Goal: Task Accomplishment & Management: Use online tool/utility

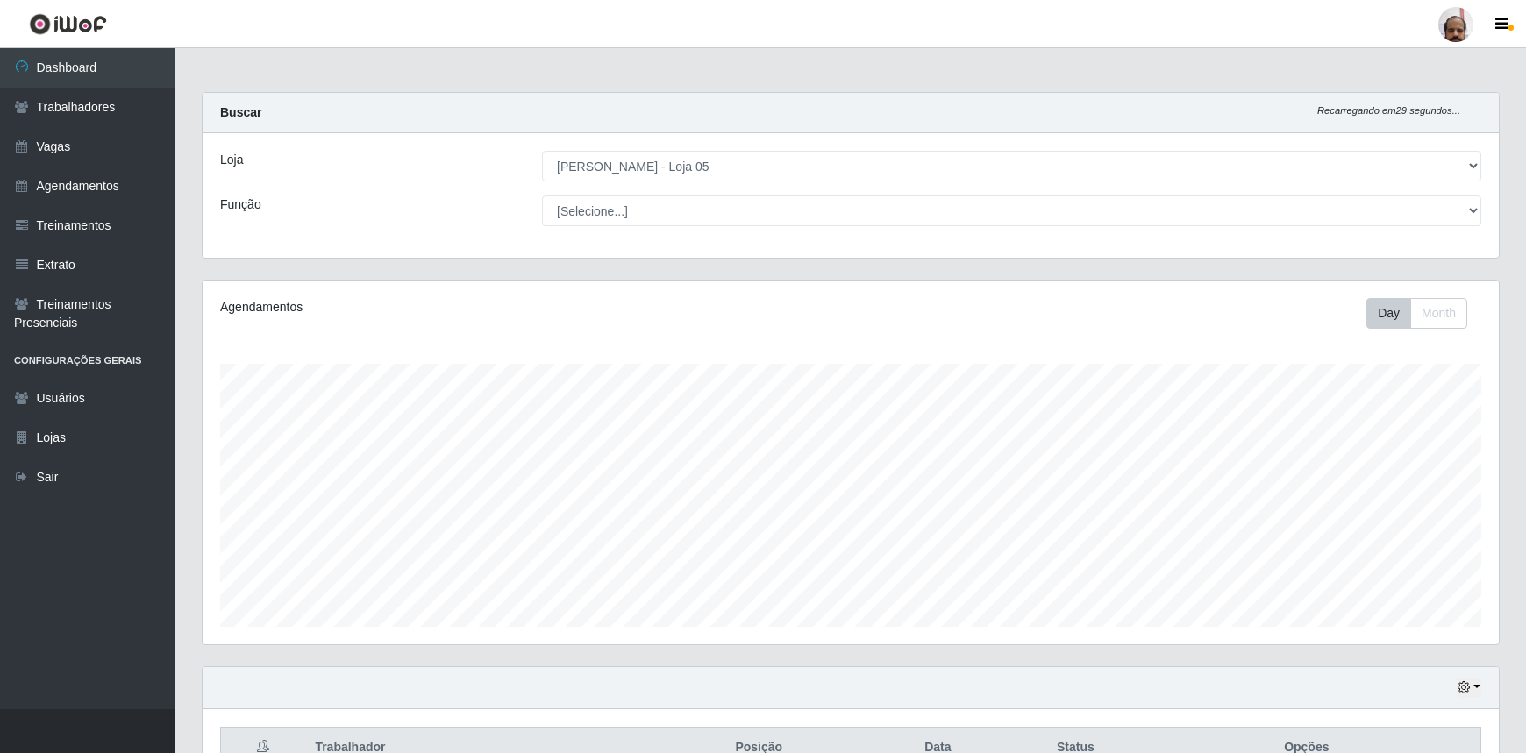
select select "252"
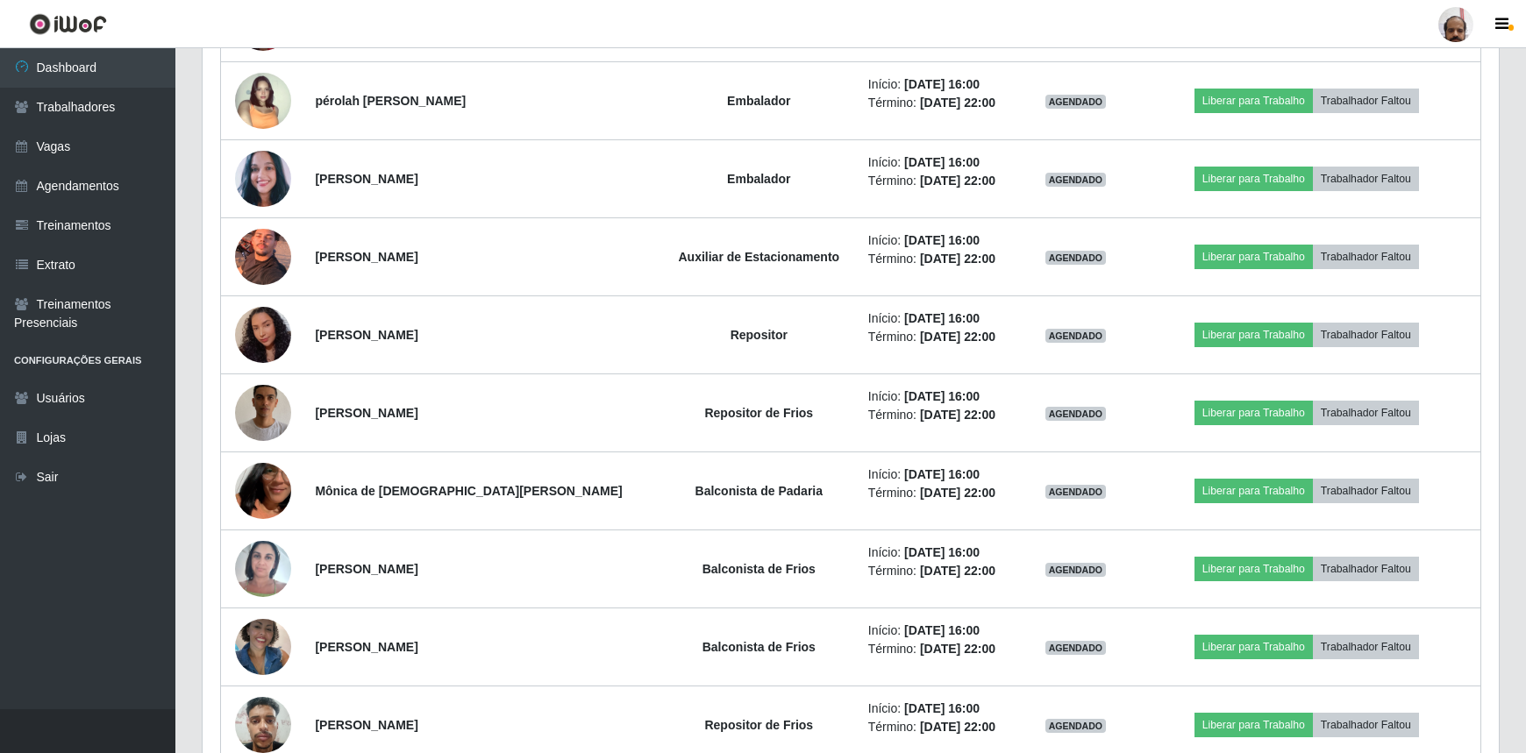
scroll to position [1612, 0]
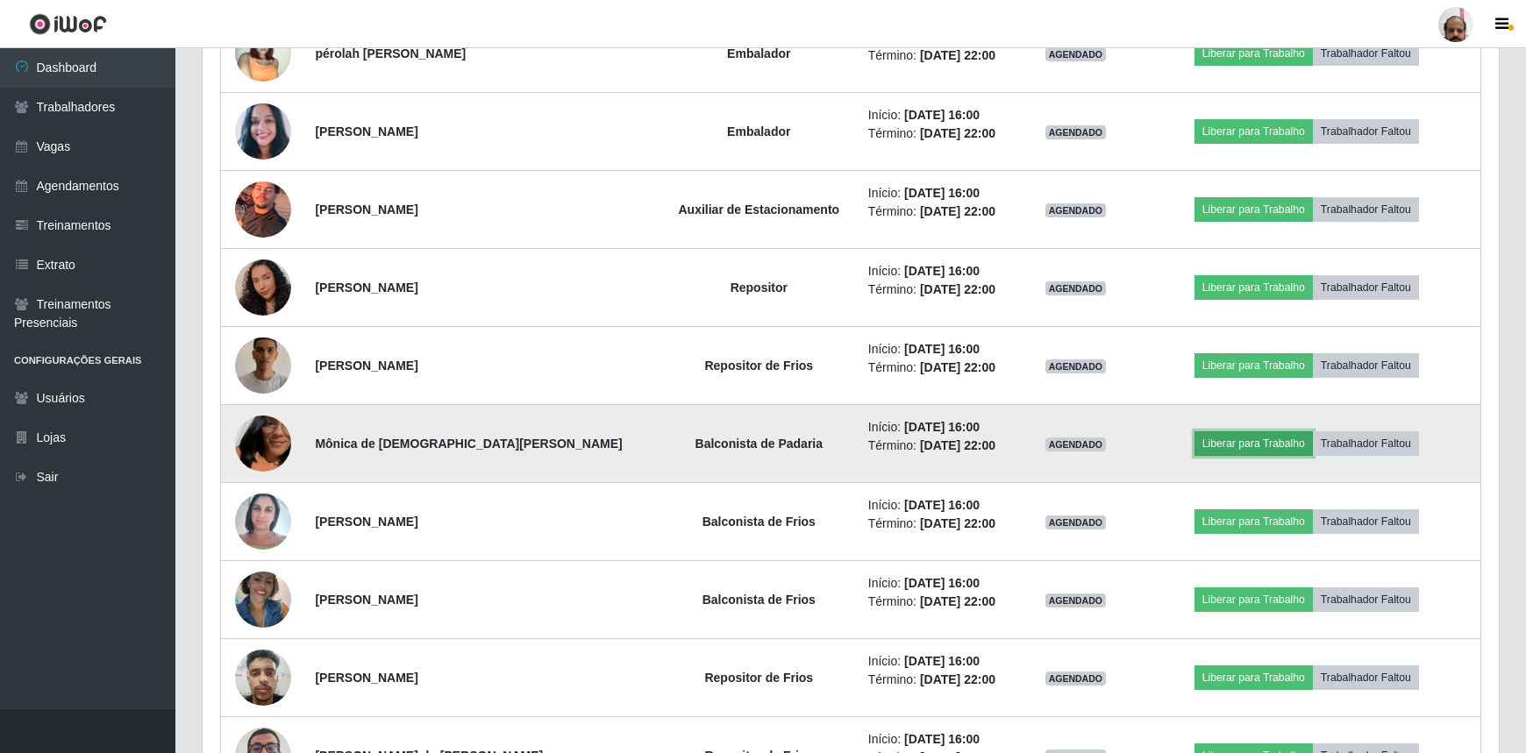
click at [1263, 443] on button "Liberar para Trabalho" at bounding box center [1253, 443] width 118 height 25
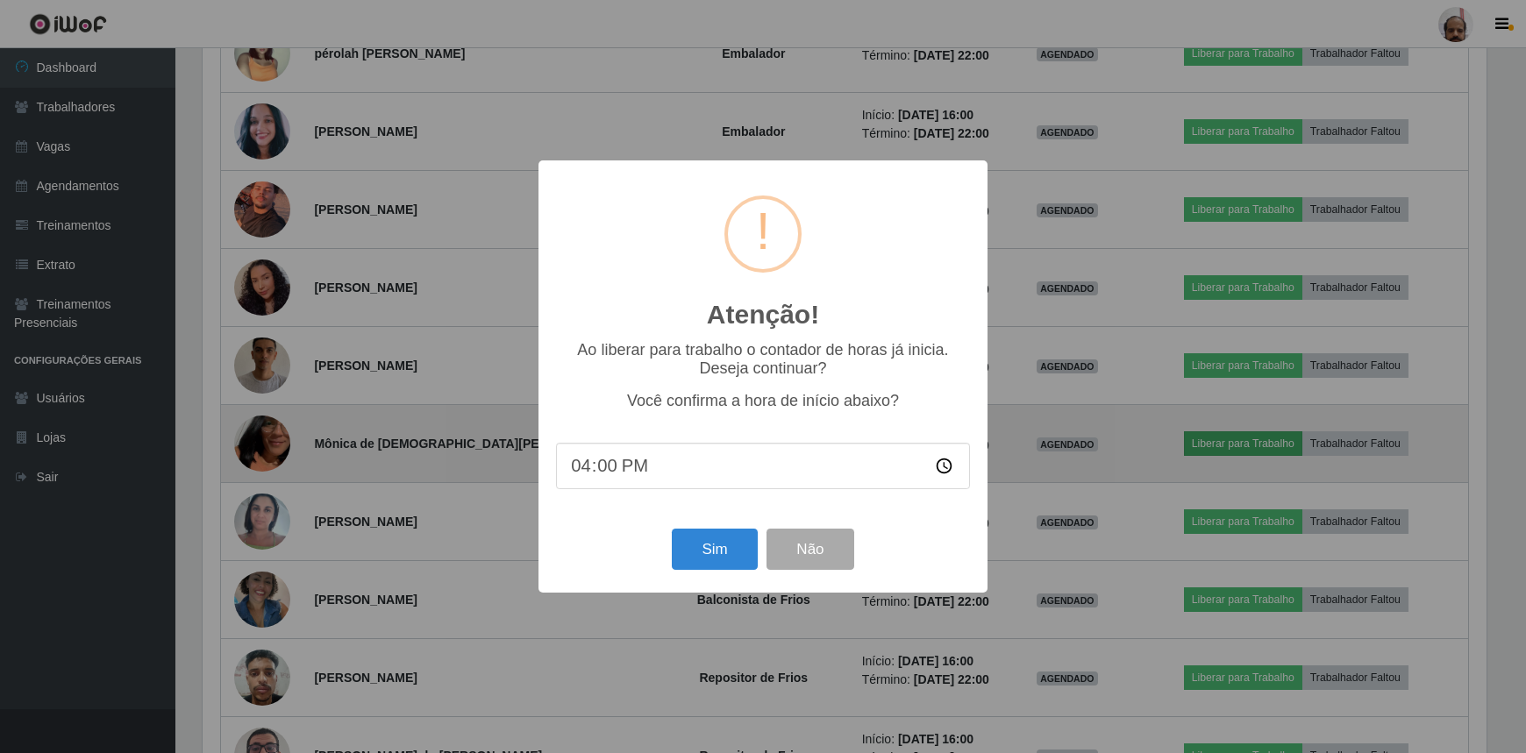
scroll to position [364, 1288]
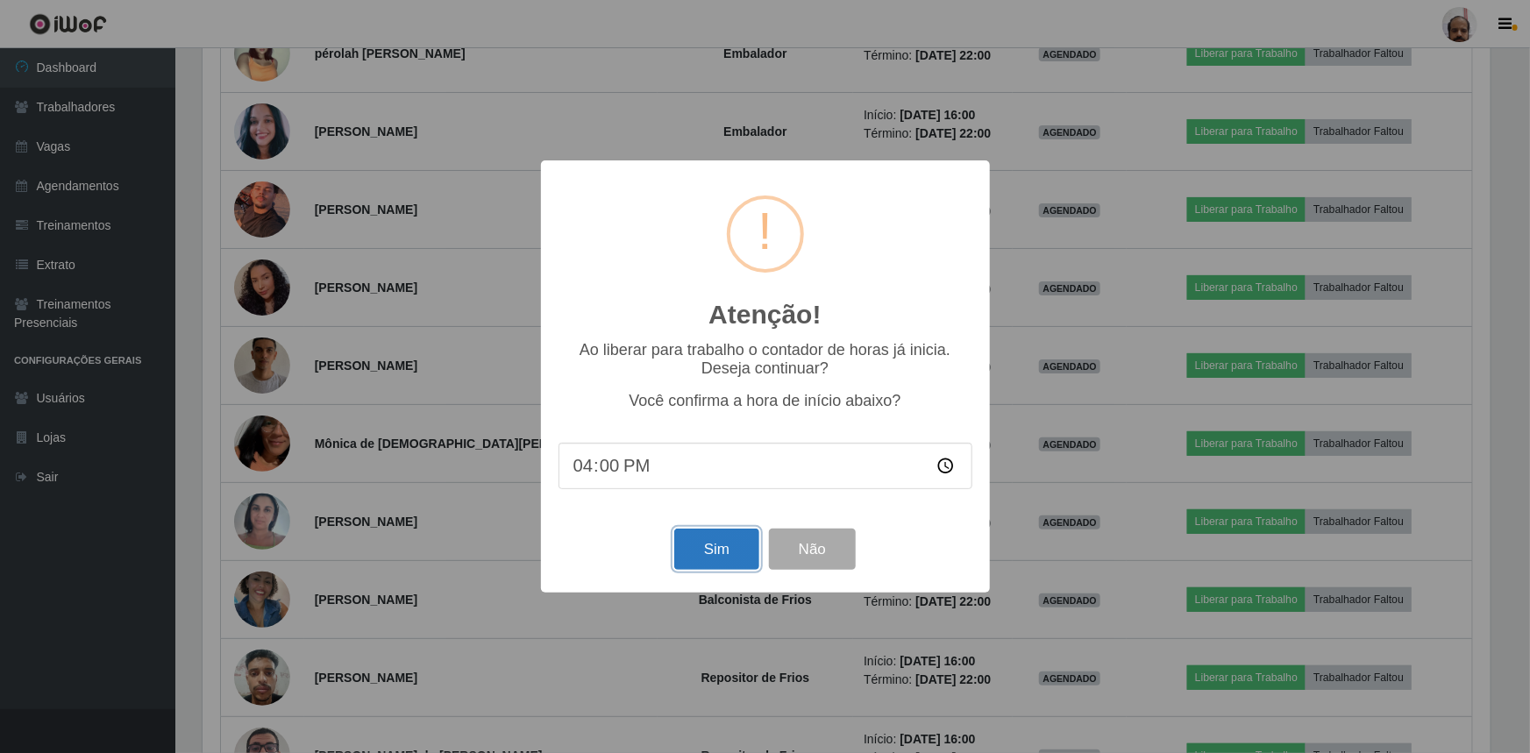
click at [702, 548] on button "Sim" at bounding box center [716, 549] width 85 height 41
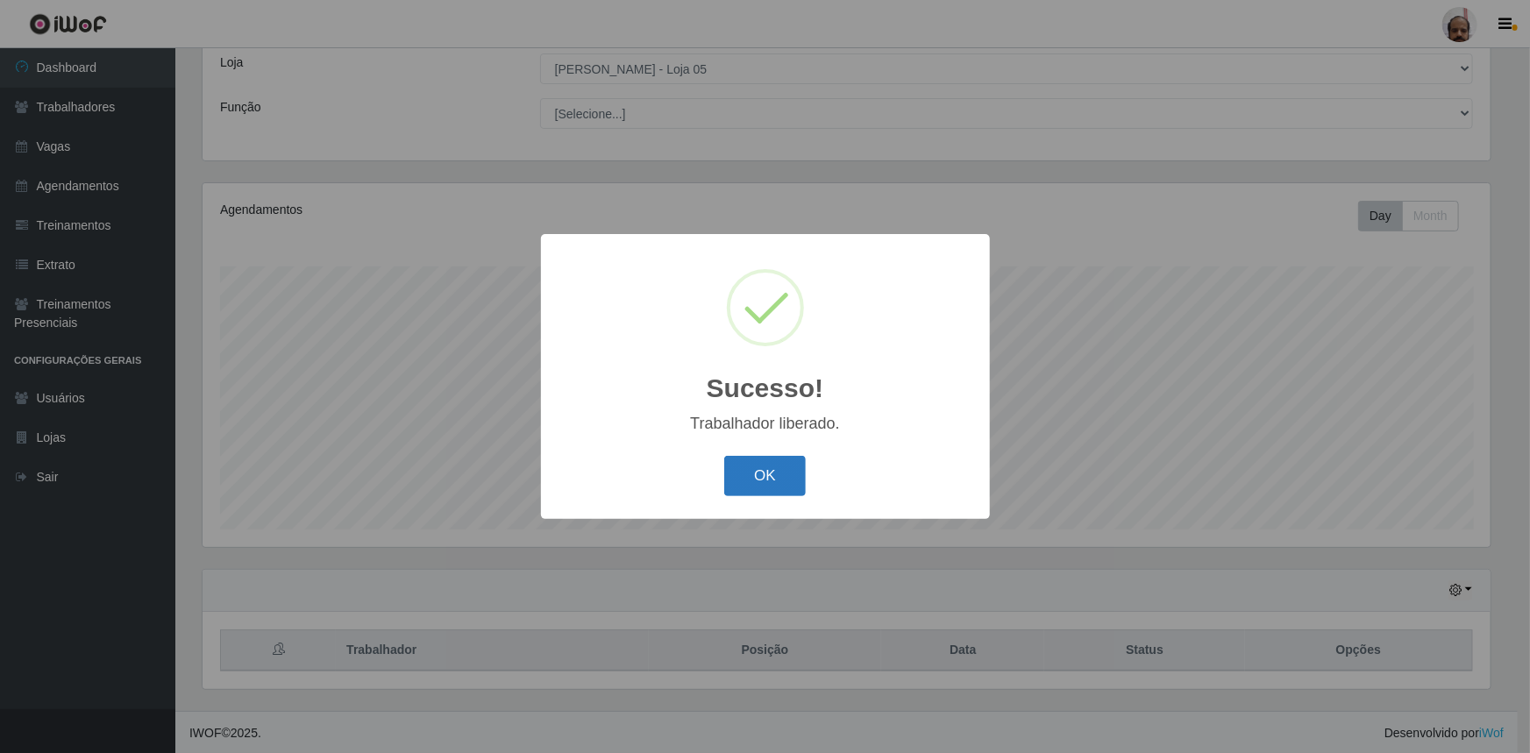
click at [772, 485] on button "OK" at bounding box center [765, 476] width 82 height 41
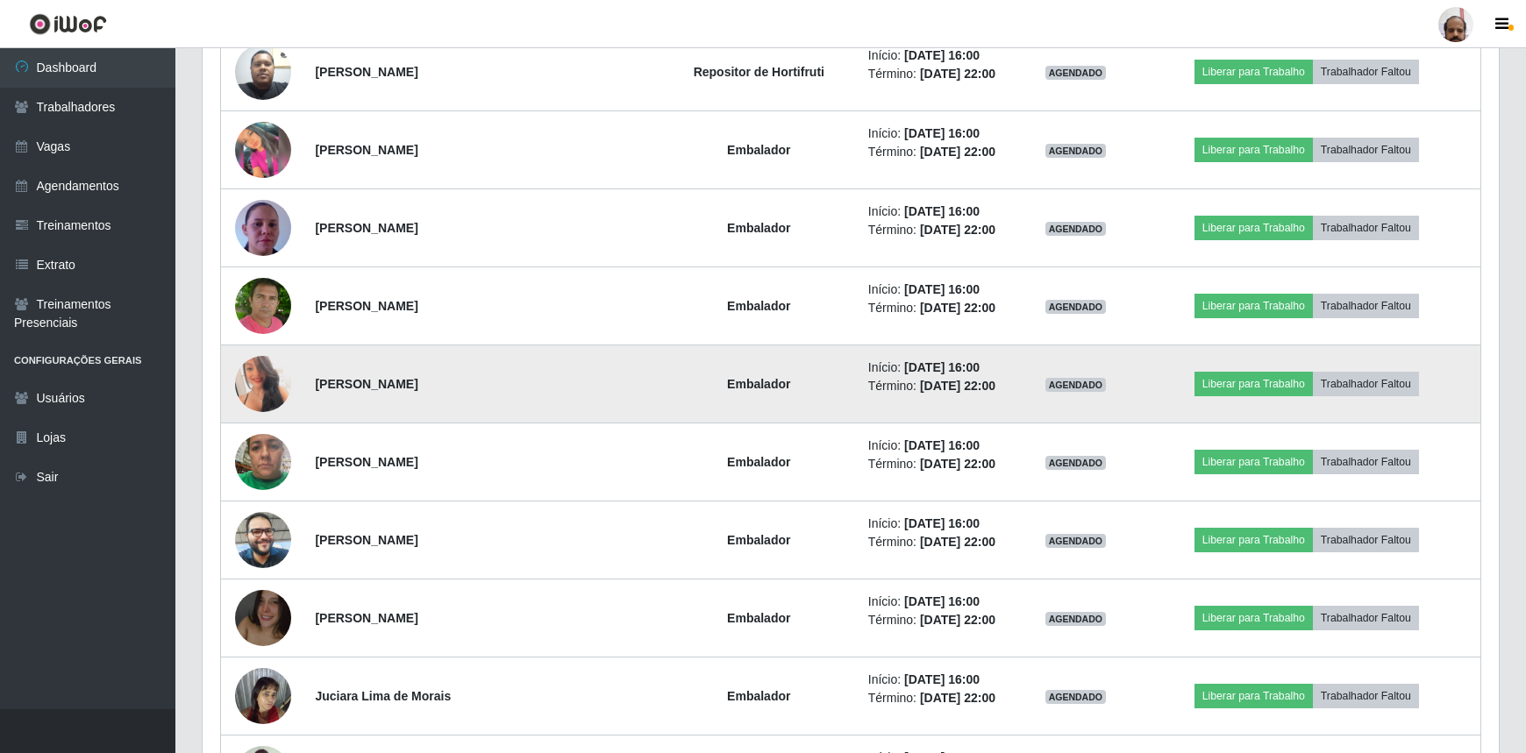
scroll to position [894, 0]
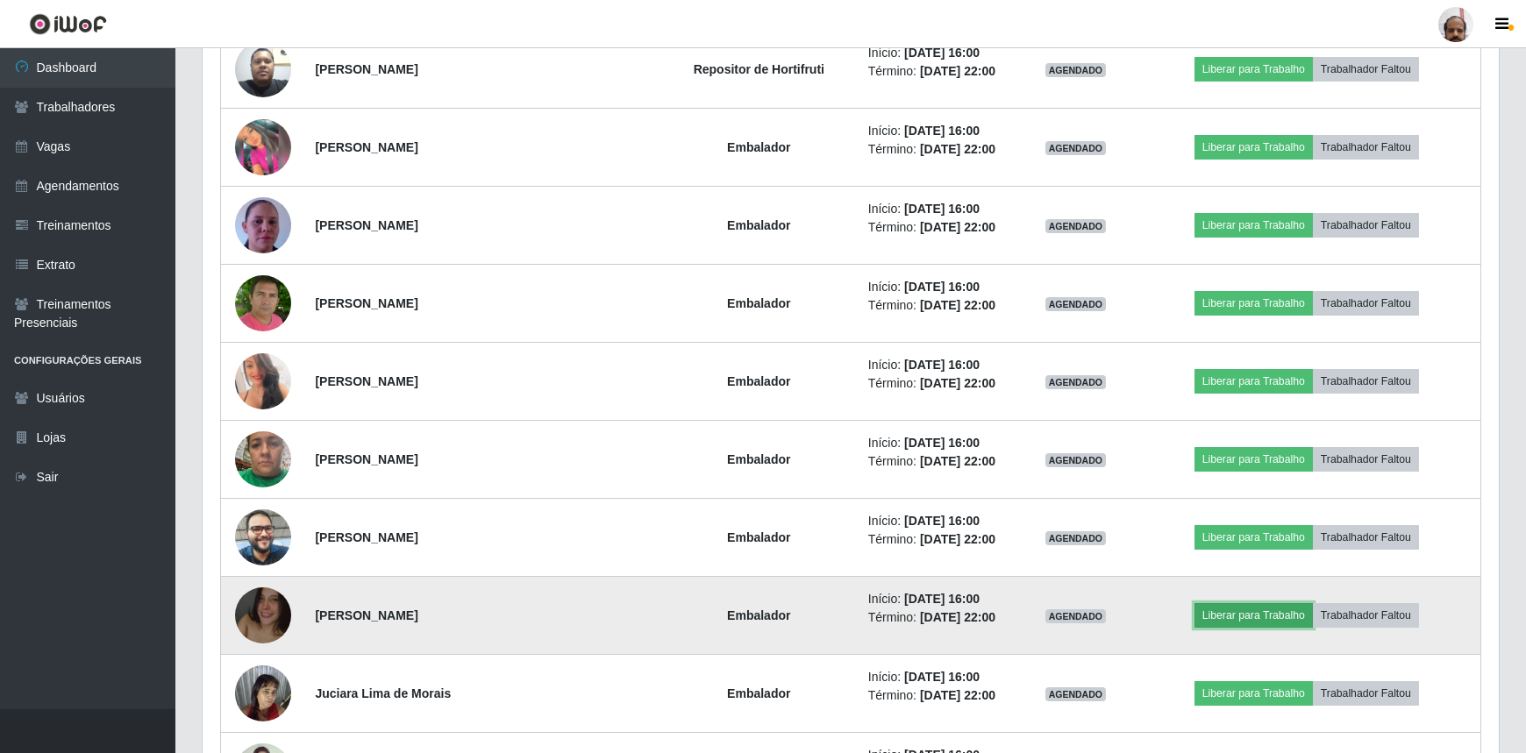
click at [1206, 609] on button "Liberar para Trabalho" at bounding box center [1253, 615] width 118 height 25
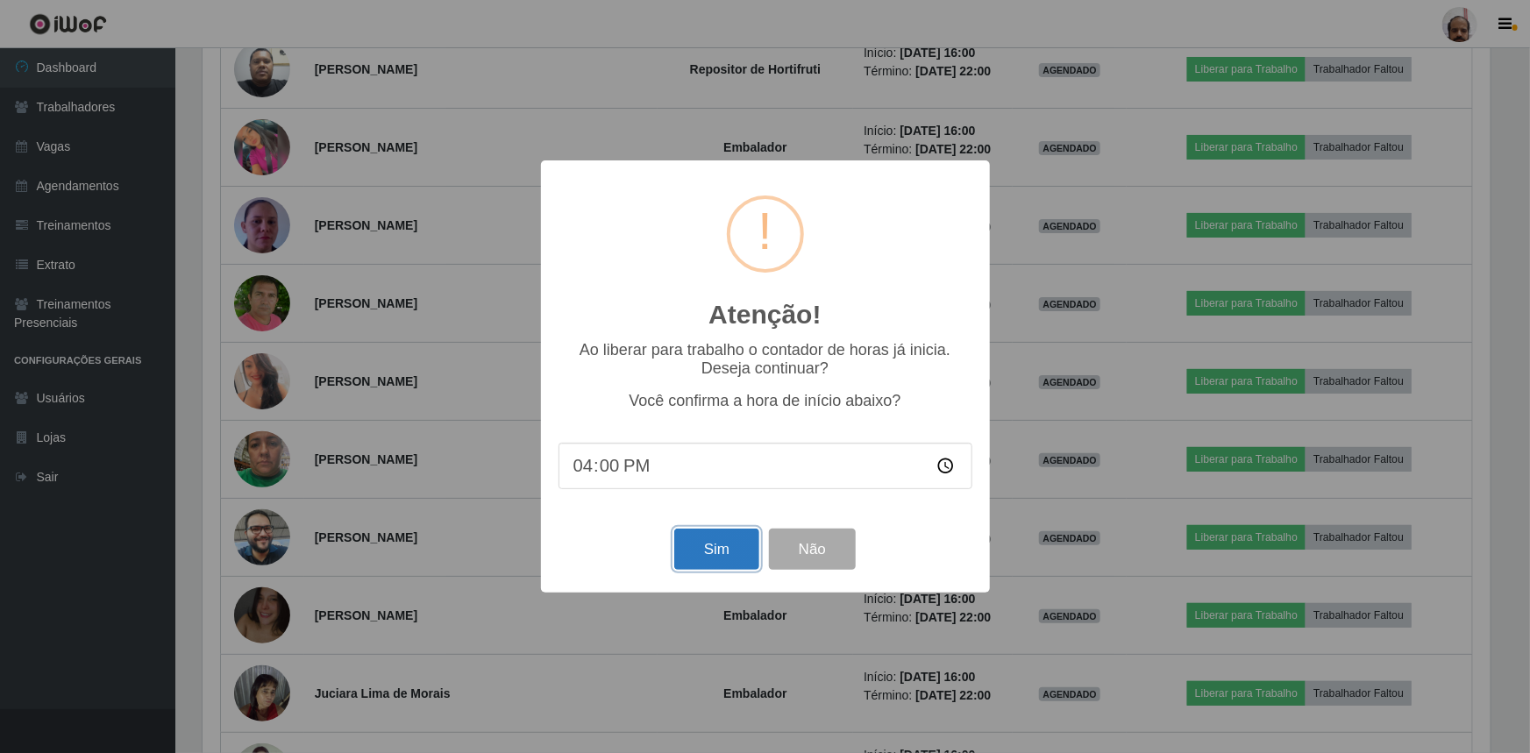
click at [715, 551] on button "Sim" at bounding box center [716, 549] width 85 height 41
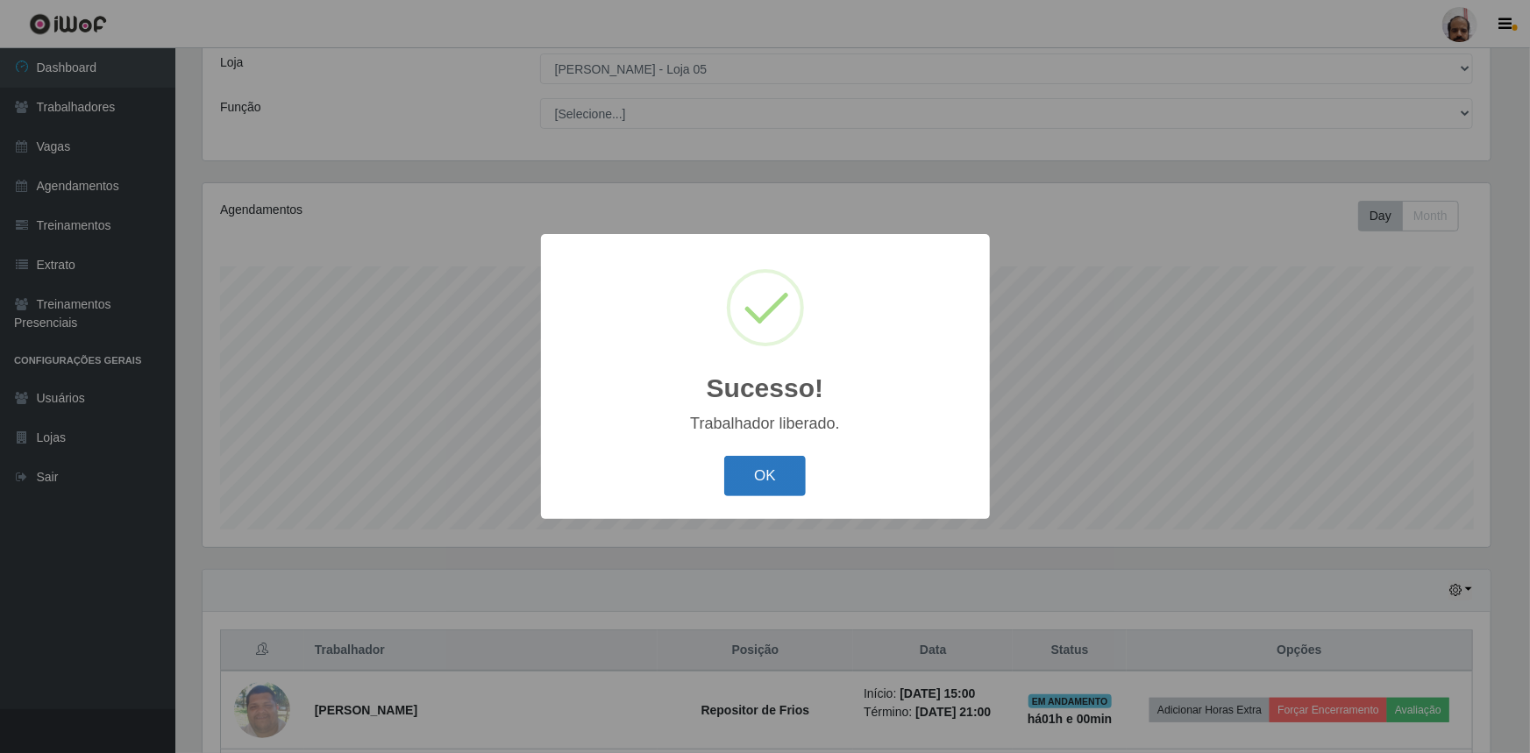
drag, startPoint x: 751, startPoint y: 477, endPoint x: 779, endPoint y: 478, distance: 28.1
click at [751, 477] on button "OK" at bounding box center [765, 476] width 82 height 41
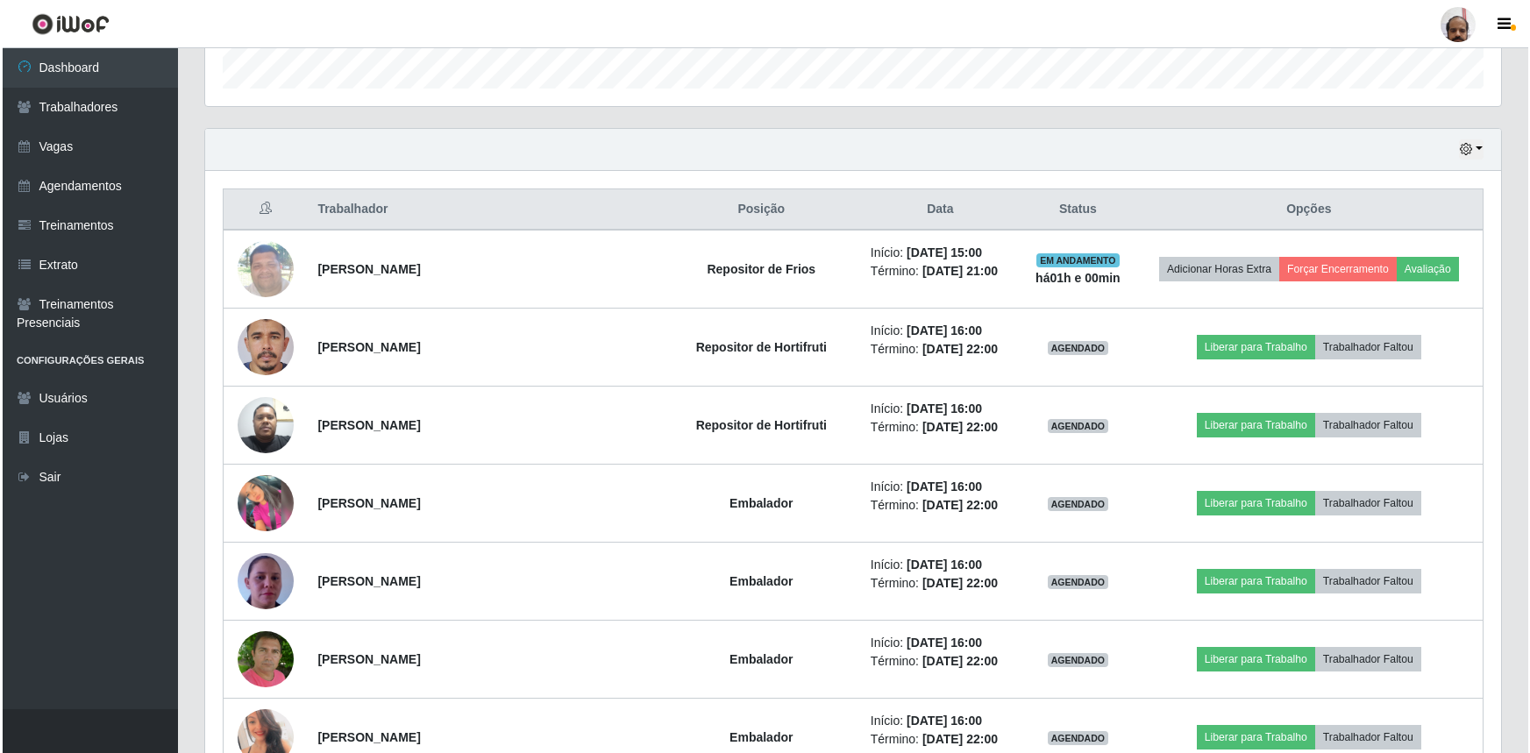
scroll to position [576, 0]
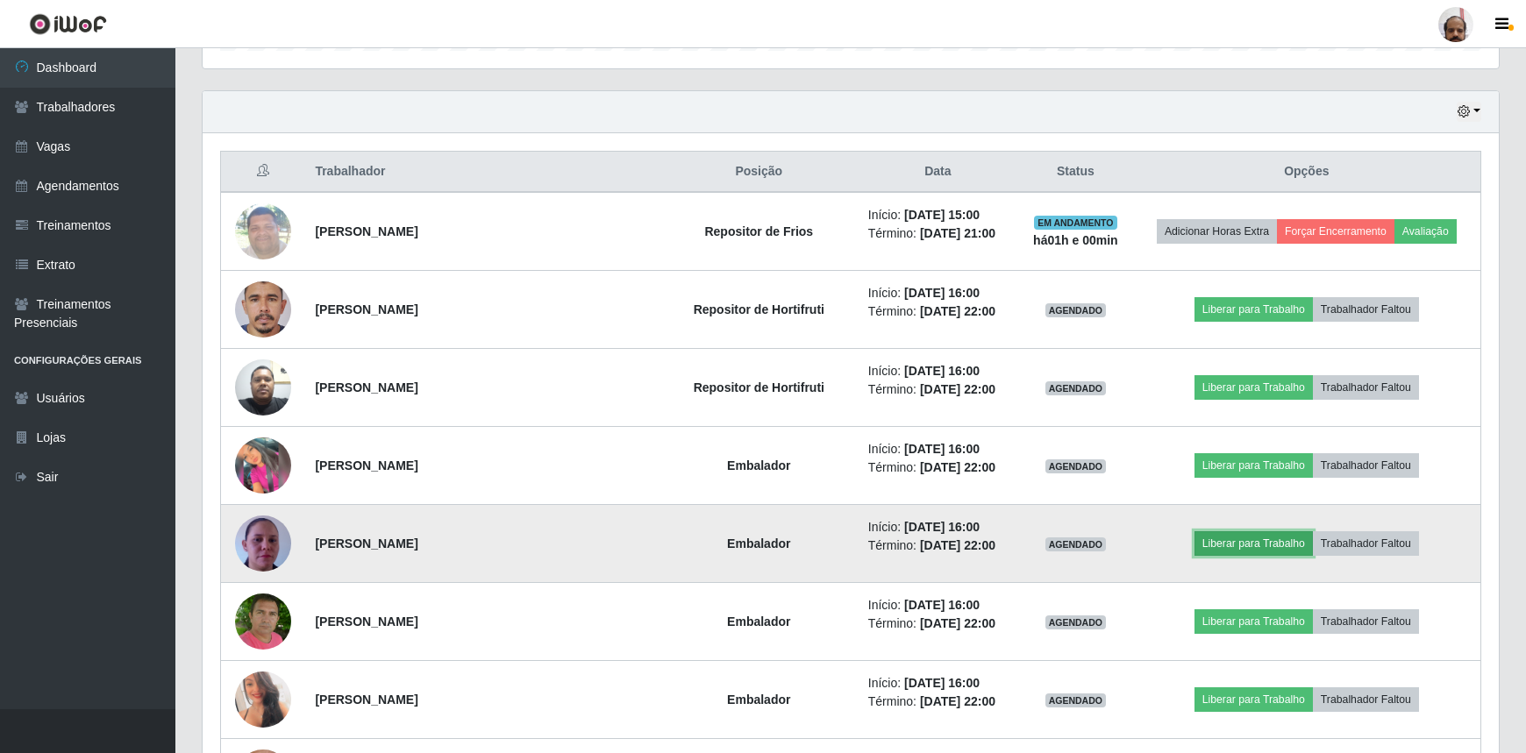
click at [1252, 536] on button "Liberar para Trabalho" at bounding box center [1253, 543] width 118 height 25
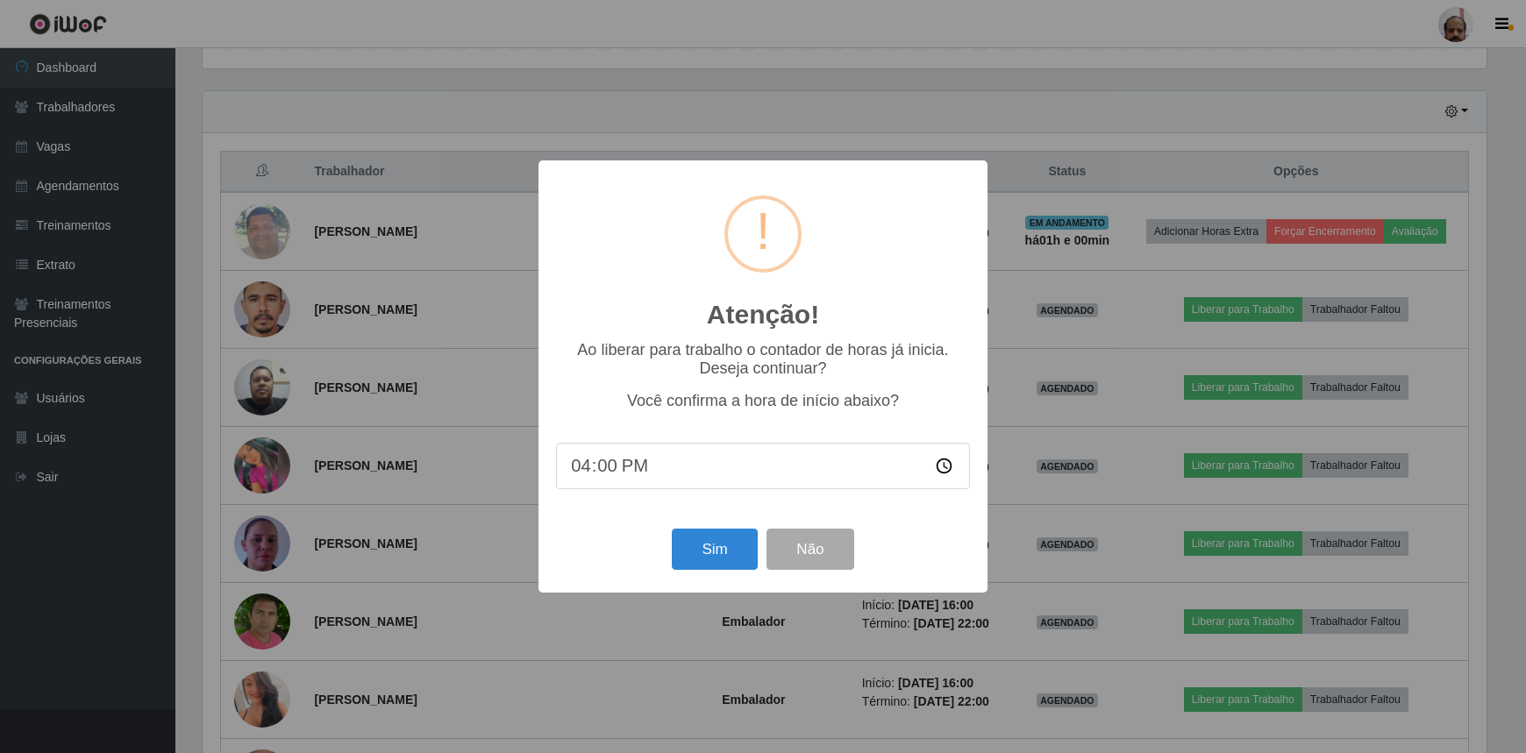
scroll to position [364, 1288]
click at [722, 556] on button "Sim" at bounding box center [716, 549] width 85 height 41
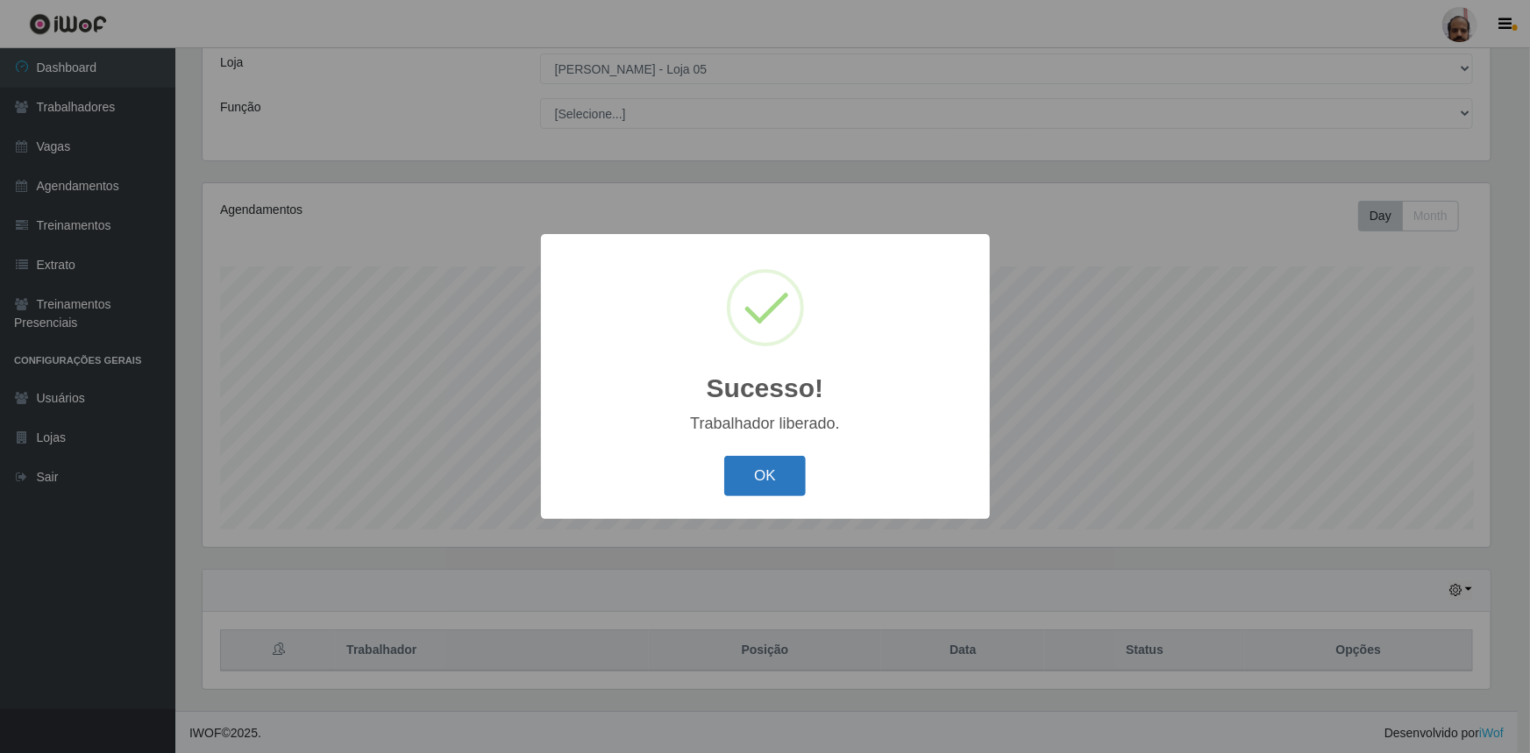
click at [768, 469] on button "OK" at bounding box center [765, 476] width 82 height 41
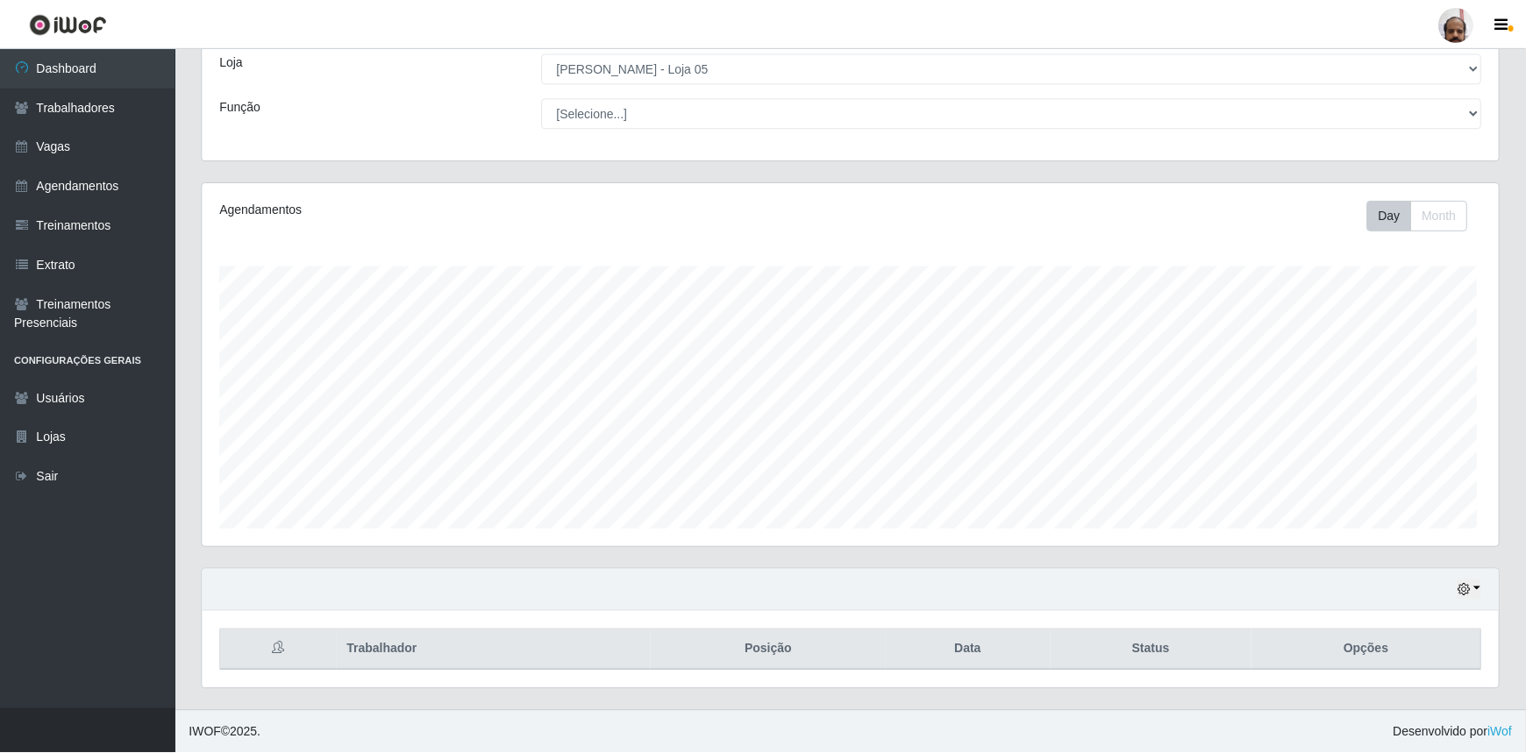
scroll to position [0, 0]
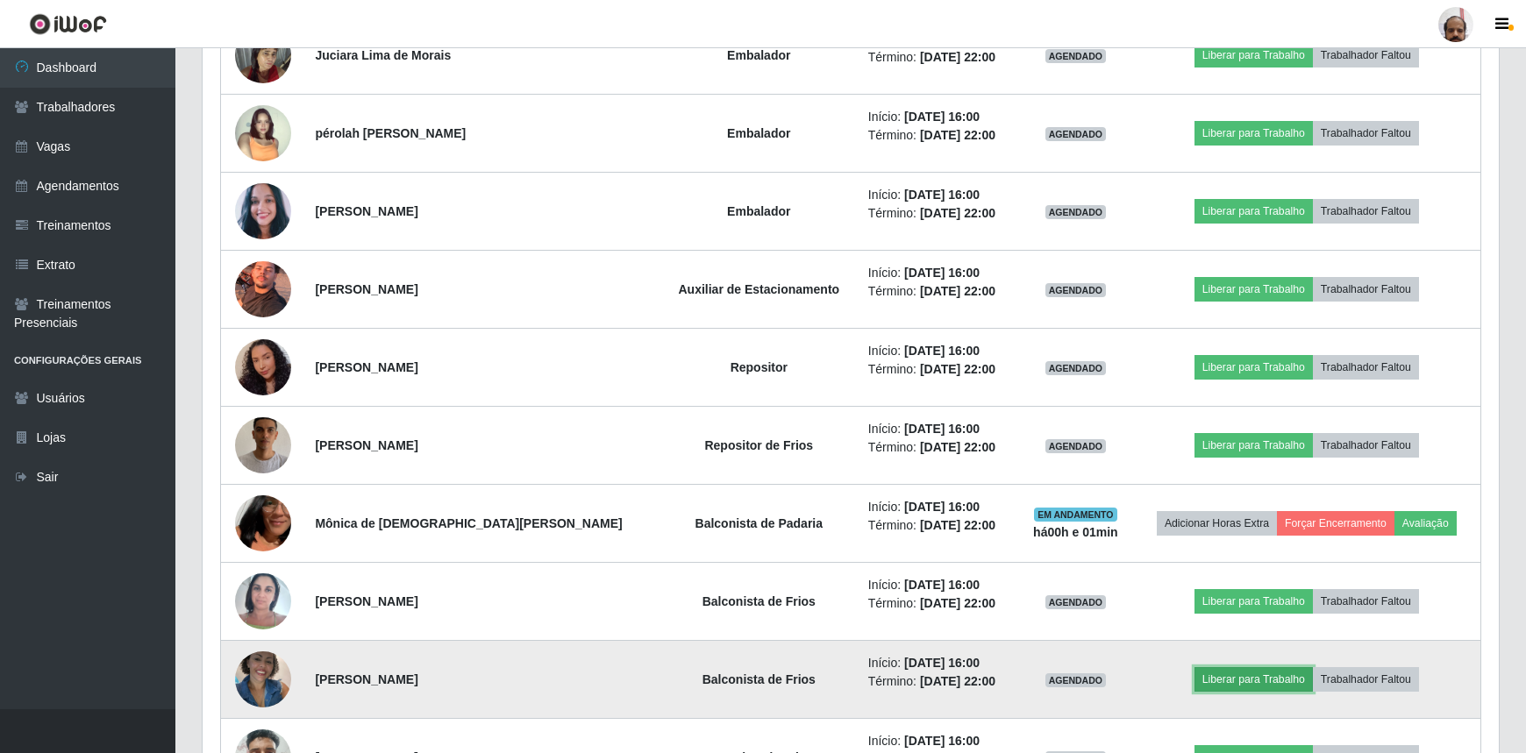
click at [1245, 670] on button "Liberar para Trabalho" at bounding box center [1253, 679] width 118 height 25
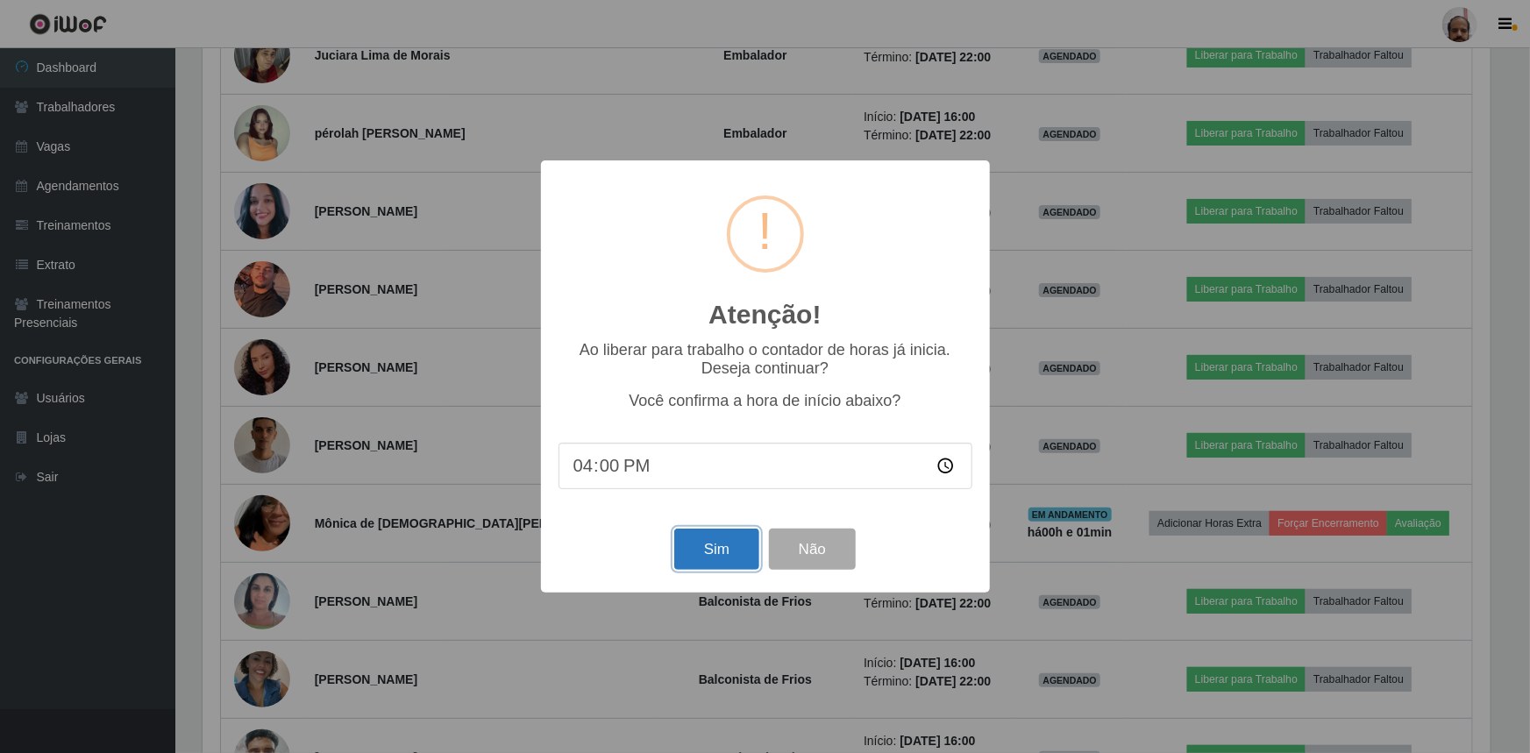
click at [706, 544] on button "Sim" at bounding box center [716, 549] width 85 height 41
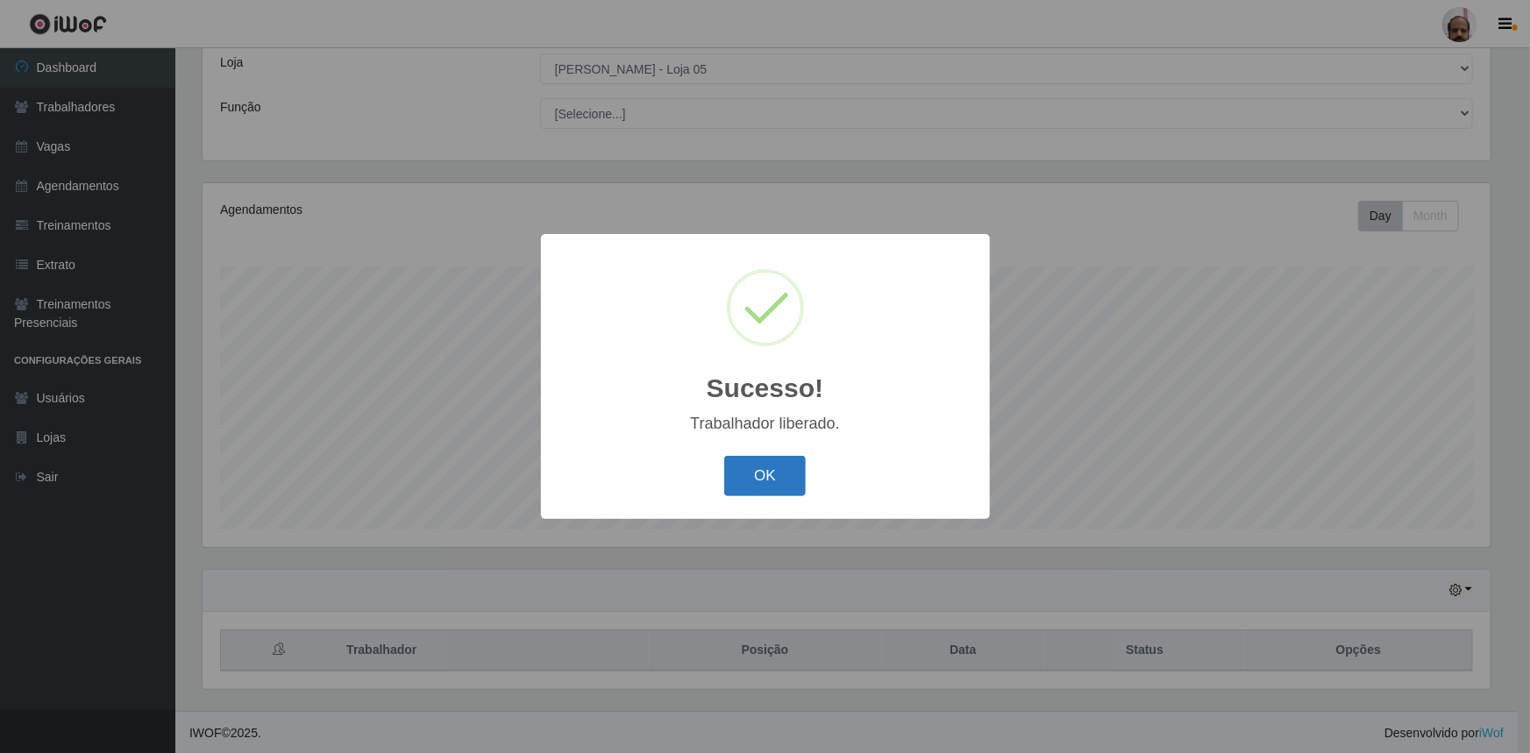
click at [765, 475] on button "OK" at bounding box center [765, 476] width 82 height 41
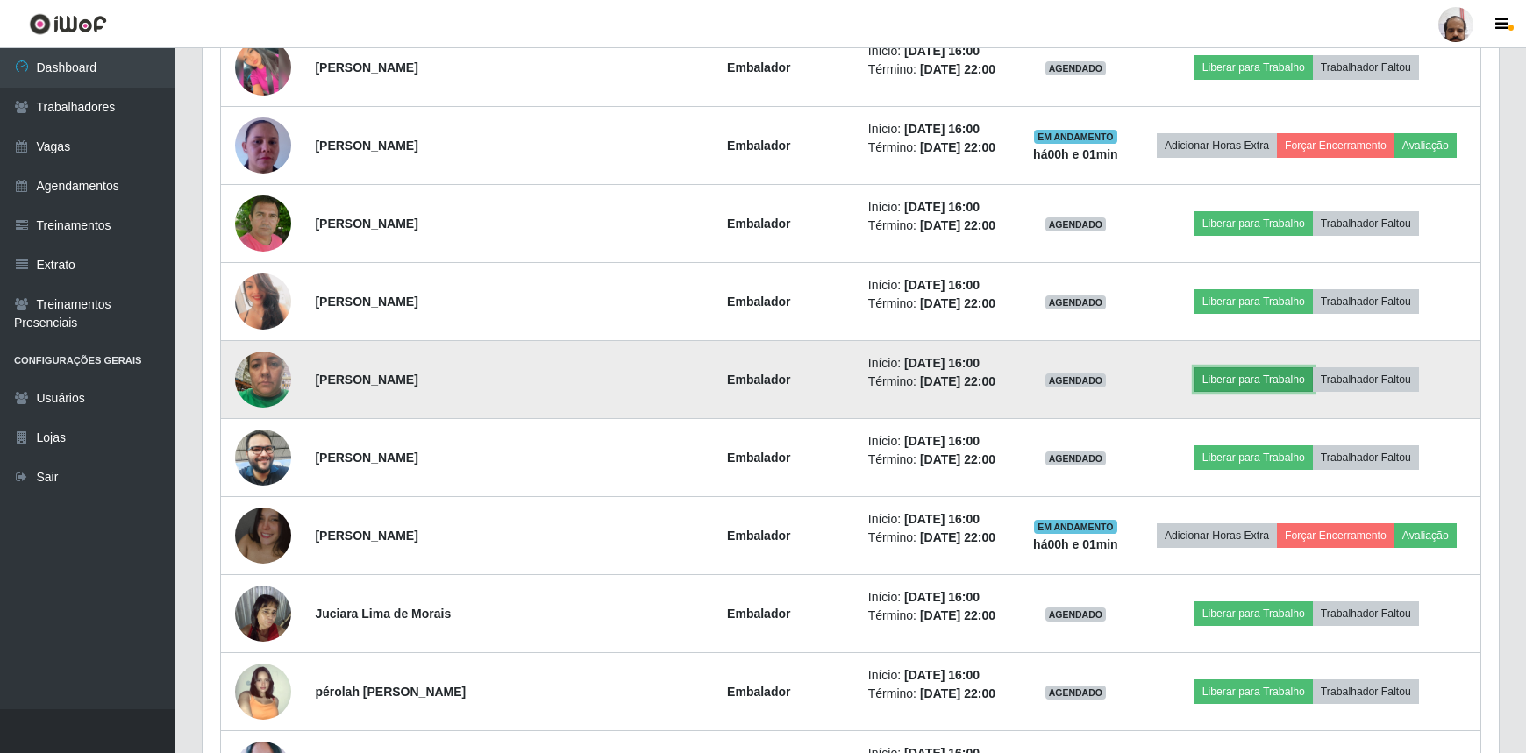
click at [1283, 369] on button "Liberar para Trabalho" at bounding box center [1253, 379] width 118 height 25
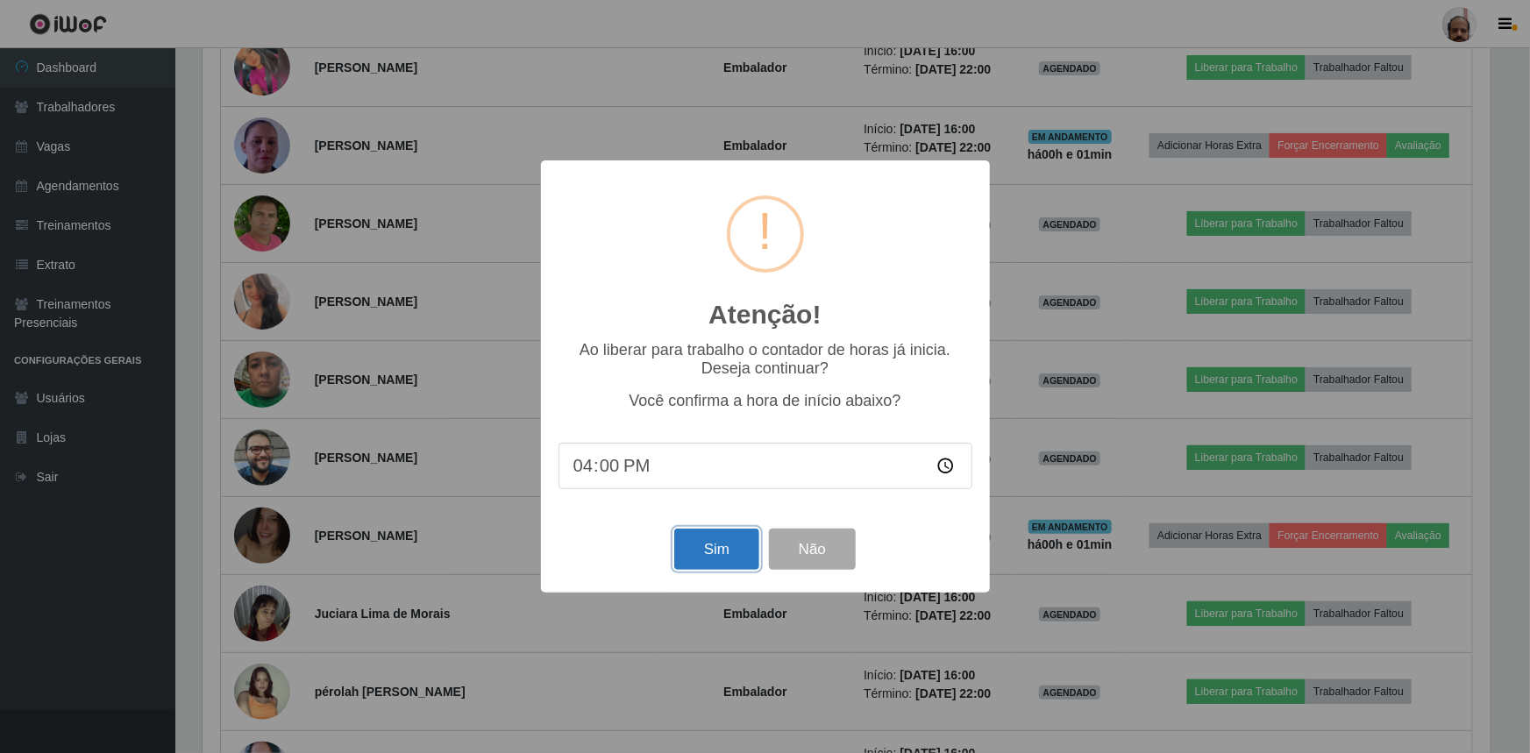
click at [710, 552] on button "Sim" at bounding box center [716, 549] width 85 height 41
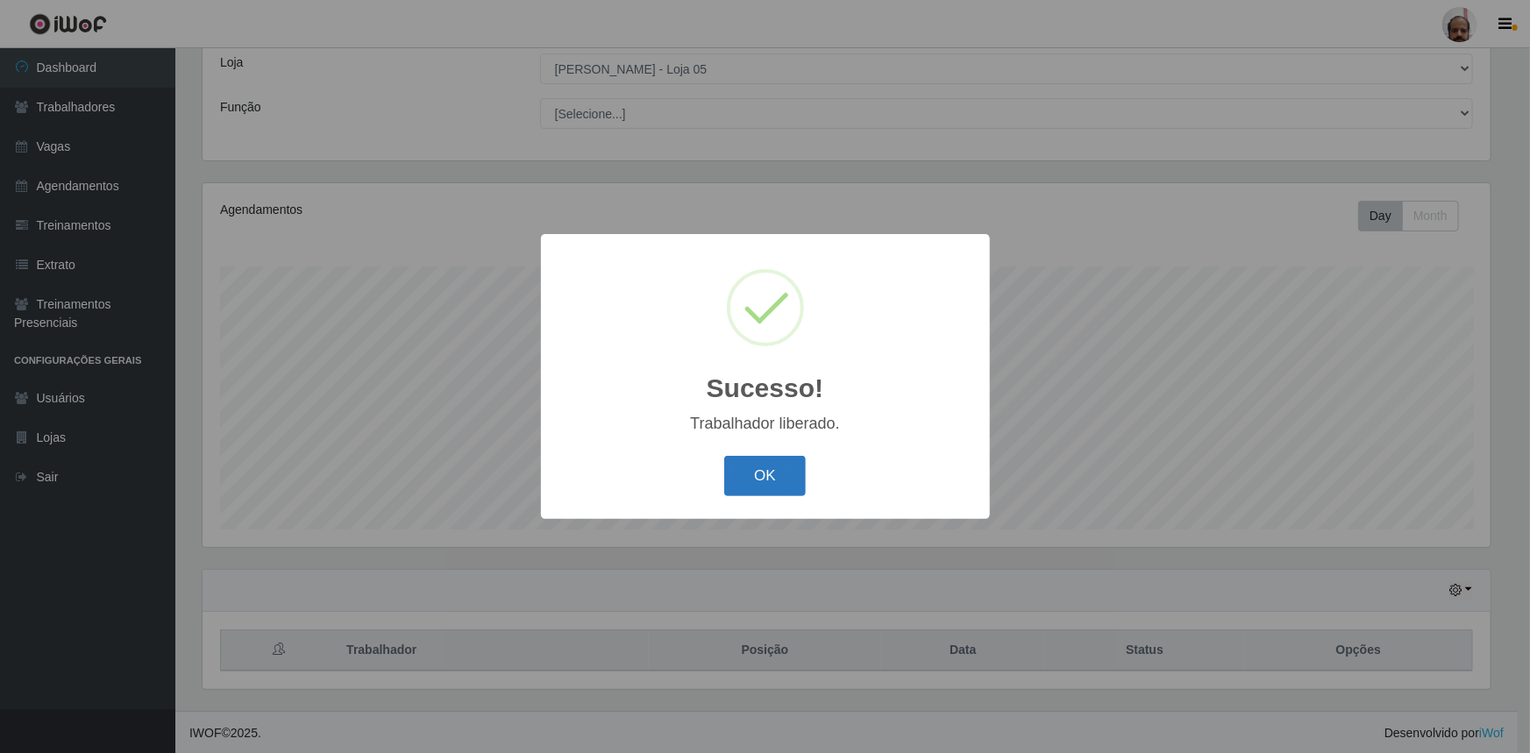
click at [768, 487] on button "OK" at bounding box center [765, 476] width 82 height 41
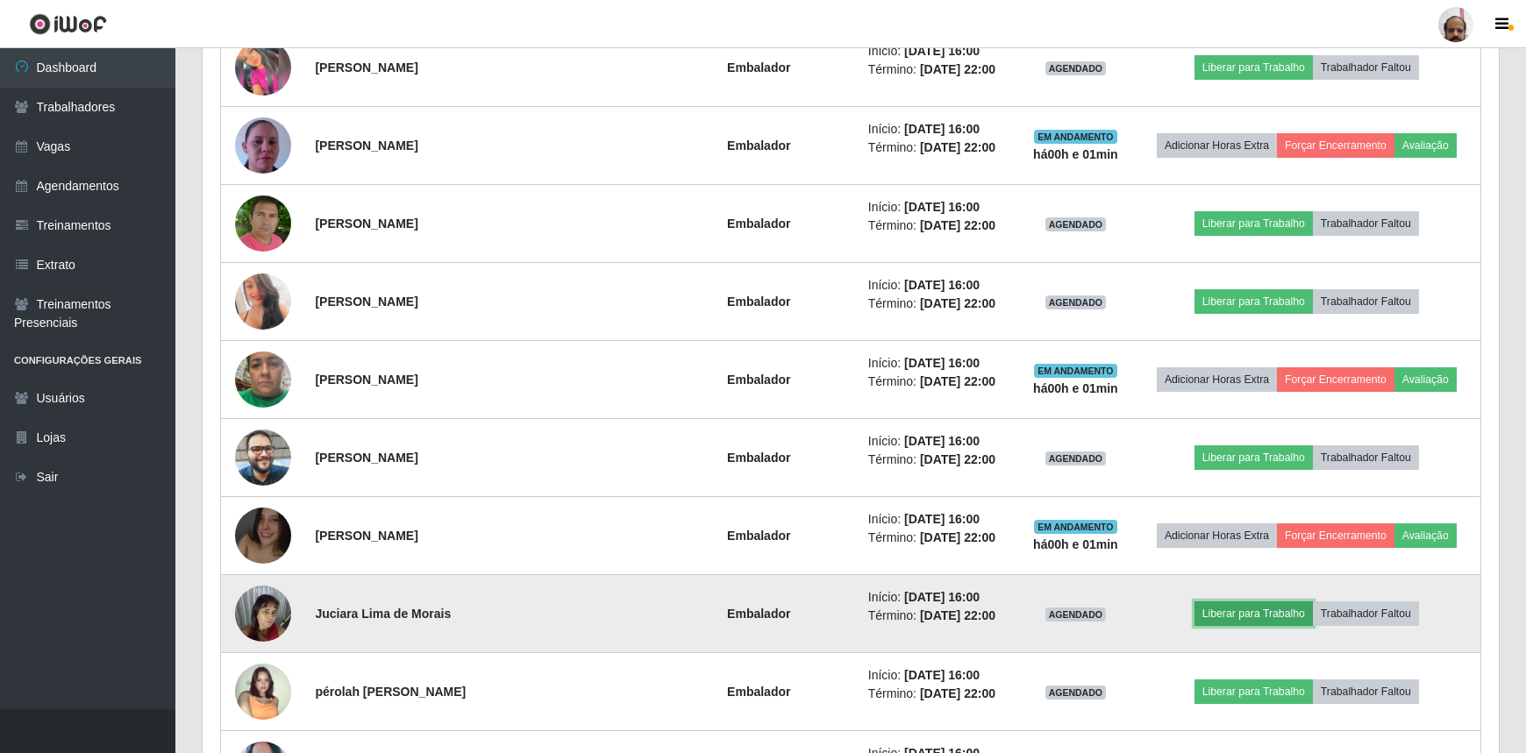
click at [1228, 611] on button "Liberar para Trabalho" at bounding box center [1253, 613] width 118 height 25
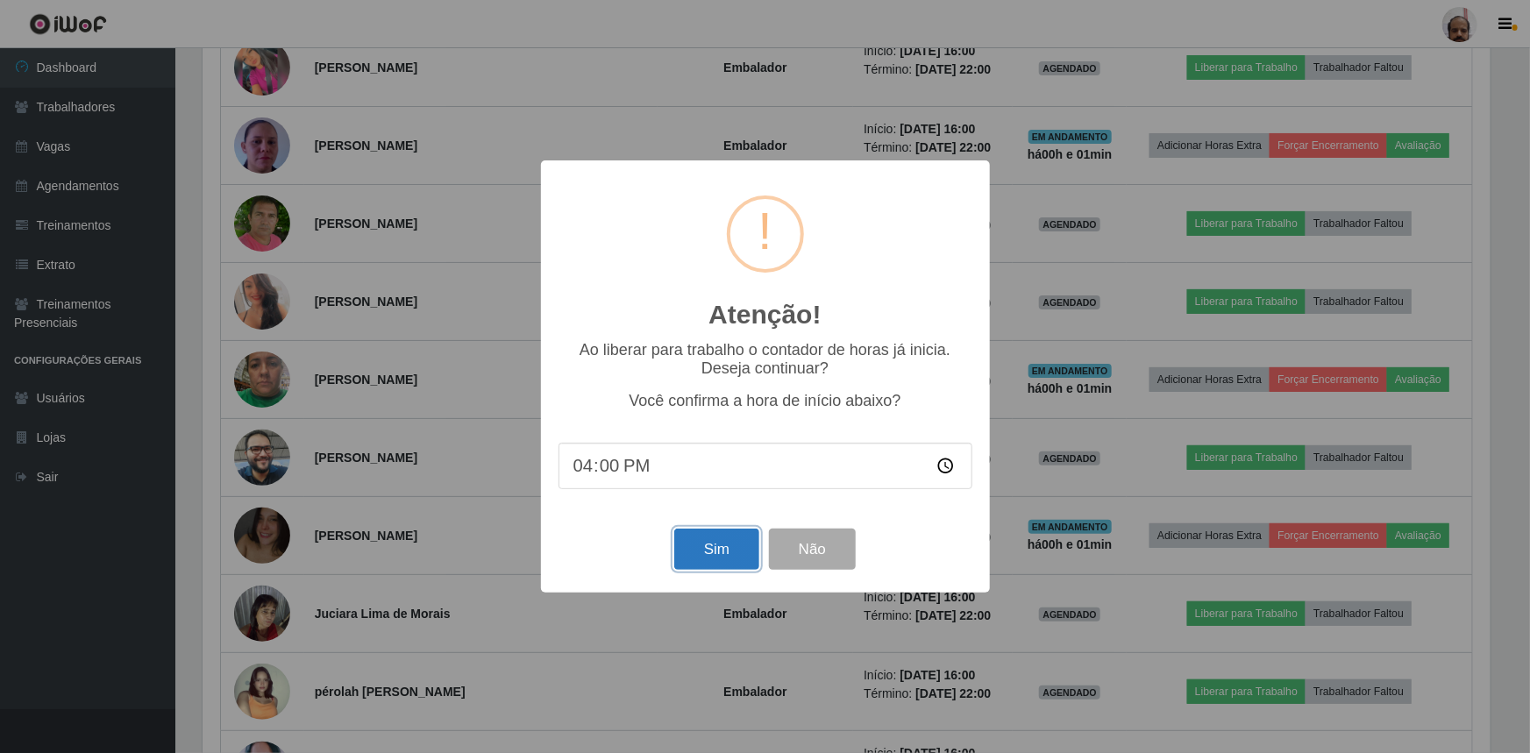
click at [724, 560] on button "Sim" at bounding box center [716, 549] width 85 height 41
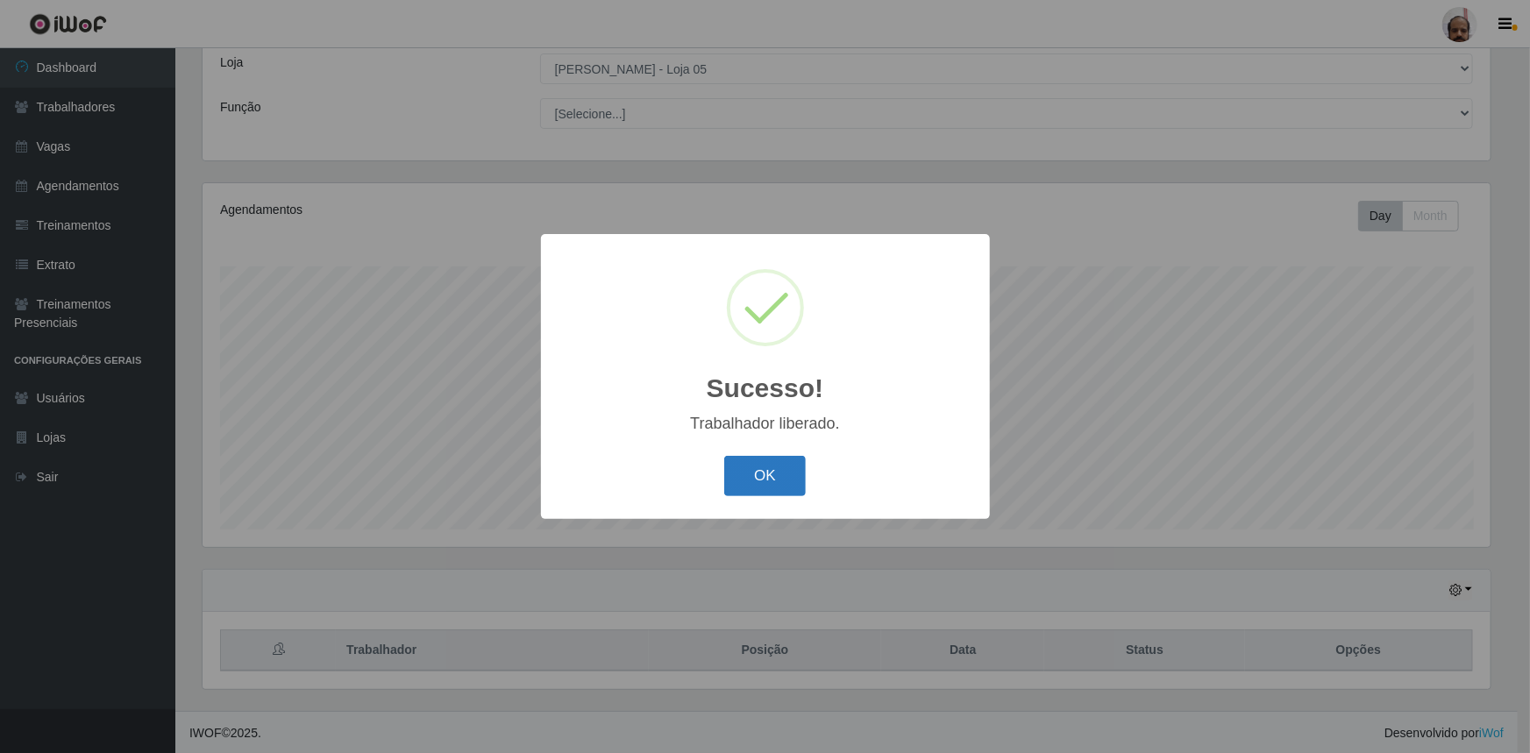
click at [776, 480] on button "OK" at bounding box center [765, 476] width 82 height 41
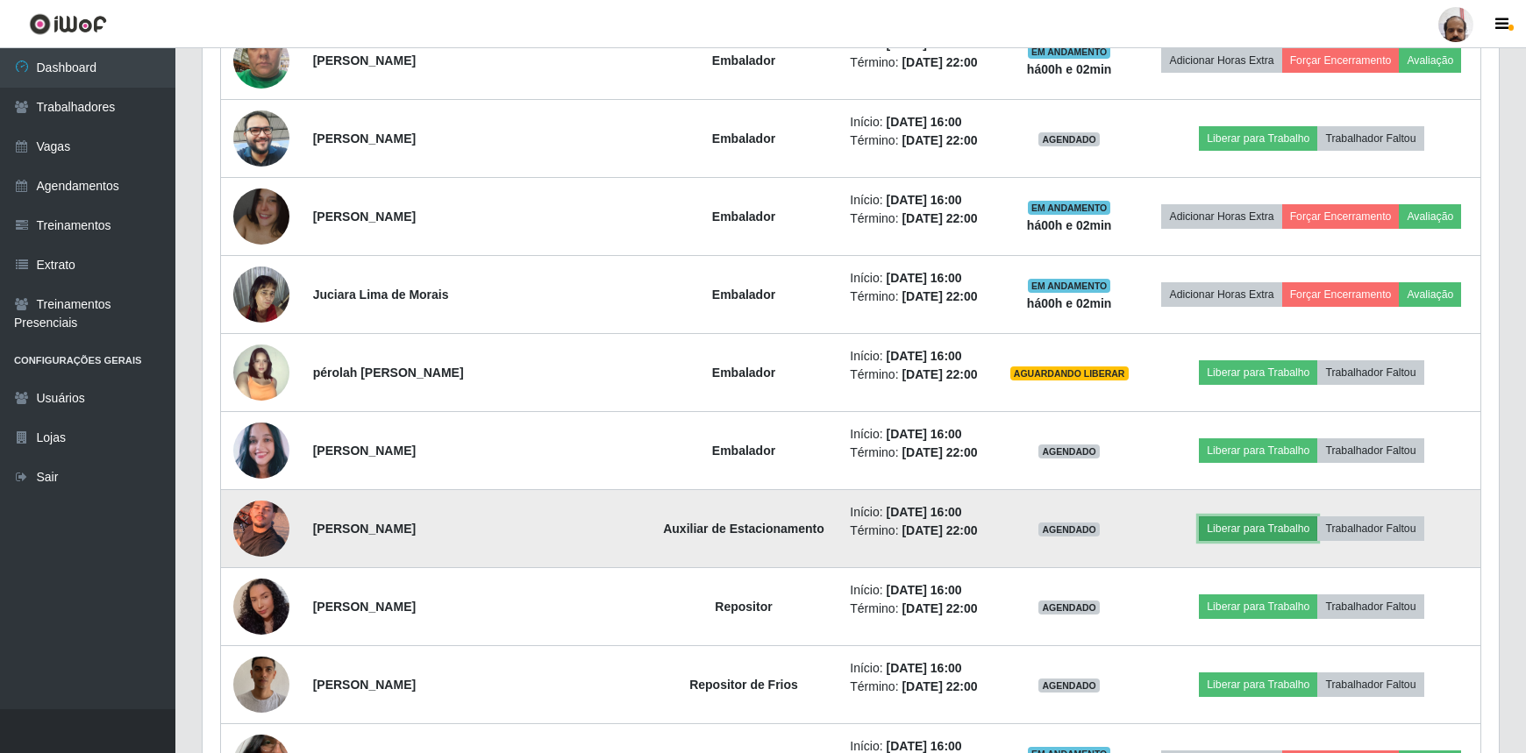
click at [1213, 517] on button "Liberar para Trabalho" at bounding box center [1258, 528] width 118 height 25
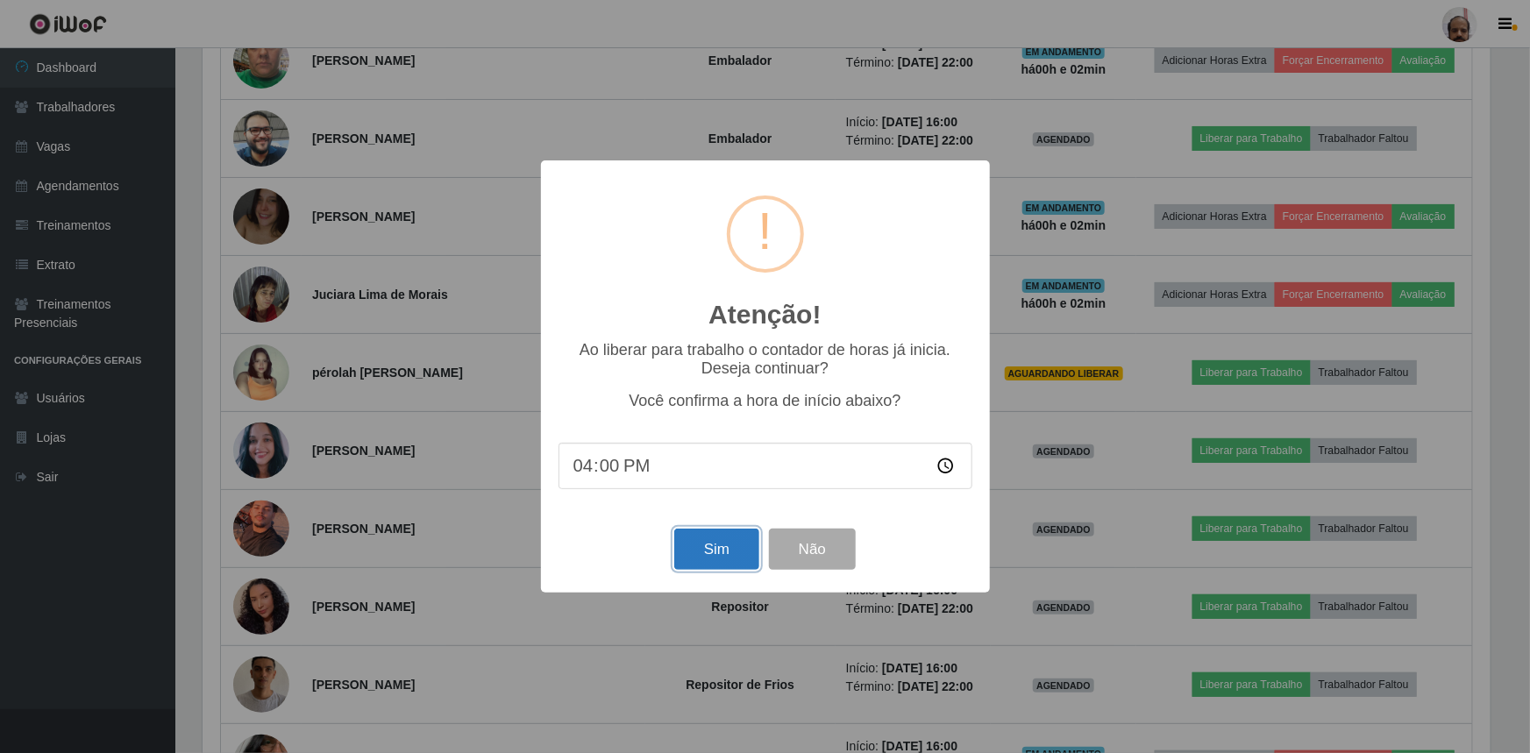
click at [712, 550] on button "Sim" at bounding box center [716, 549] width 85 height 41
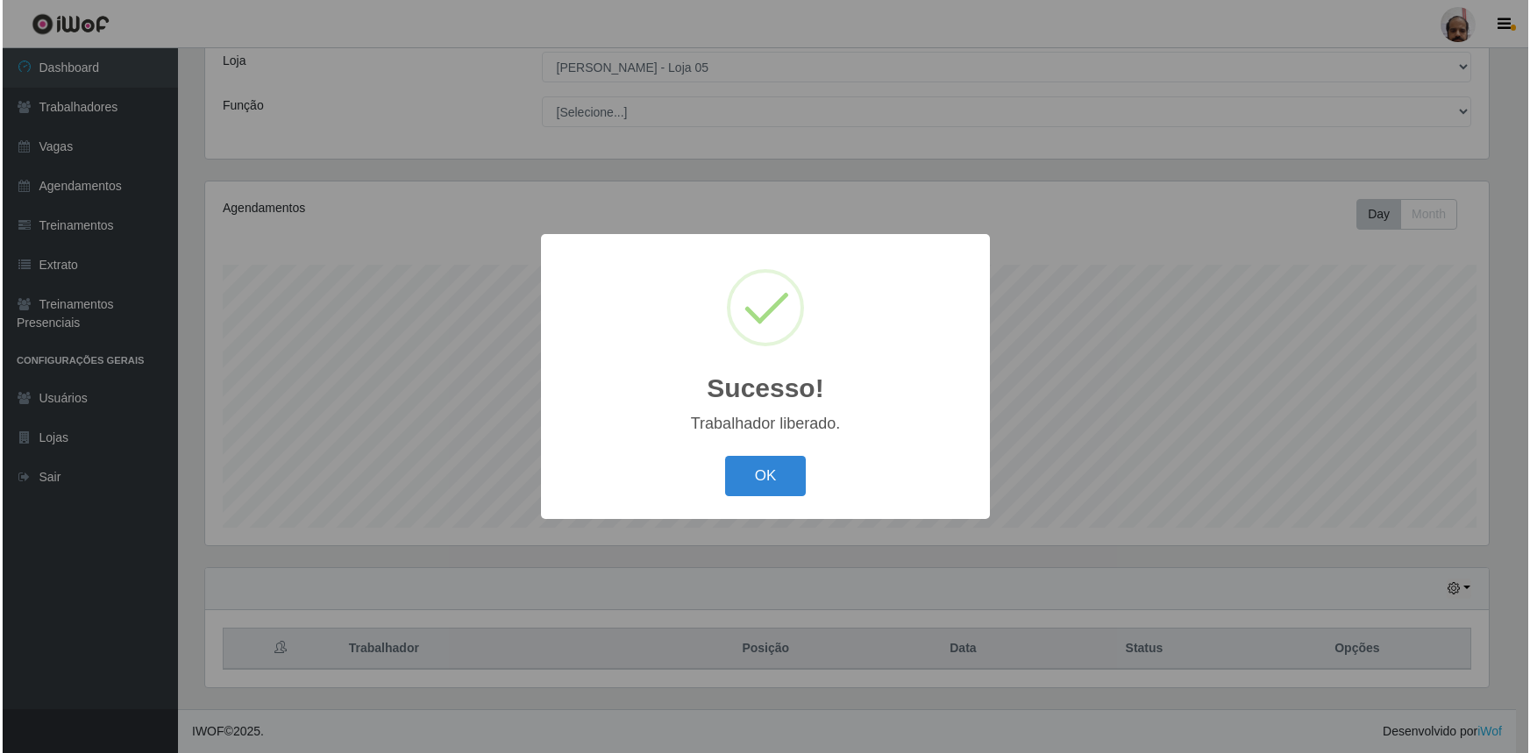
scroll to position [97, 0]
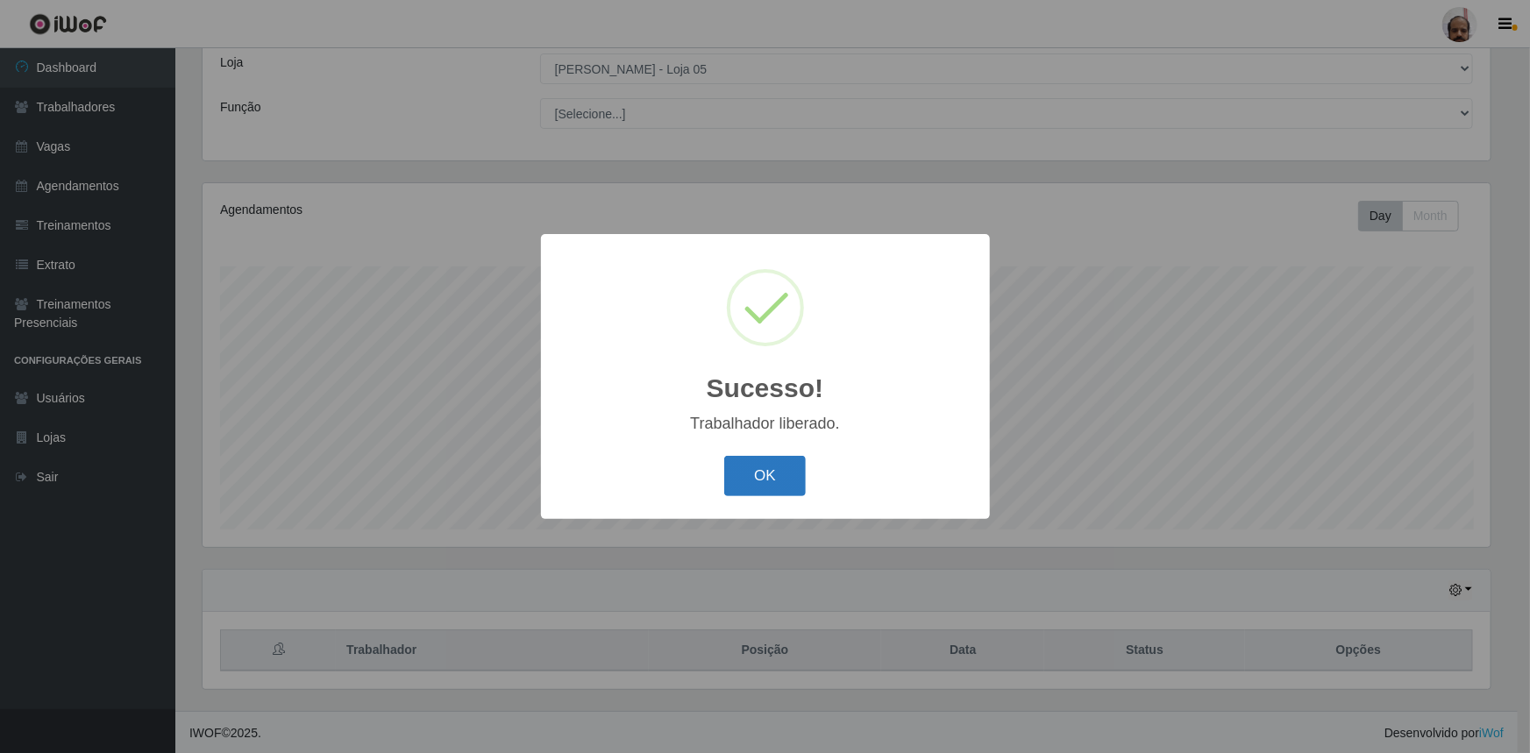
click at [770, 461] on button "OK" at bounding box center [765, 476] width 82 height 41
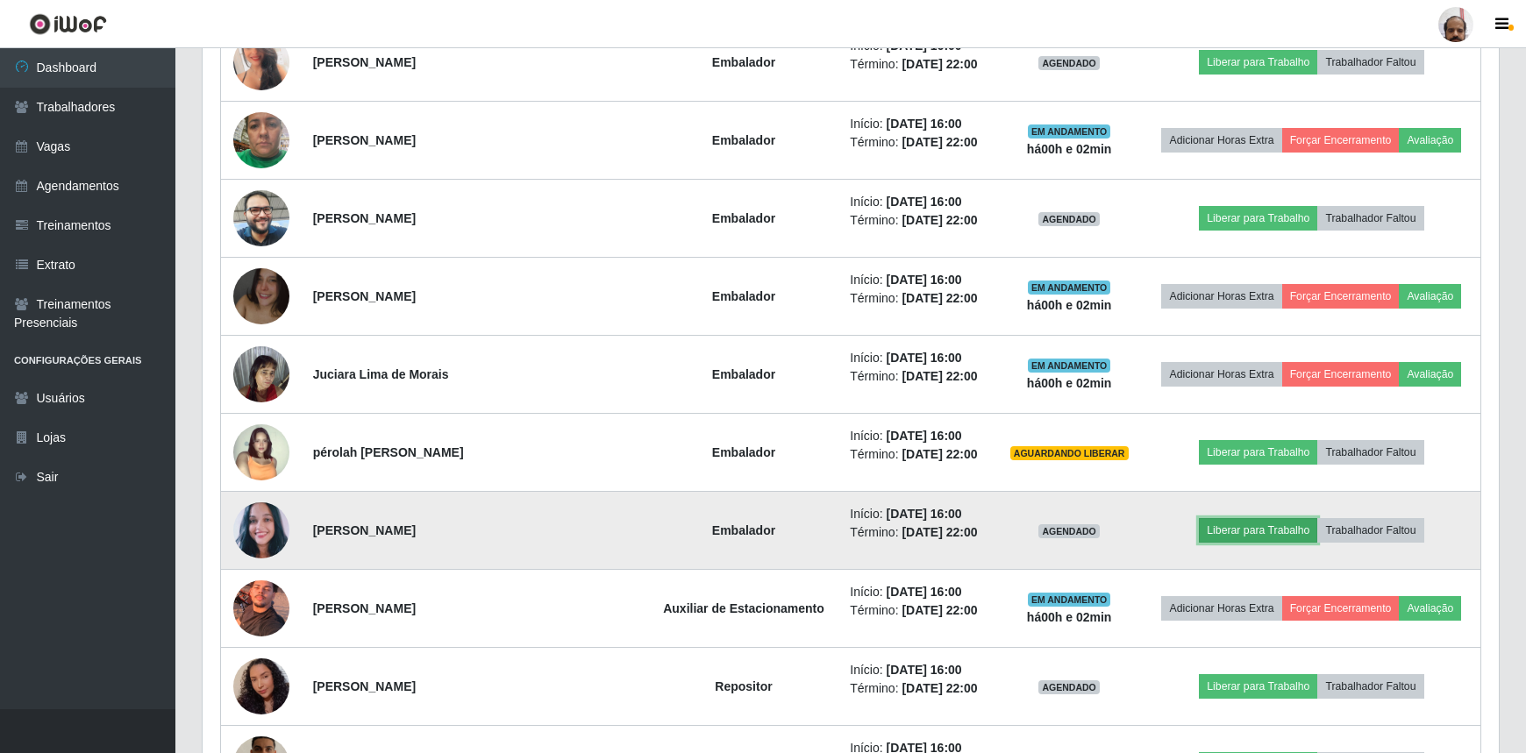
click at [1273, 530] on button "Liberar para Trabalho" at bounding box center [1258, 530] width 118 height 25
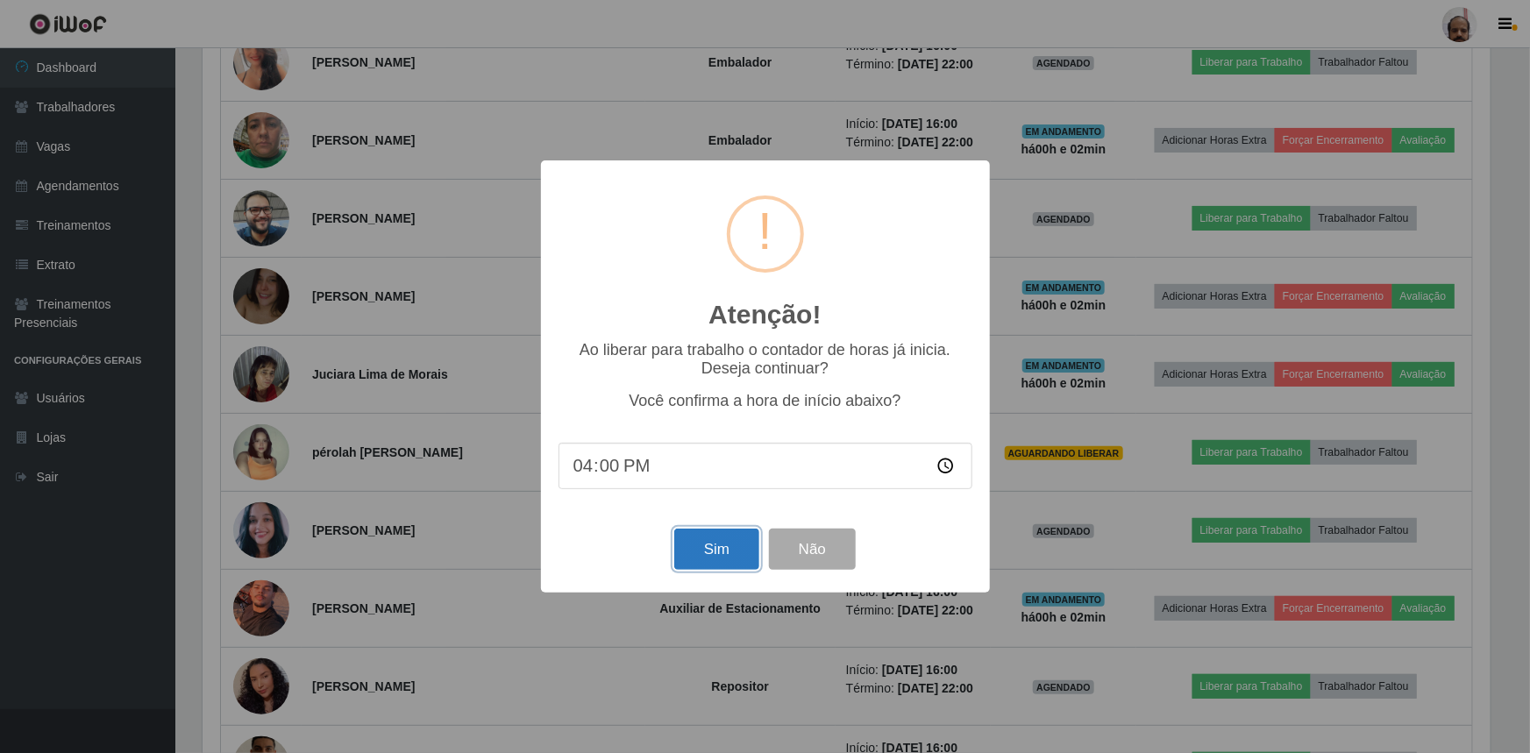
click at [745, 556] on button "Sim" at bounding box center [716, 549] width 85 height 41
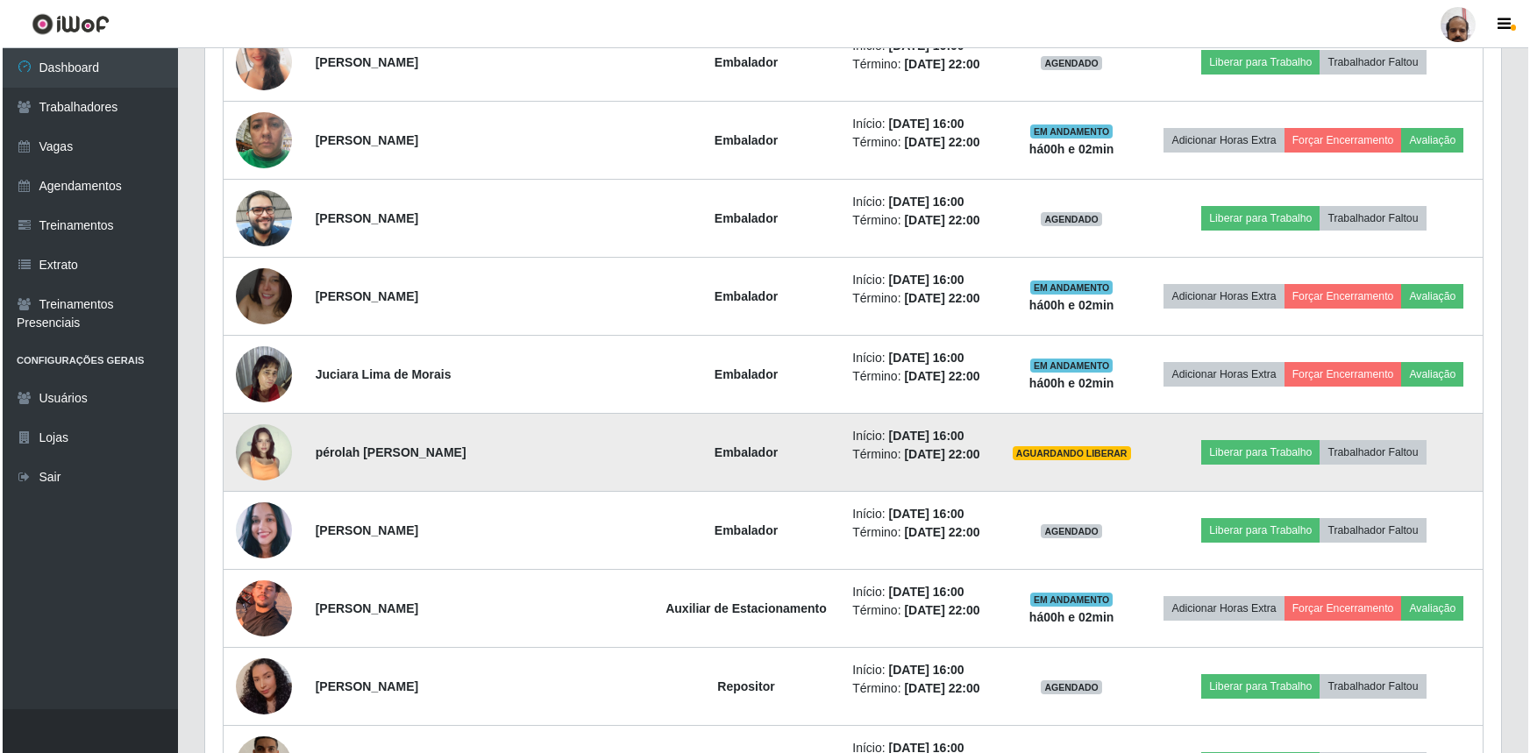
scroll to position [876436, 875511]
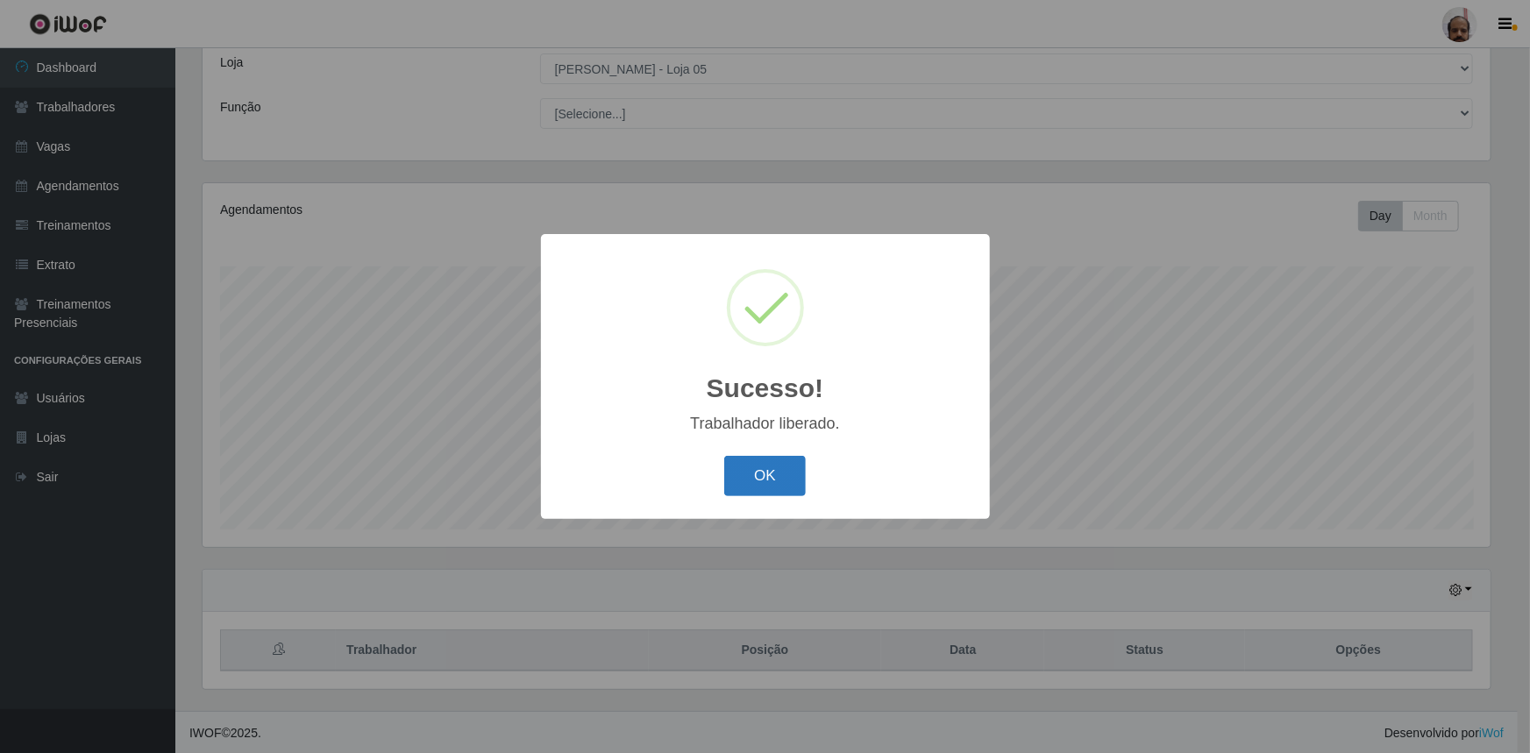
click at [786, 472] on button "OK" at bounding box center [765, 476] width 82 height 41
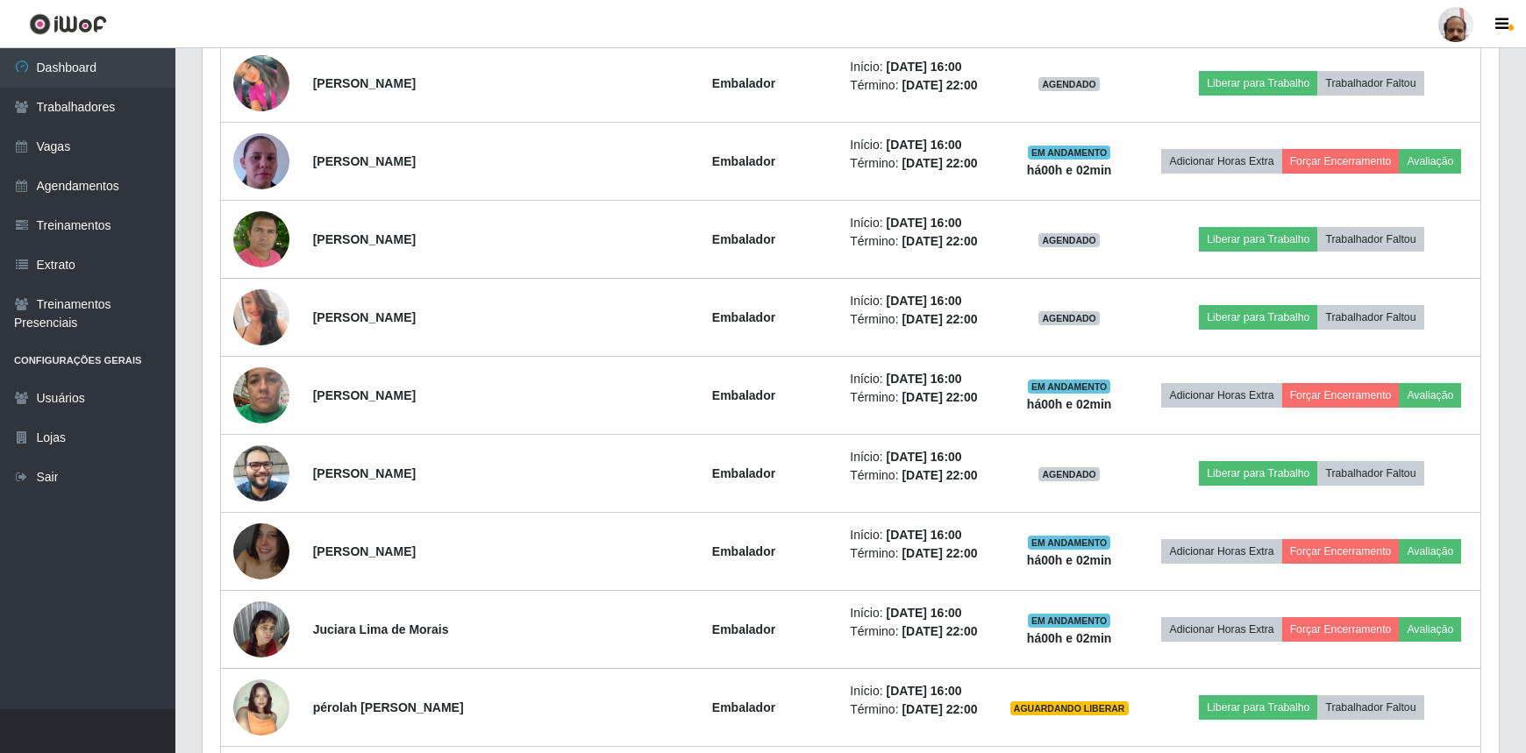
scroll to position [974, 0]
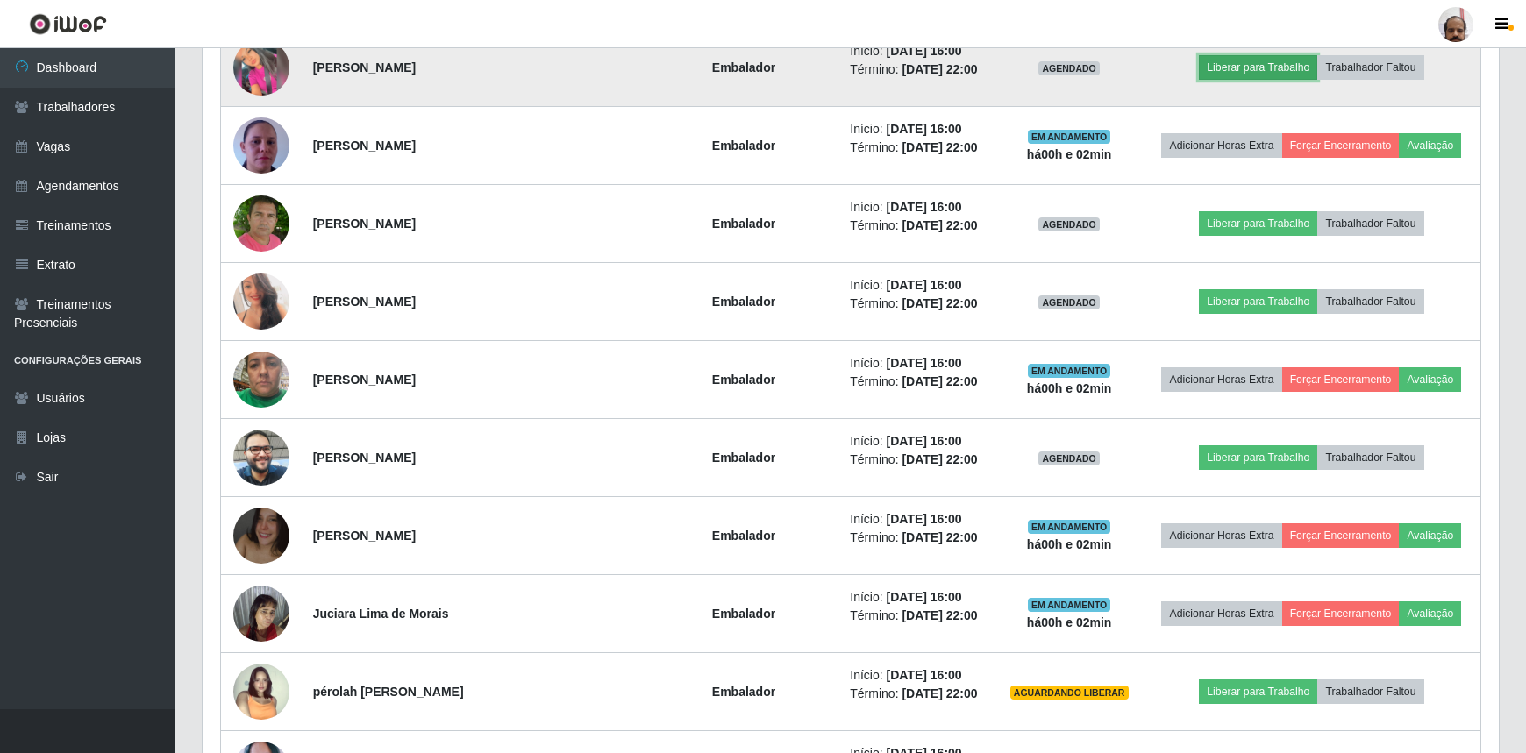
click at [1258, 70] on button "Liberar para Trabalho" at bounding box center [1258, 67] width 118 height 25
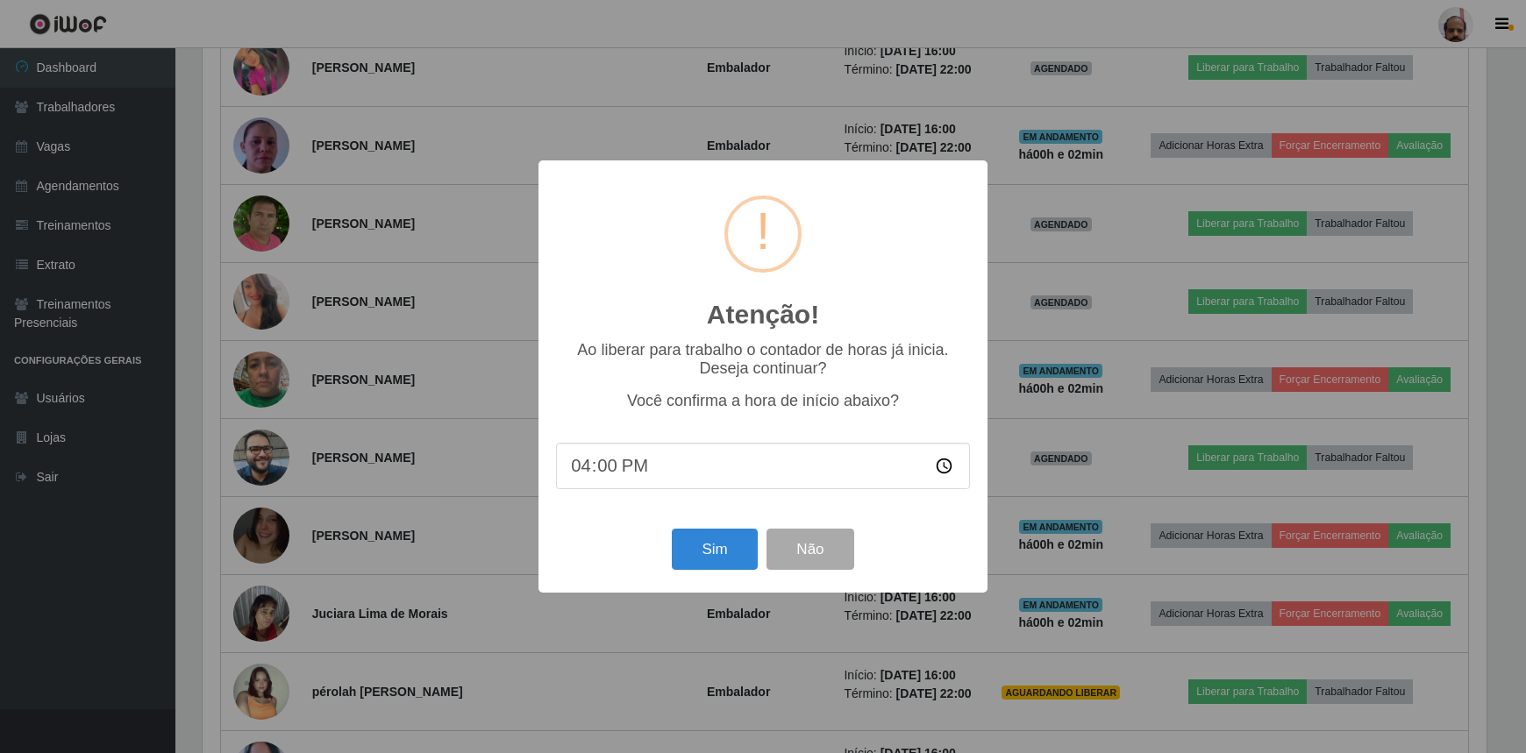
scroll to position [364, 1288]
click at [708, 556] on button "Sim" at bounding box center [716, 549] width 85 height 41
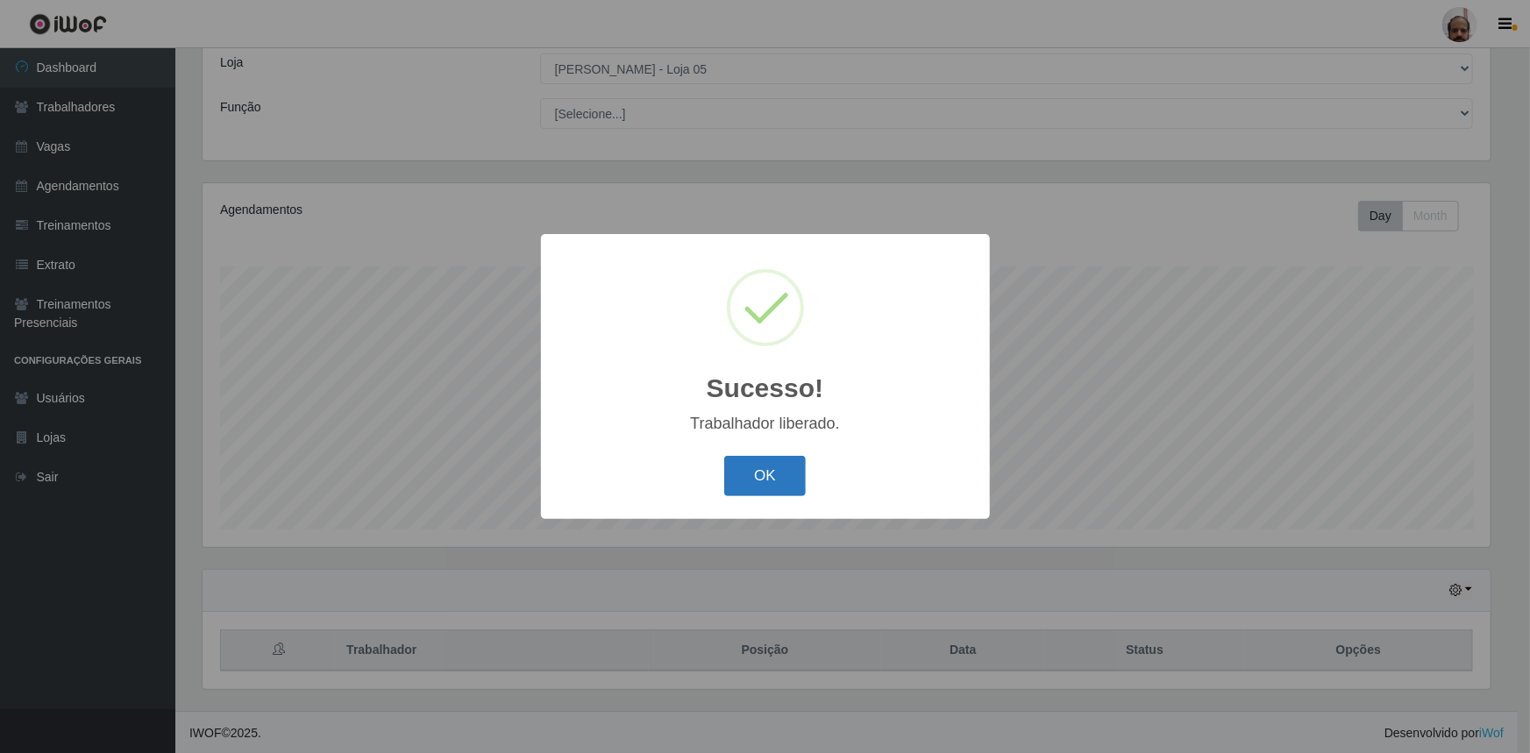
click at [779, 467] on button "OK" at bounding box center [765, 476] width 82 height 41
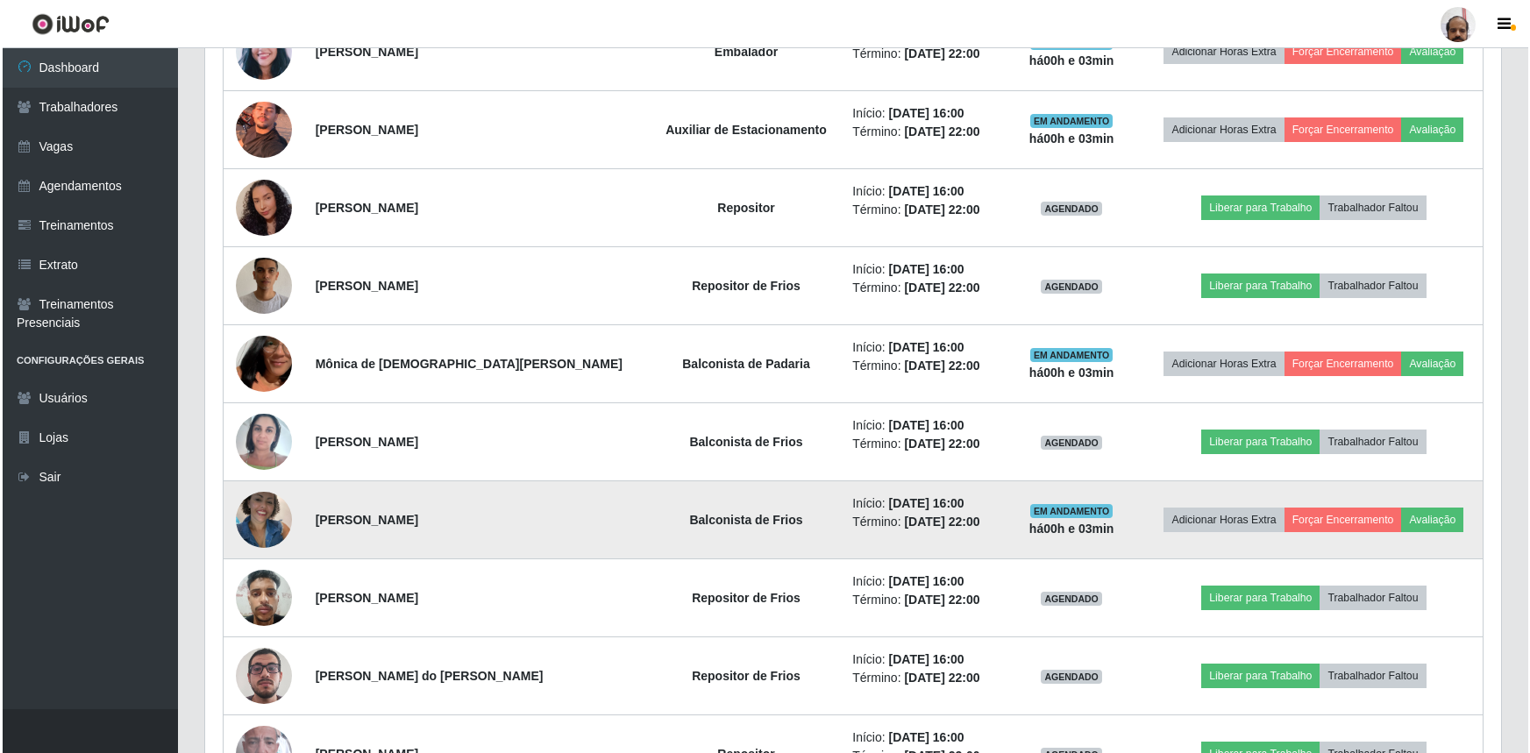
scroll to position [1771, 0]
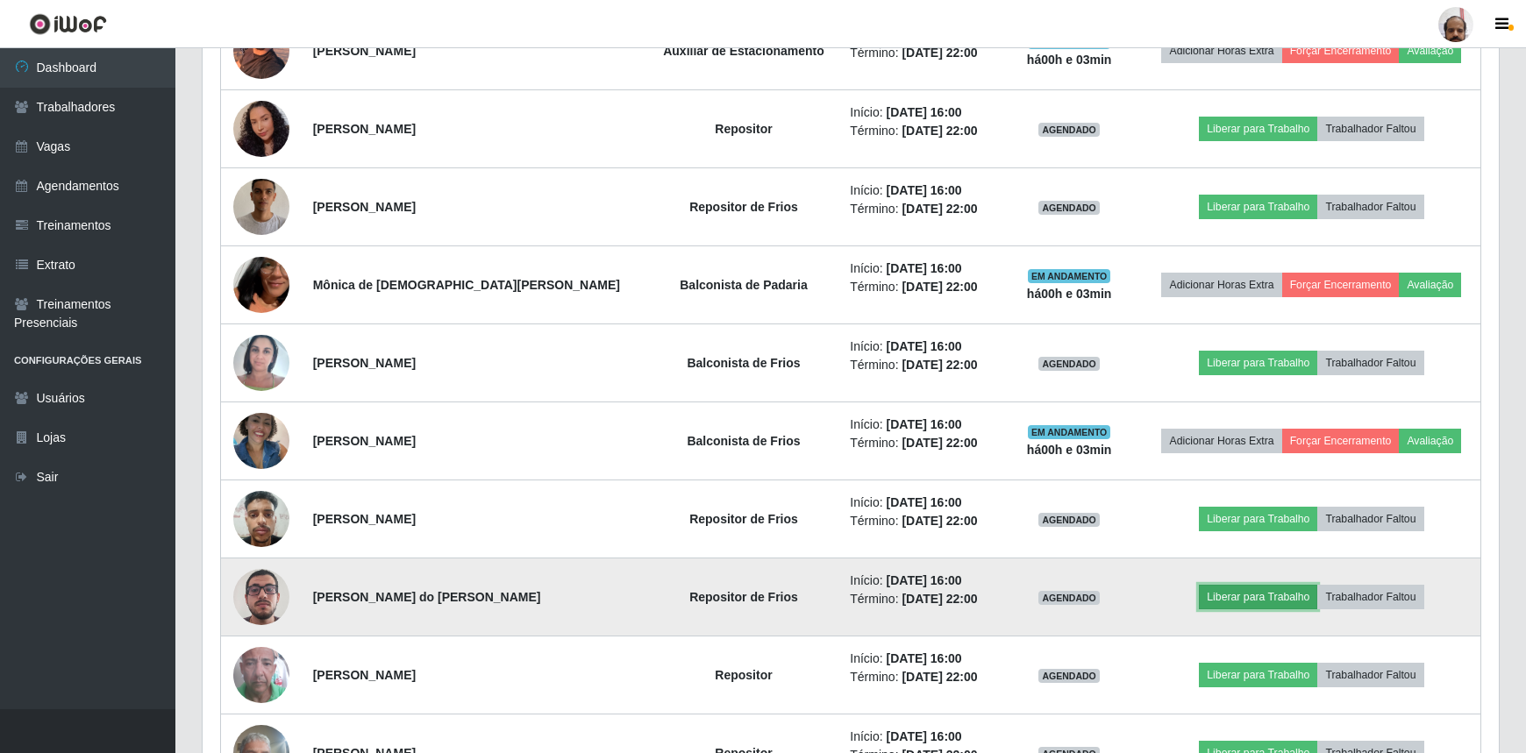
click at [1228, 597] on button "Liberar para Trabalho" at bounding box center [1258, 597] width 118 height 25
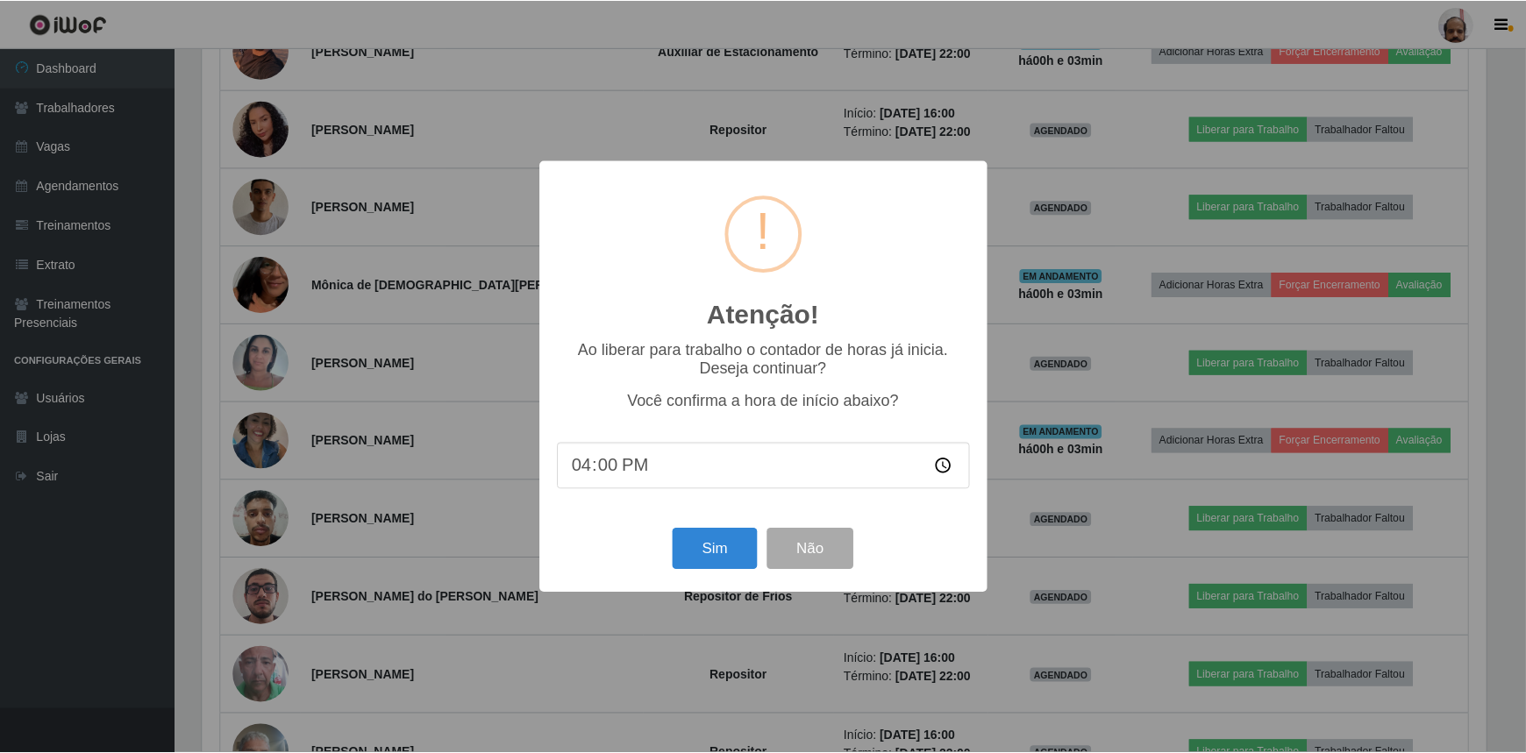
scroll to position [364, 1288]
click at [705, 561] on button "Sim" at bounding box center [716, 549] width 85 height 41
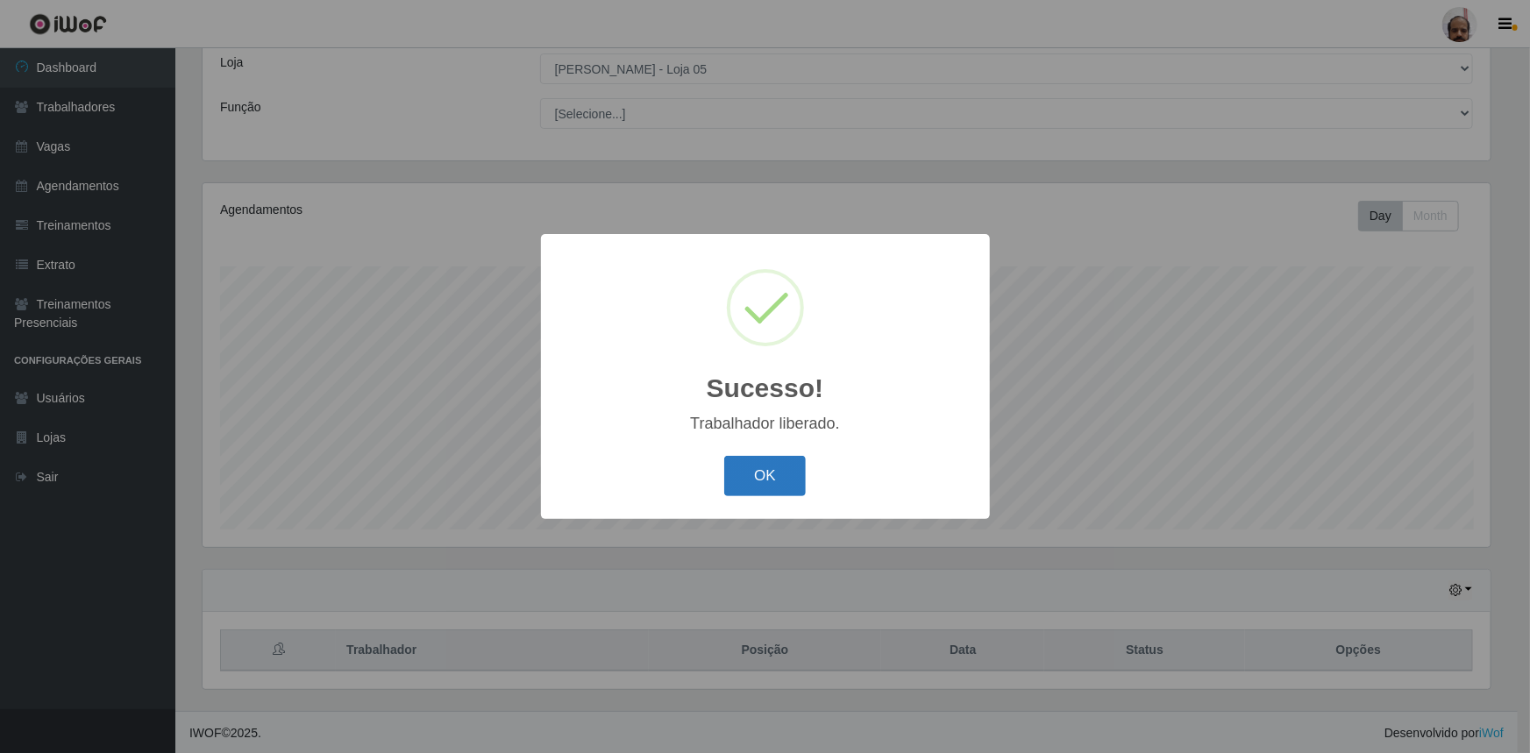
click at [761, 466] on button "OK" at bounding box center [765, 476] width 82 height 41
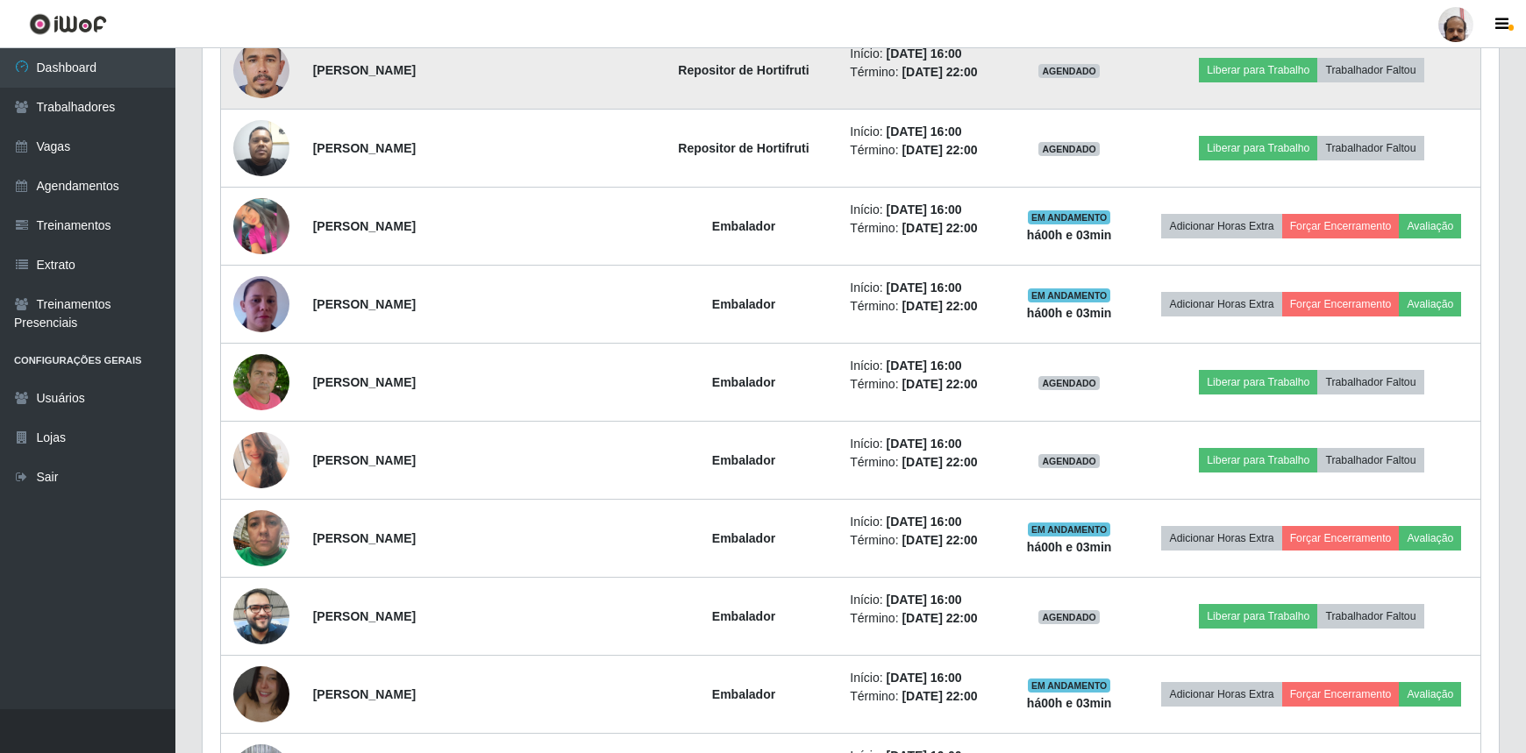
scroll to position [974, 0]
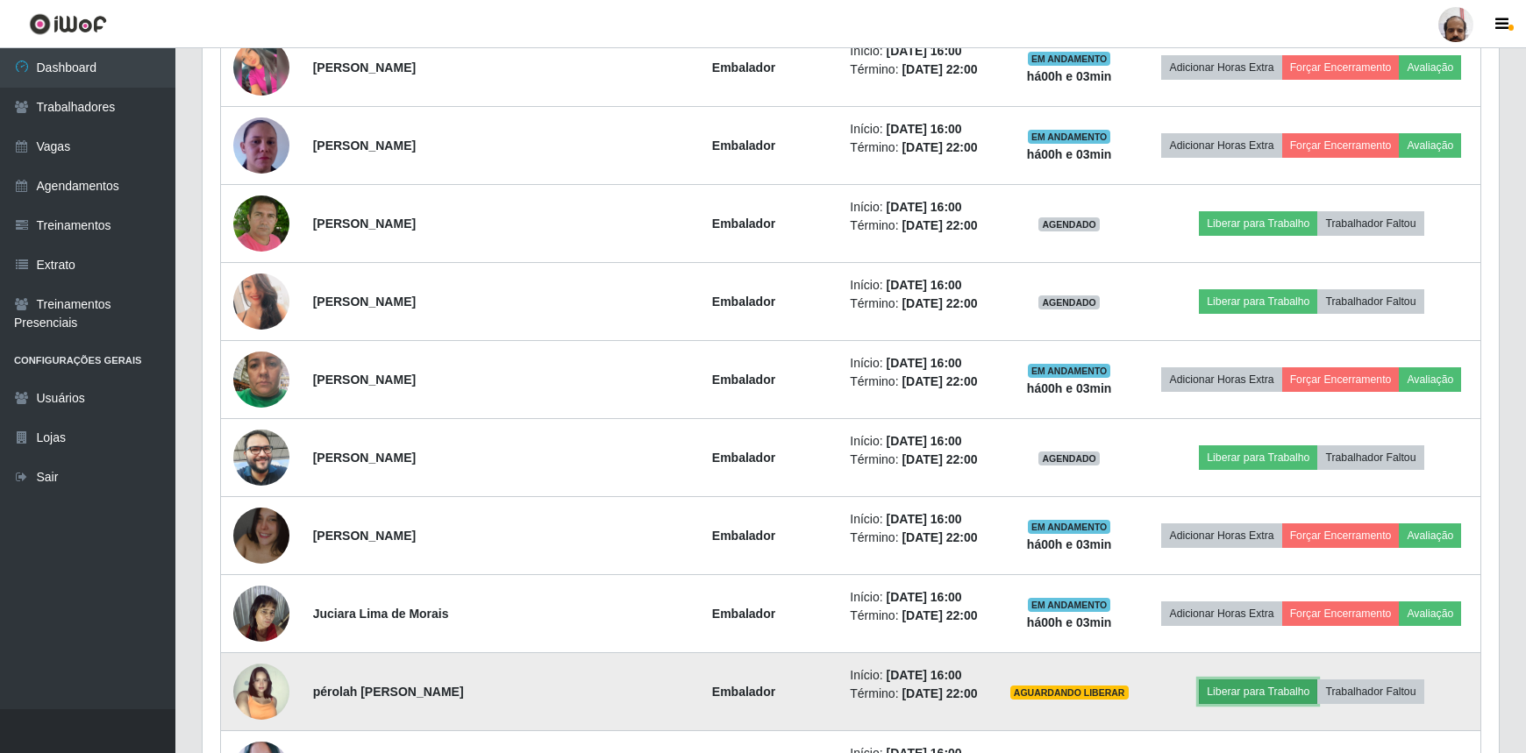
click at [1270, 681] on button "Liberar para Trabalho" at bounding box center [1258, 692] width 118 height 25
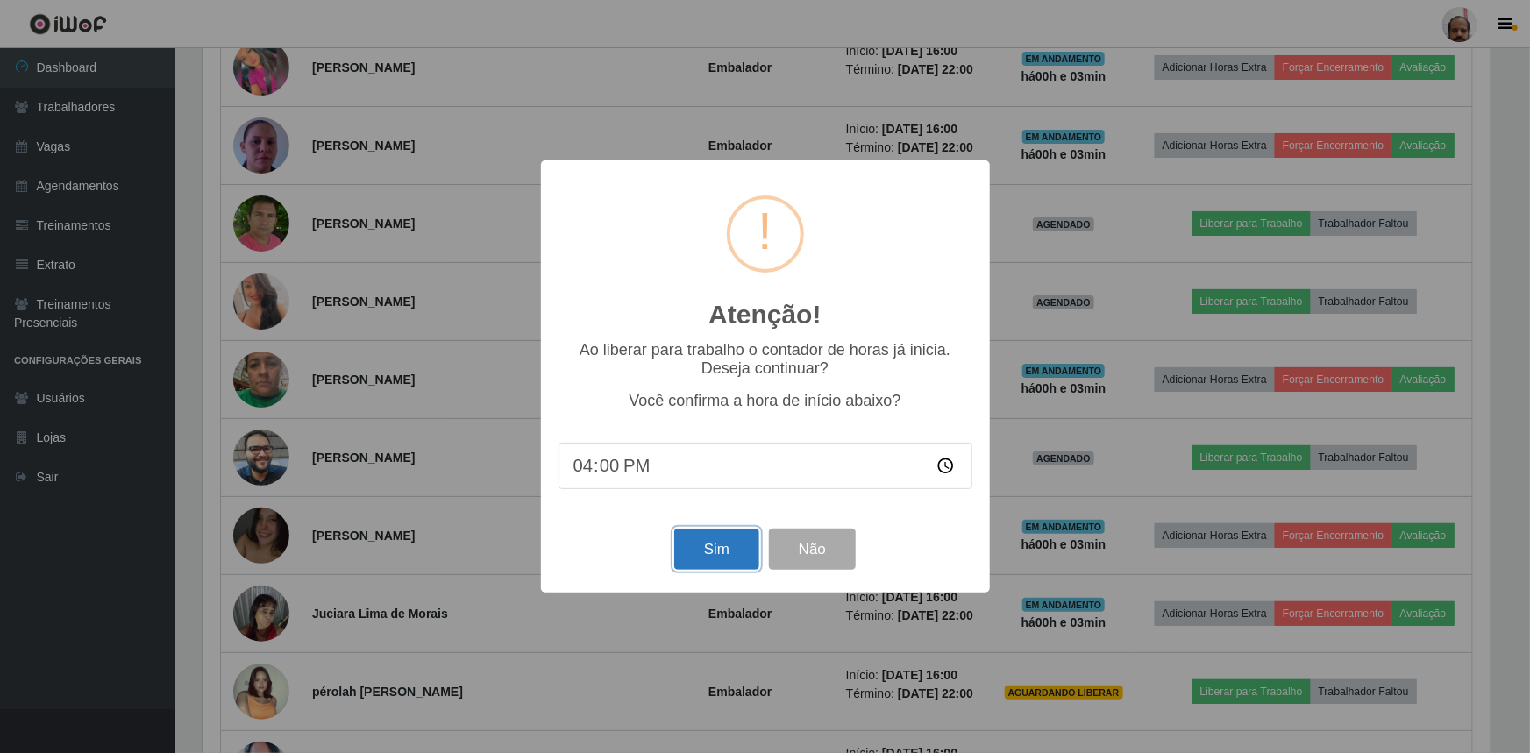
click at [705, 542] on button "Sim" at bounding box center [716, 549] width 85 height 41
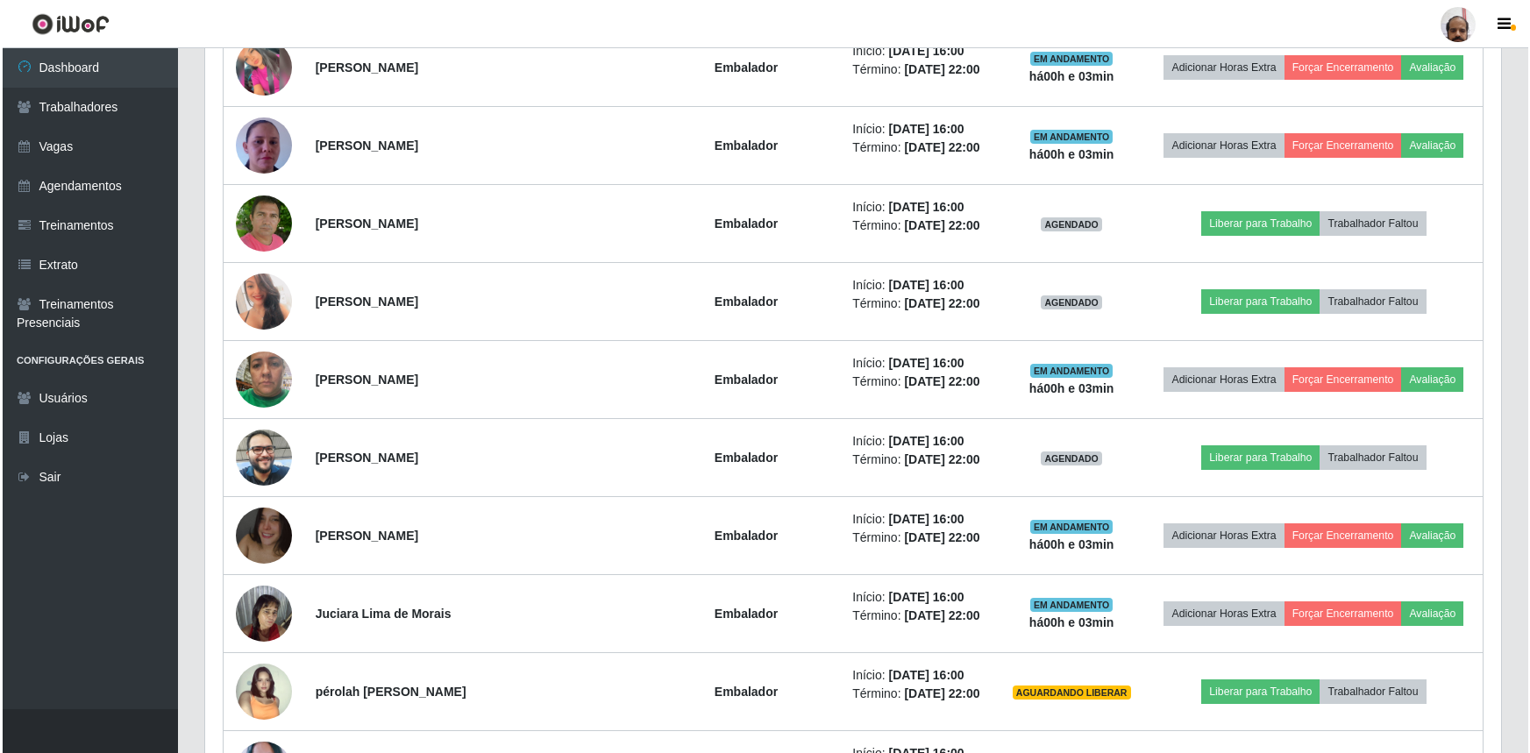
scroll to position [876436, 875511]
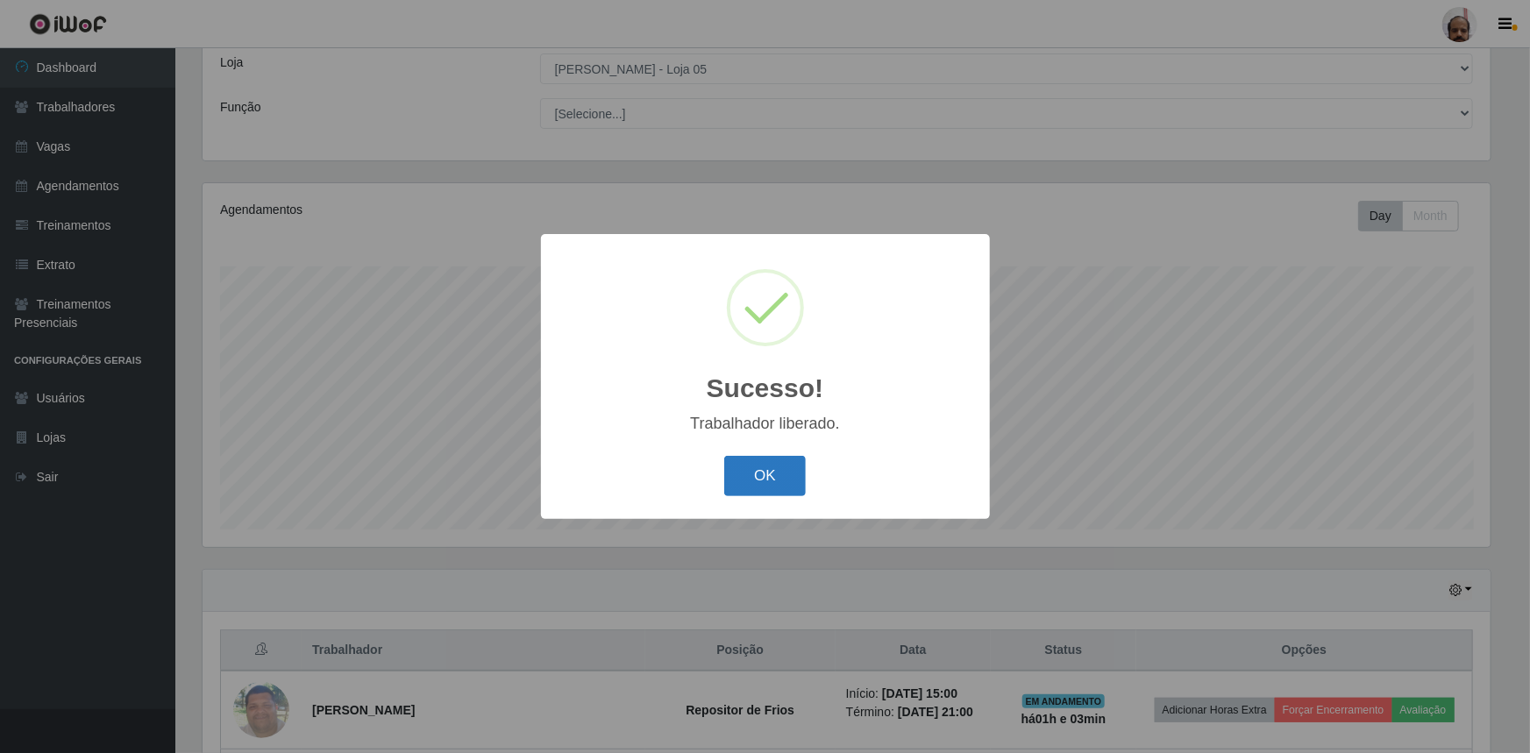
click at [748, 480] on button "OK" at bounding box center [765, 476] width 82 height 41
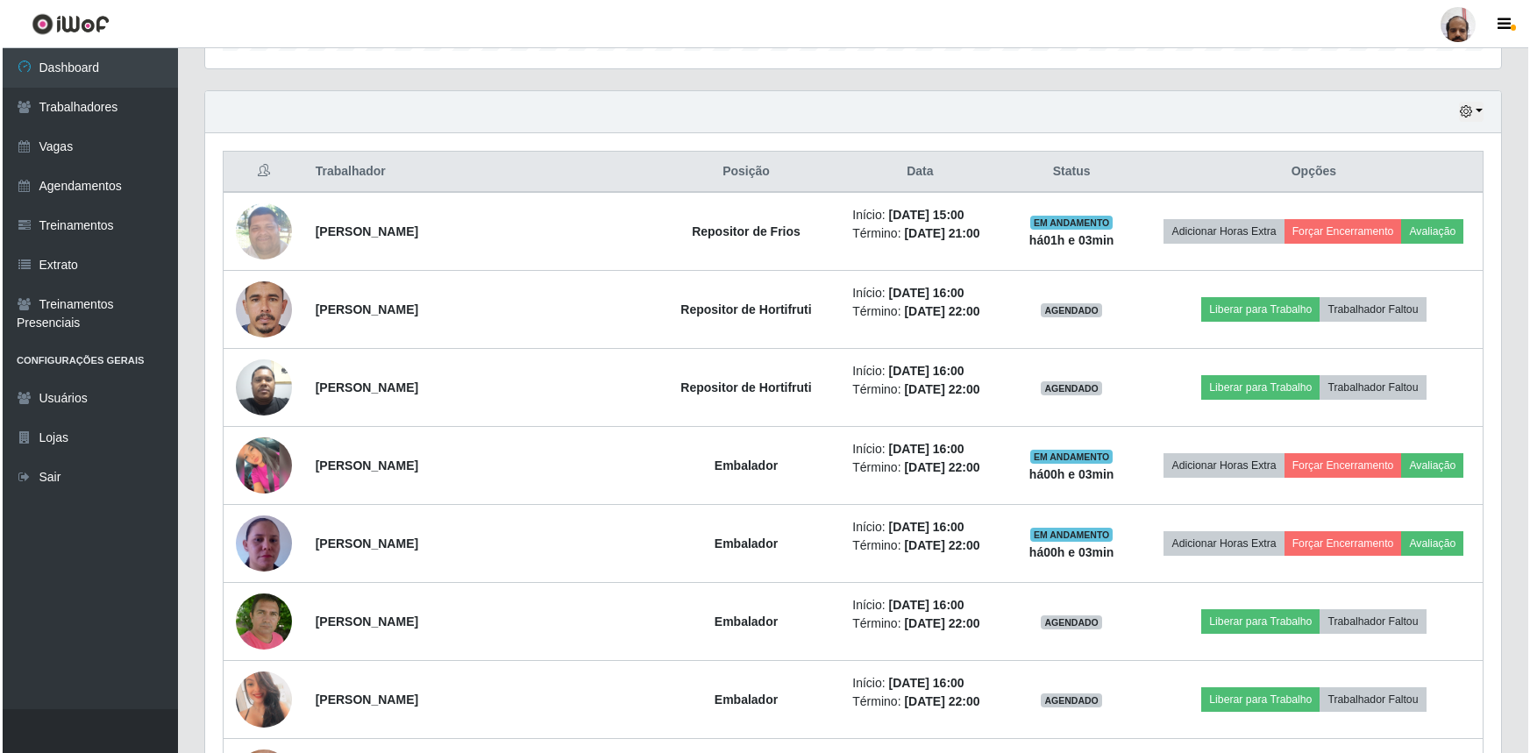
scroll to position [1054, 0]
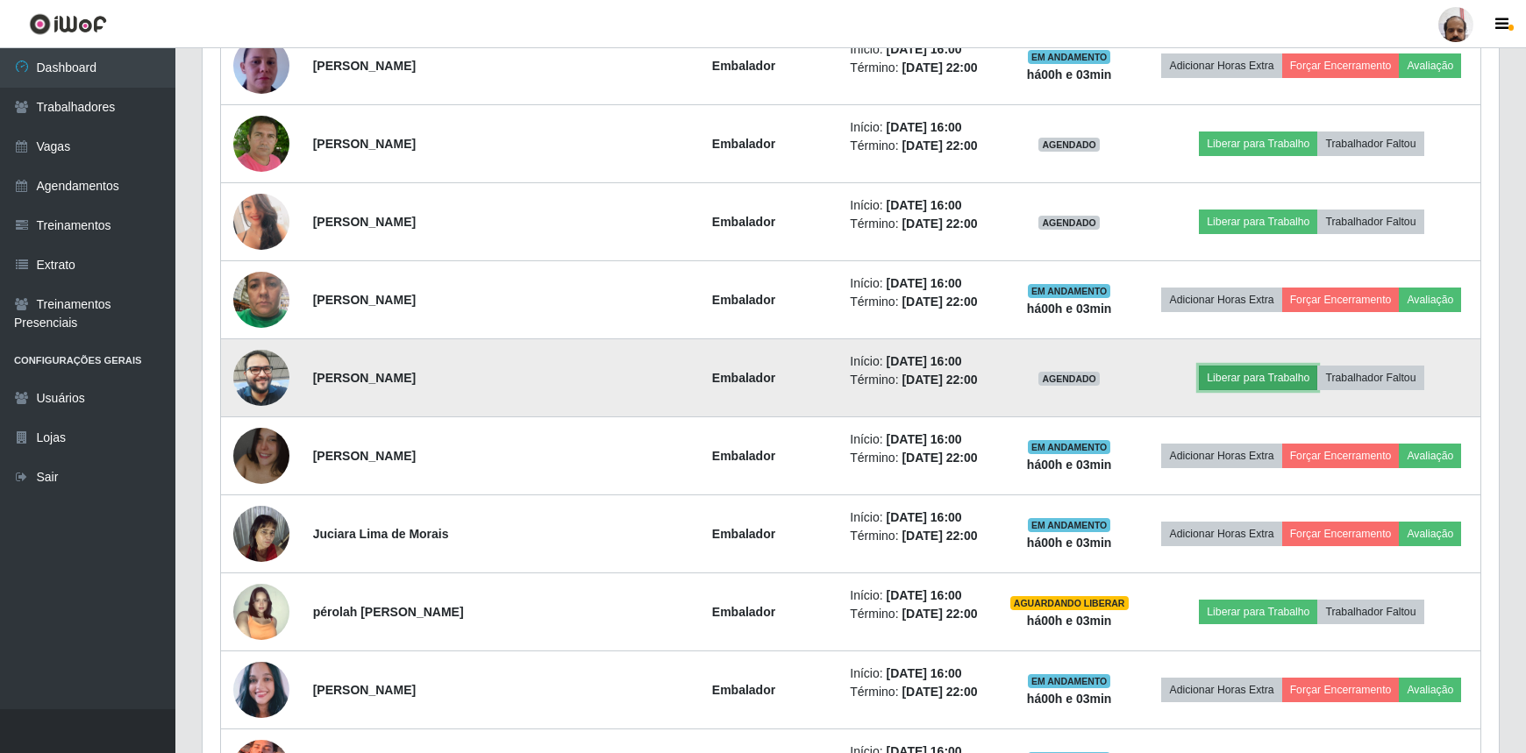
click at [1228, 386] on button "Liberar para Trabalho" at bounding box center [1258, 378] width 118 height 25
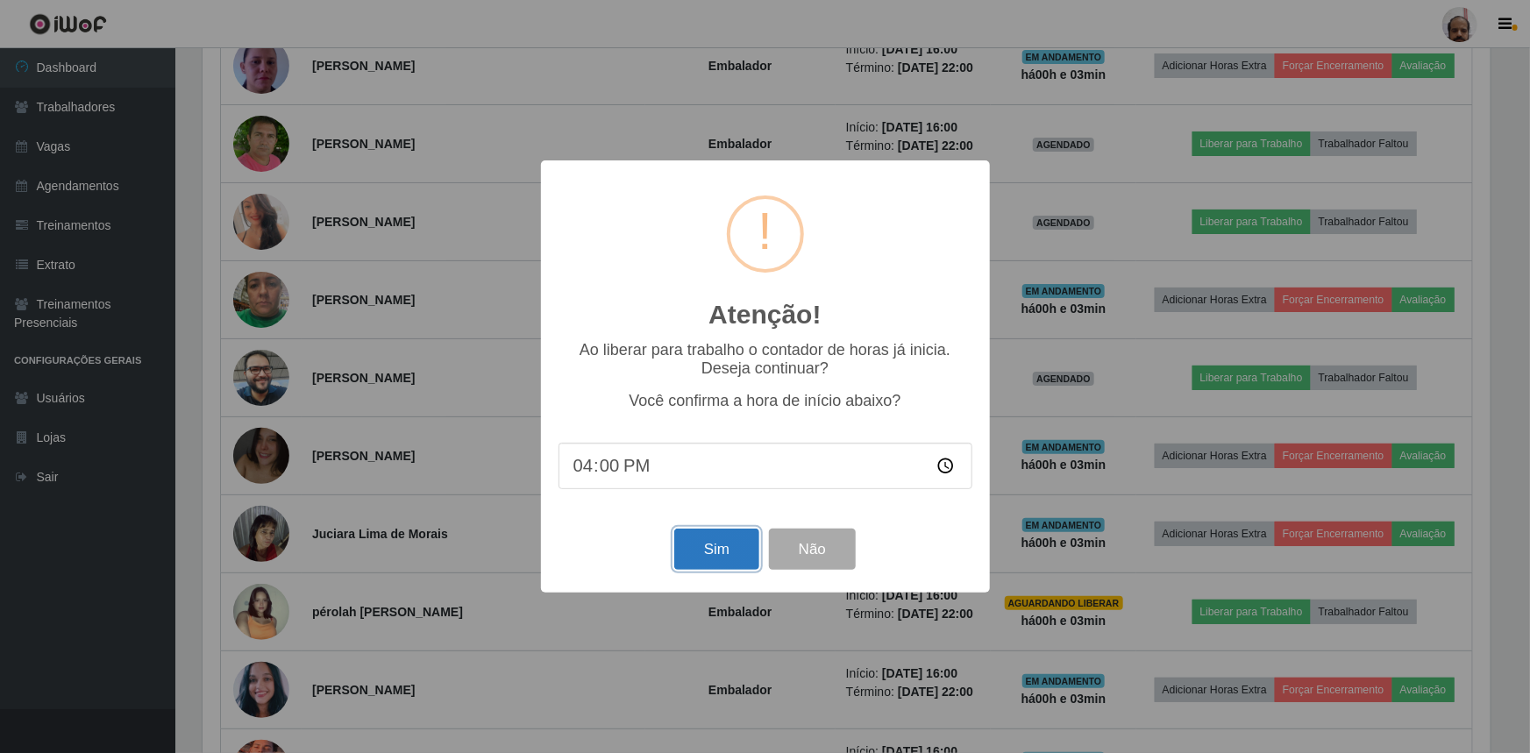
click at [699, 563] on button "Sim" at bounding box center [716, 549] width 85 height 41
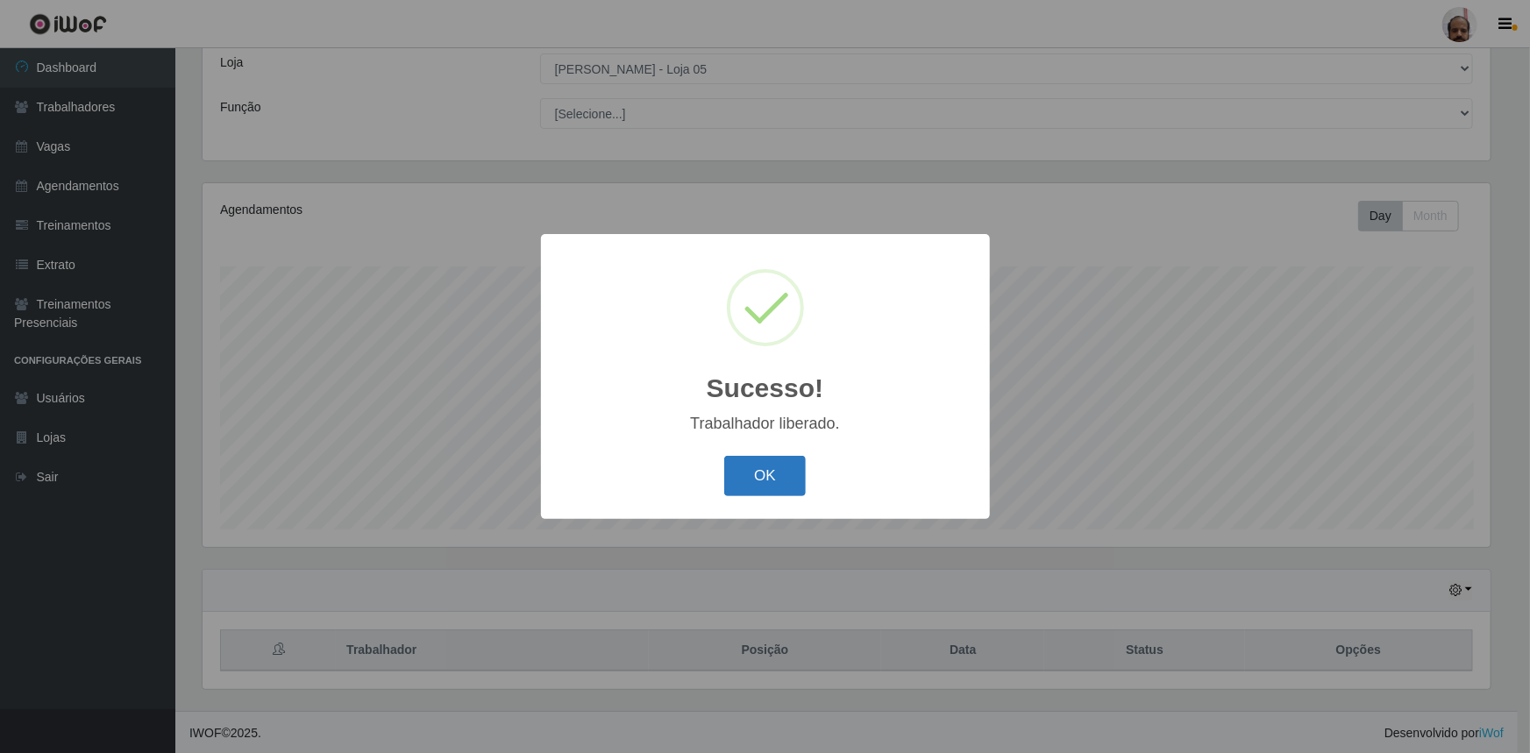
click at [774, 480] on button "OK" at bounding box center [765, 476] width 82 height 41
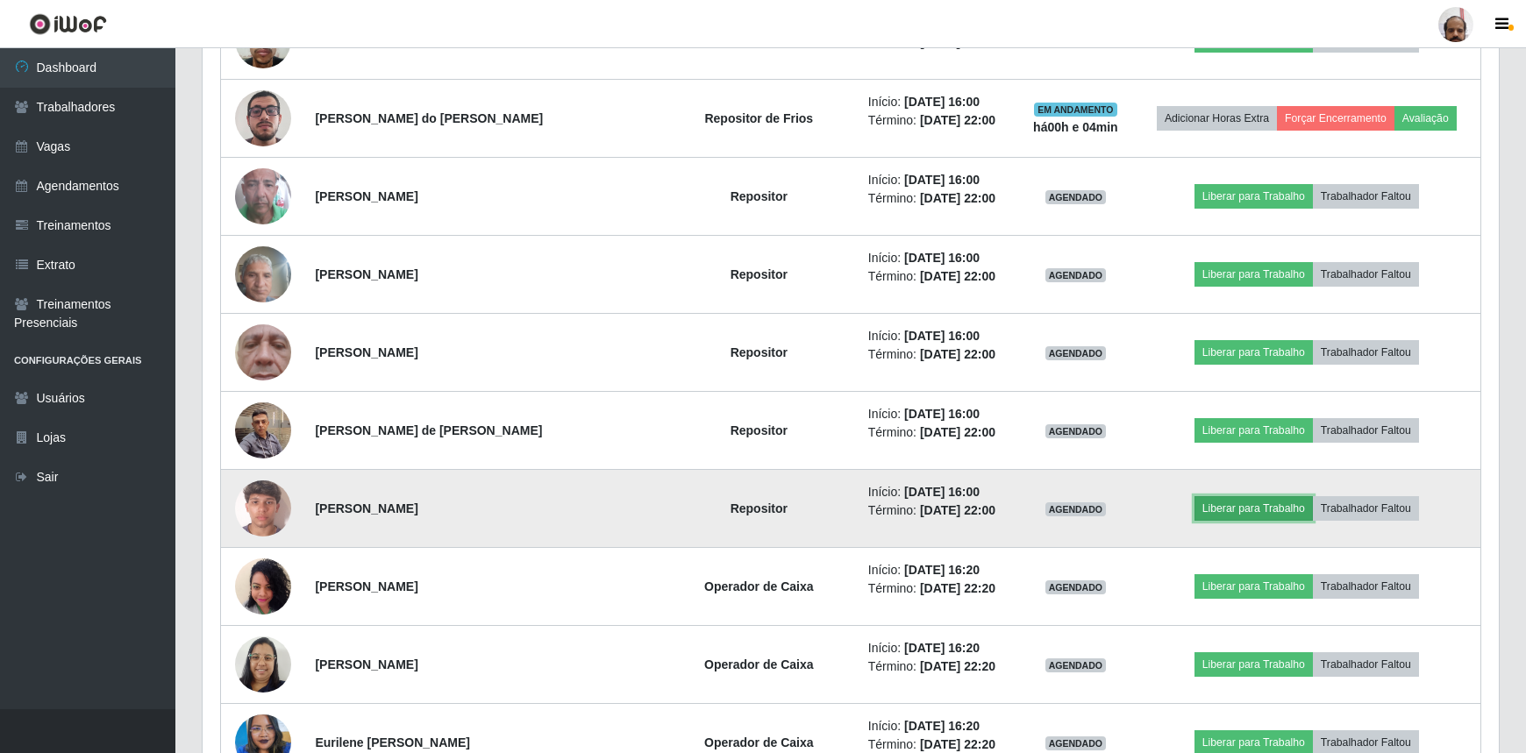
click at [1263, 496] on button "Liberar para Trabalho" at bounding box center [1253, 508] width 118 height 25
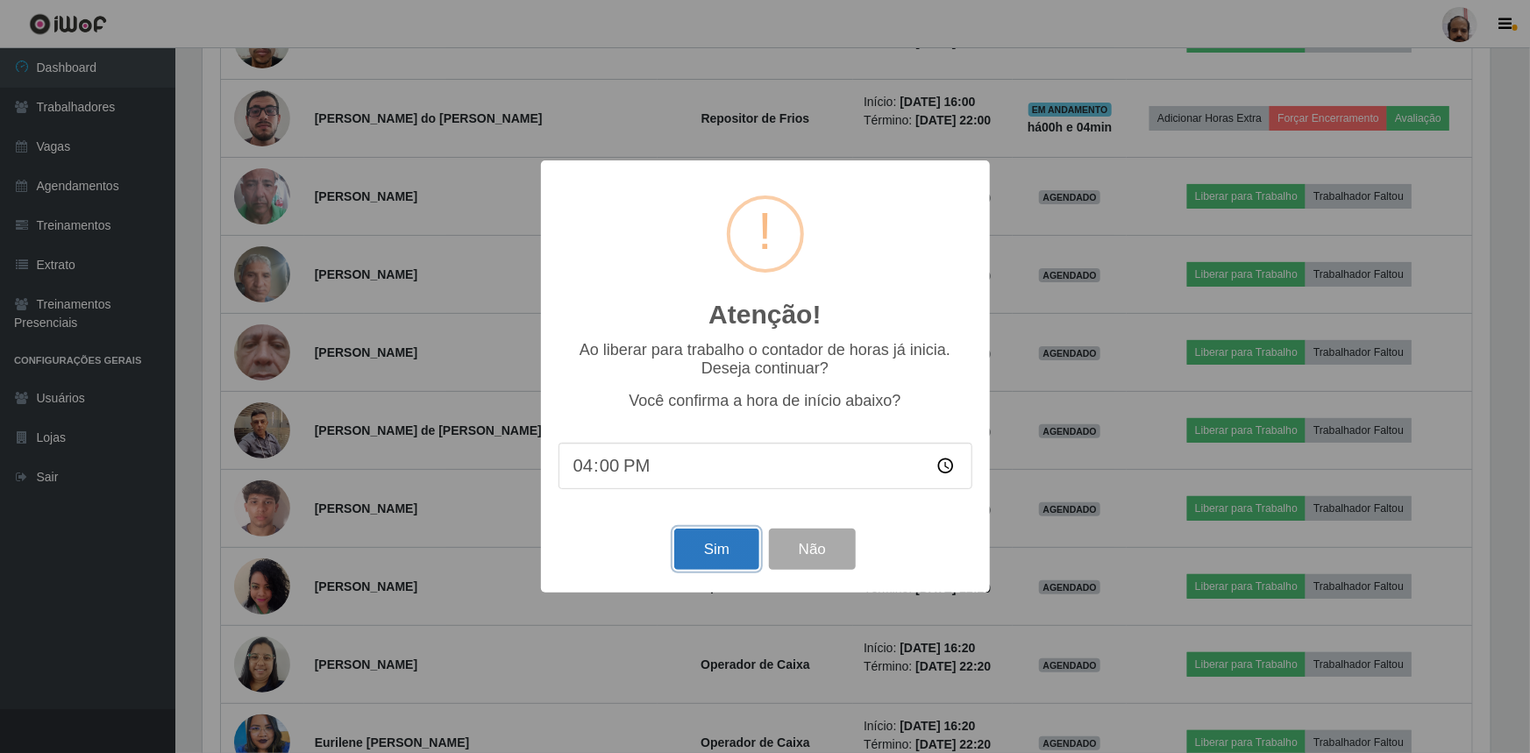
click at [734, 537] on button "Sim" at bounding box center [716, 549] width 85 height 41
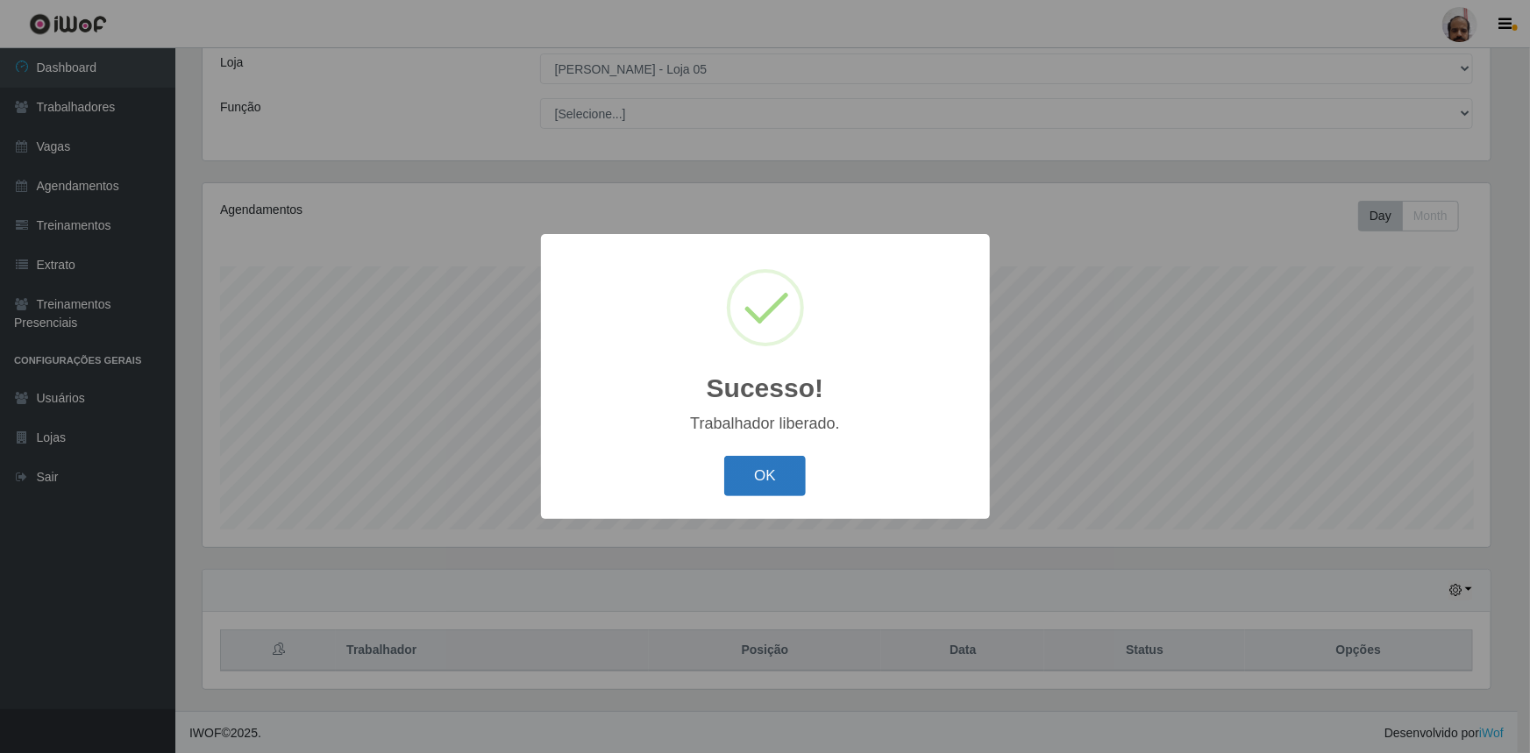
click at [794, 479] on button "OK" at bounding box center [765, 476] width 82 height 41
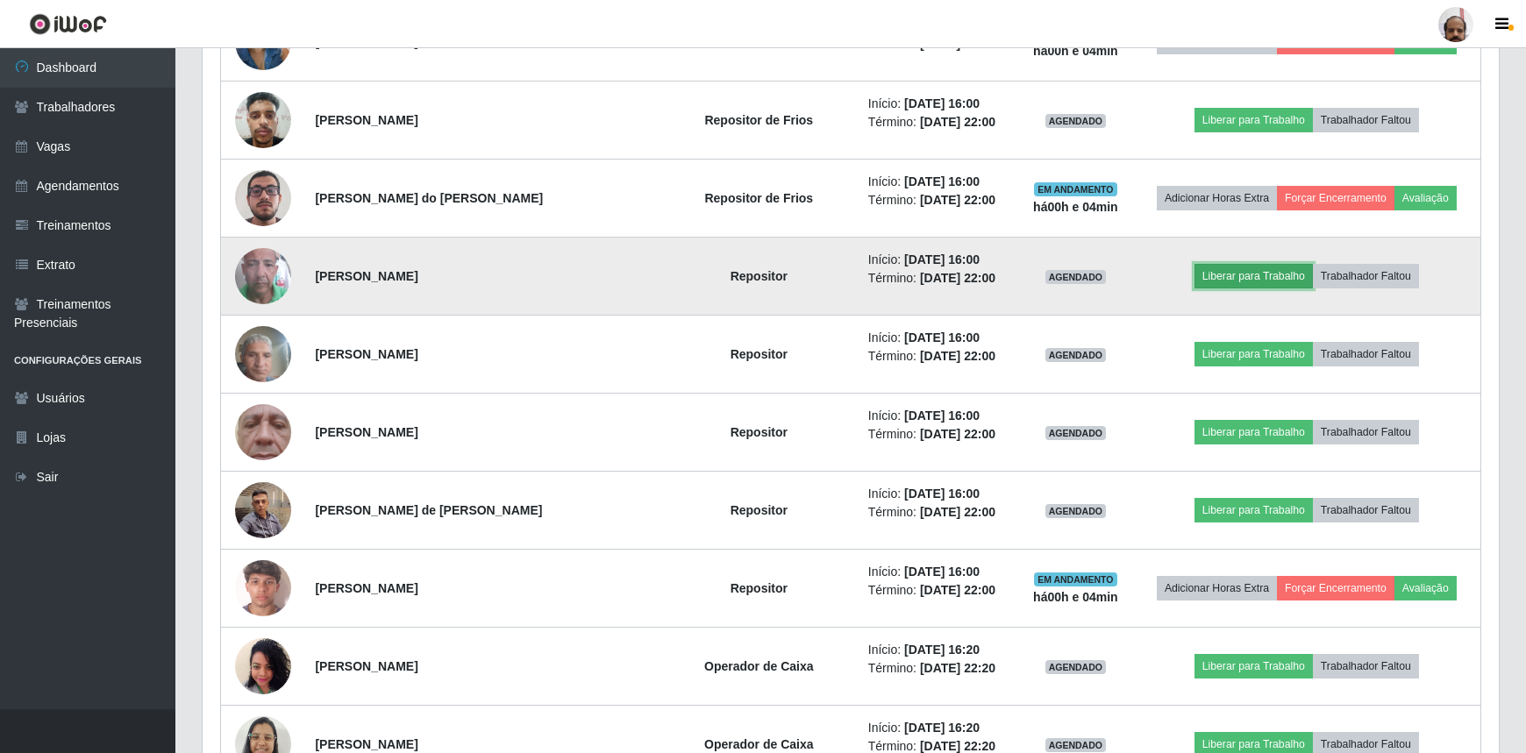
click at [1252, 283] on button "Liberar para Trabalho" at bounding box center [1253, 276] width 118 height 25
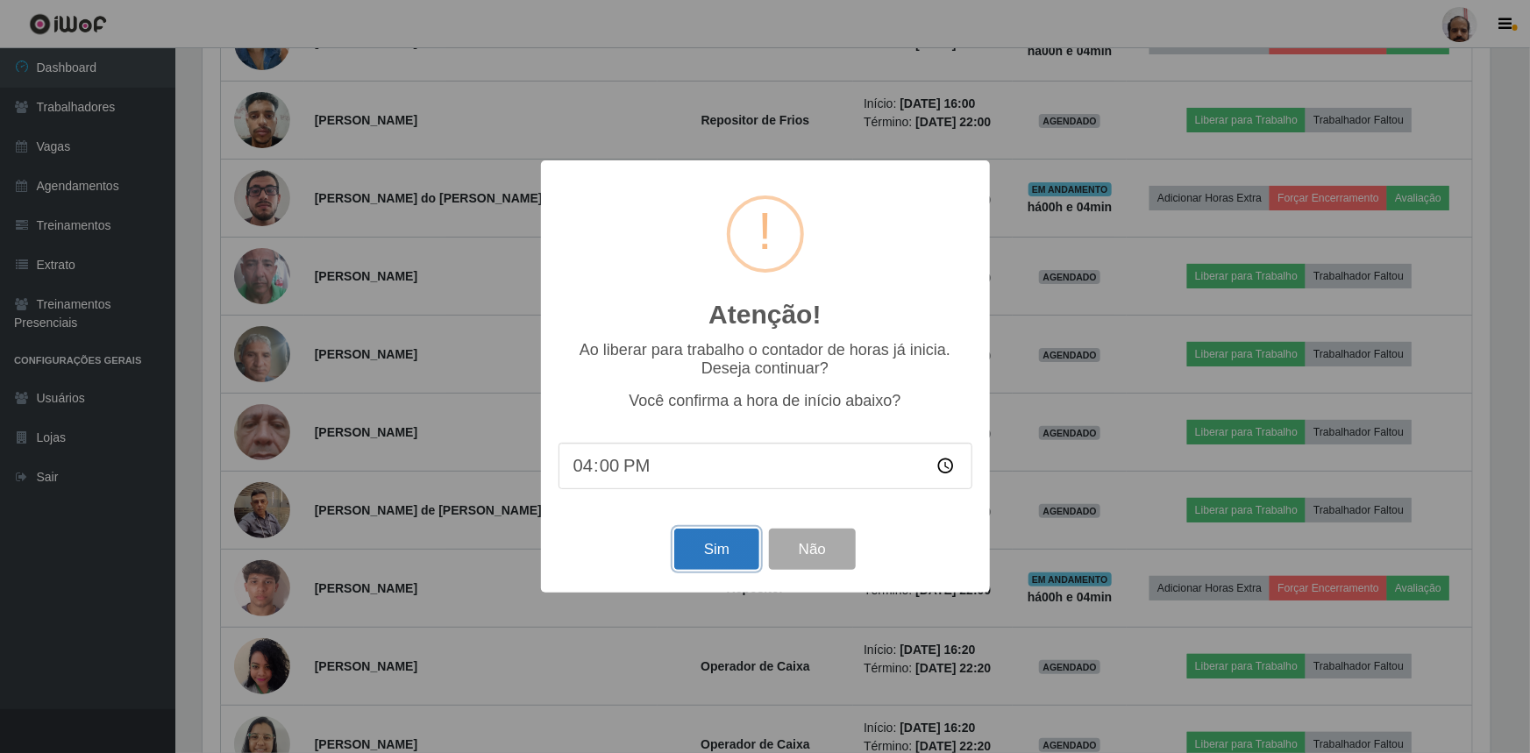
click at [748, 541] on button "Sim" at bounding box center [716, 549] width 85 height 41
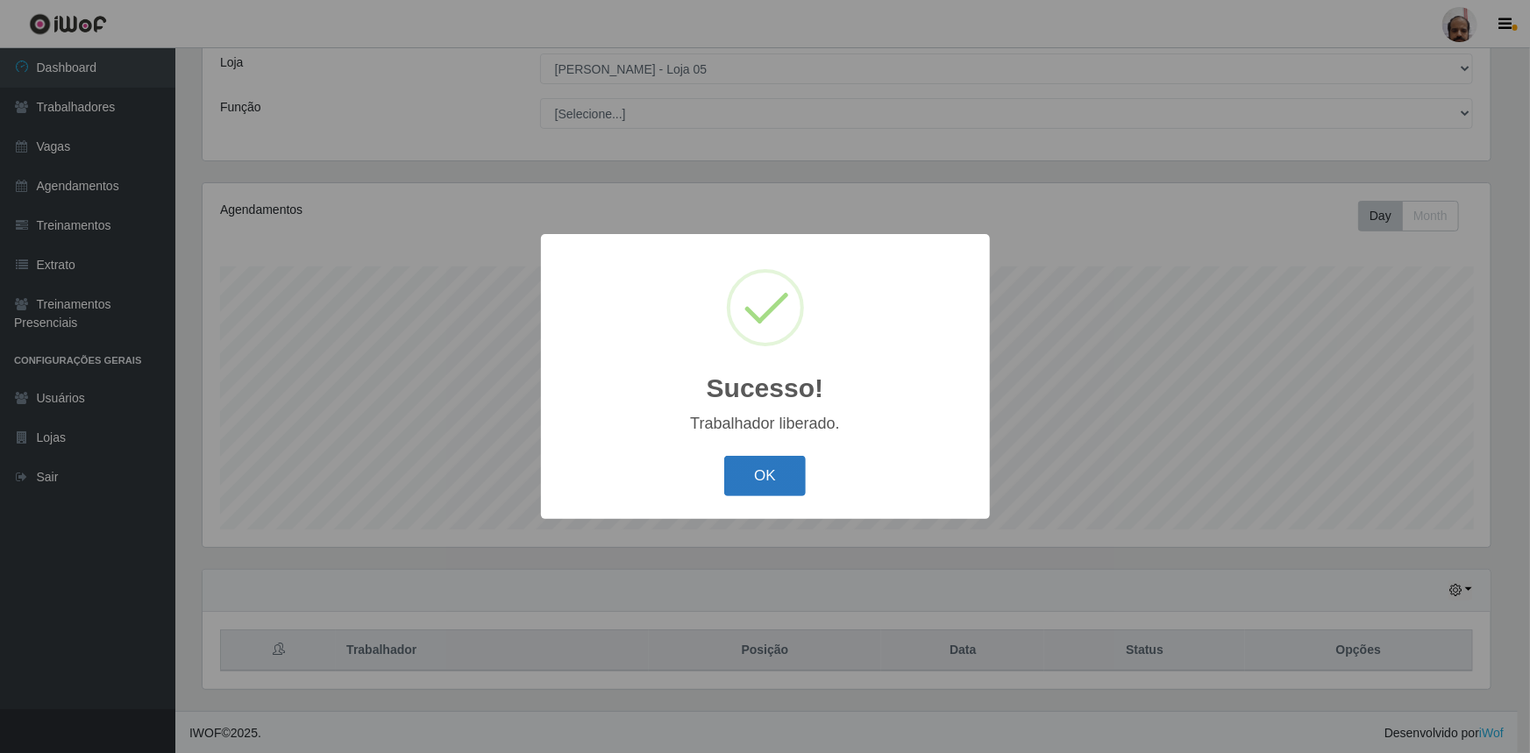
click at [762, 466] on button "OK" at bounding box center [765, 476] width 82 height 41
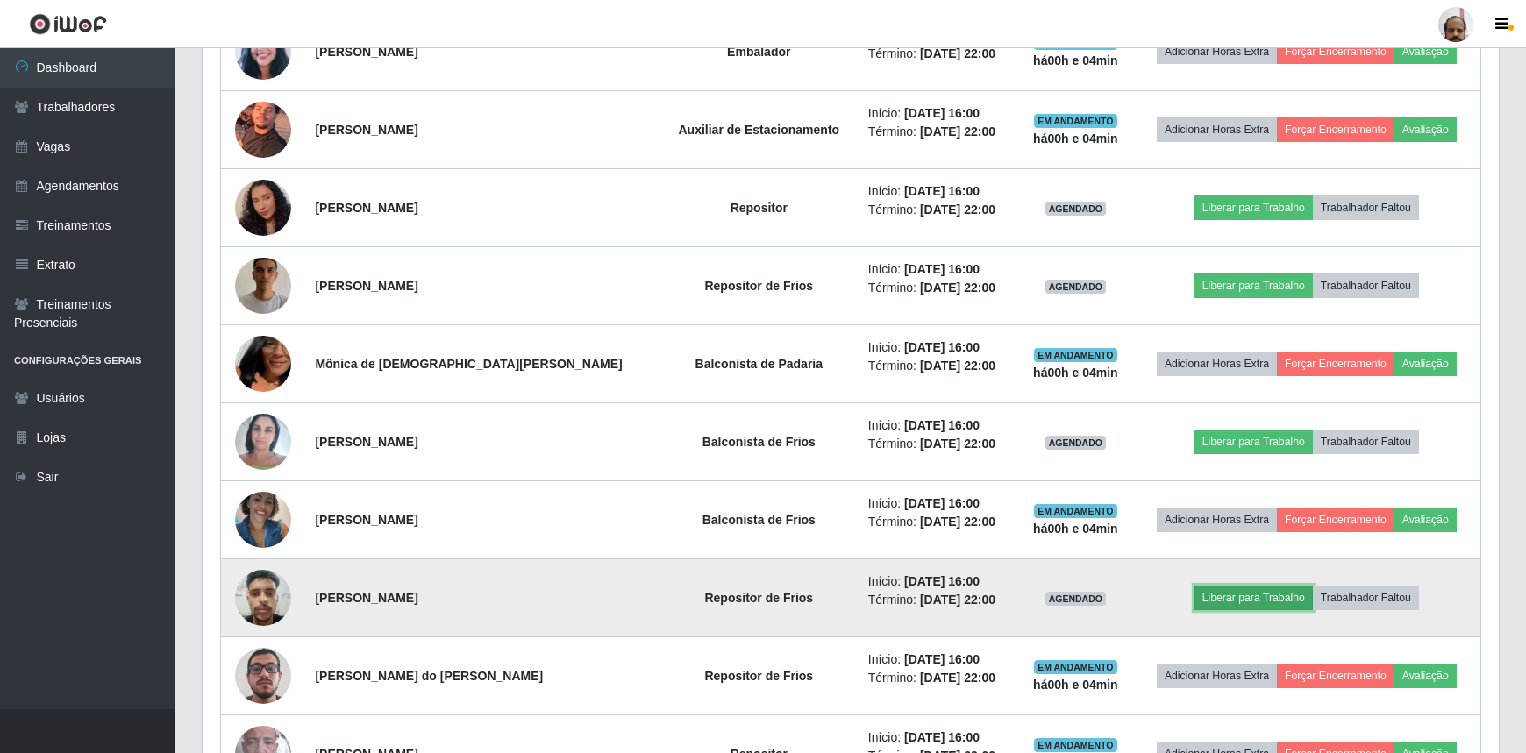
click at [1246, 588] on button "Liberar para Trabalho" at bounding box center [1253, 598] width 118 height 25
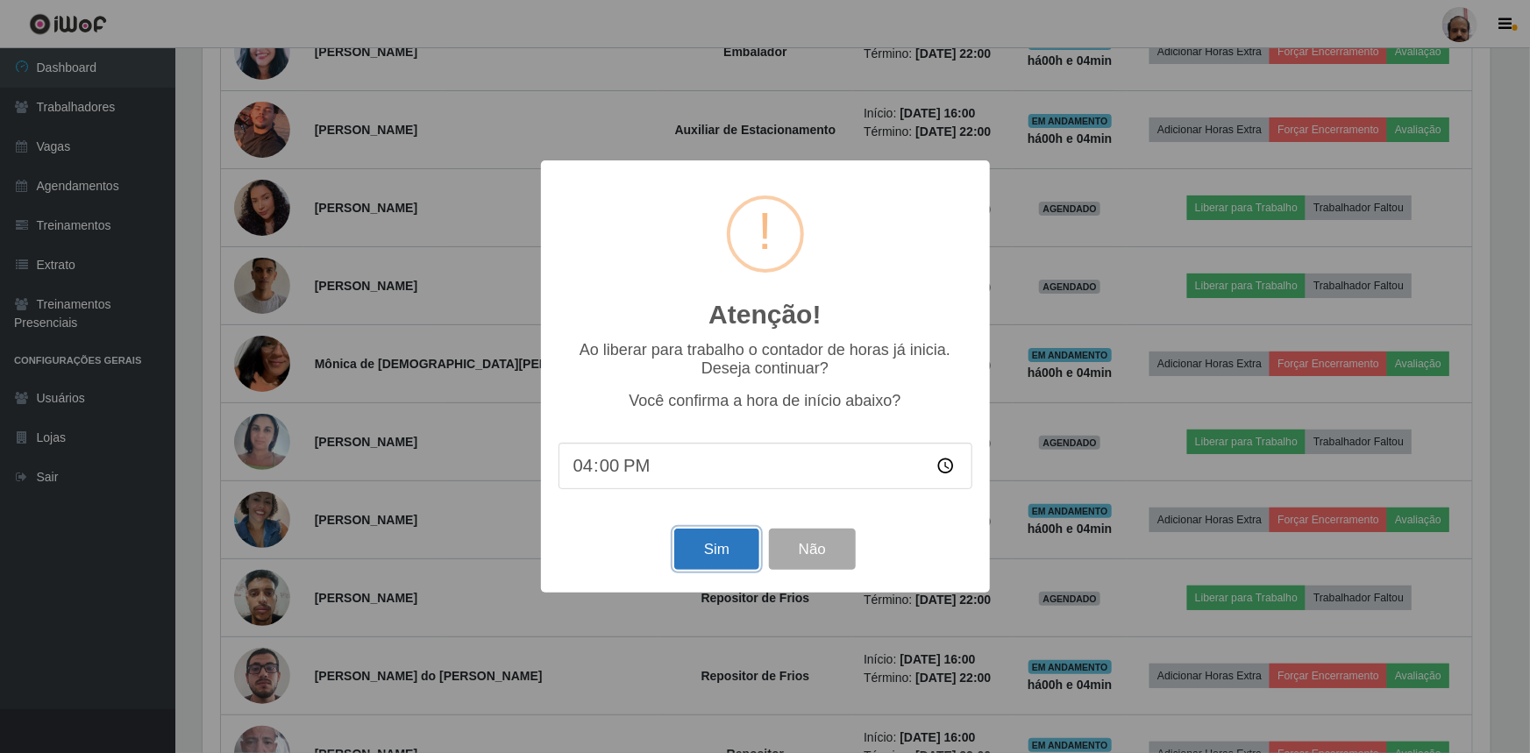
click at [726, 551] on button "Sim" at bounding box center [716, 549] width 85 height 41
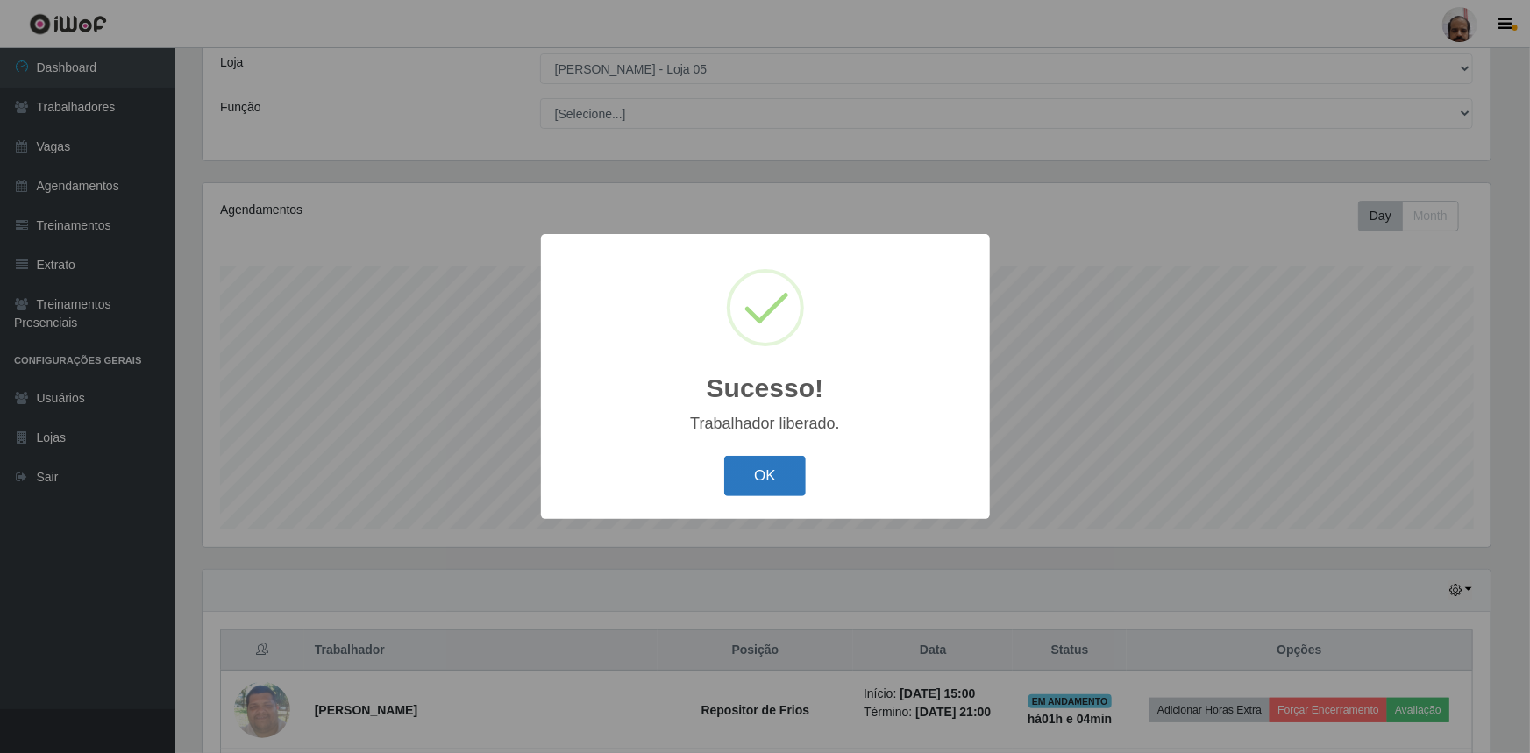
click at [773, 469] on button "OK" at bounding box center [765, 476] width 82 height 41
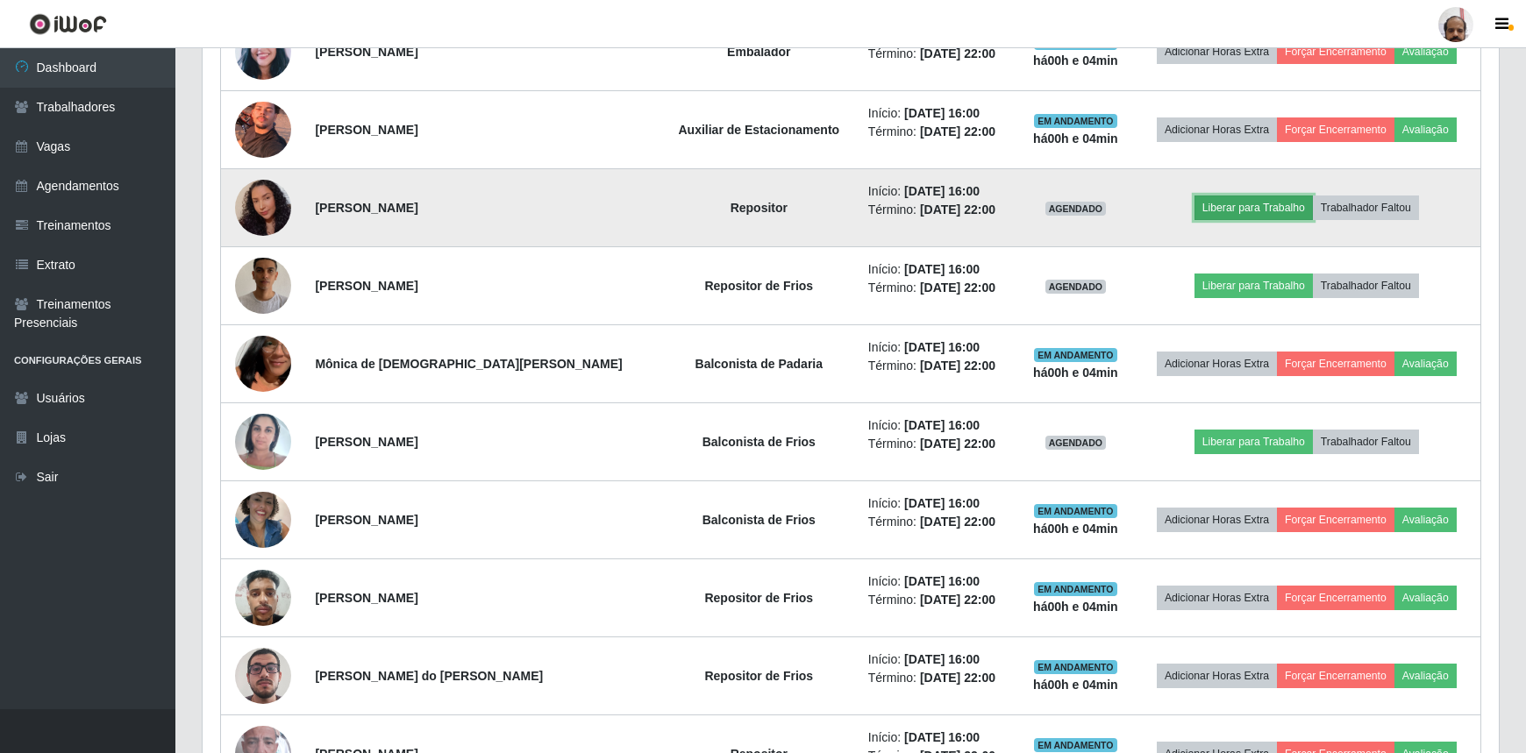
click at [1228, 199] on button "Liberar para Trabalho" at bounding box center [1253, 208] width 118 height 25
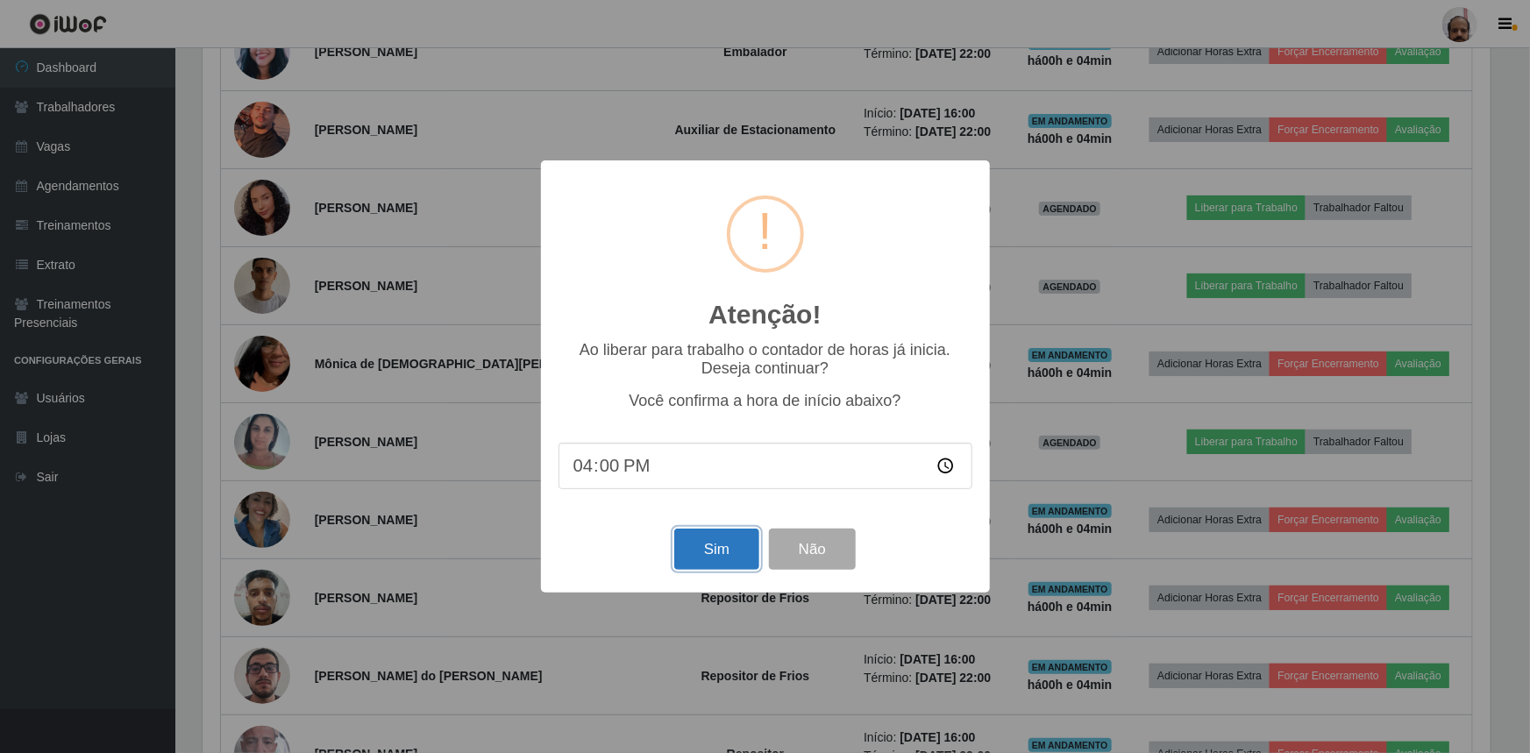
click at [708, 550] on button "Sim" at bounding box center [716, 549] width 85 height 41
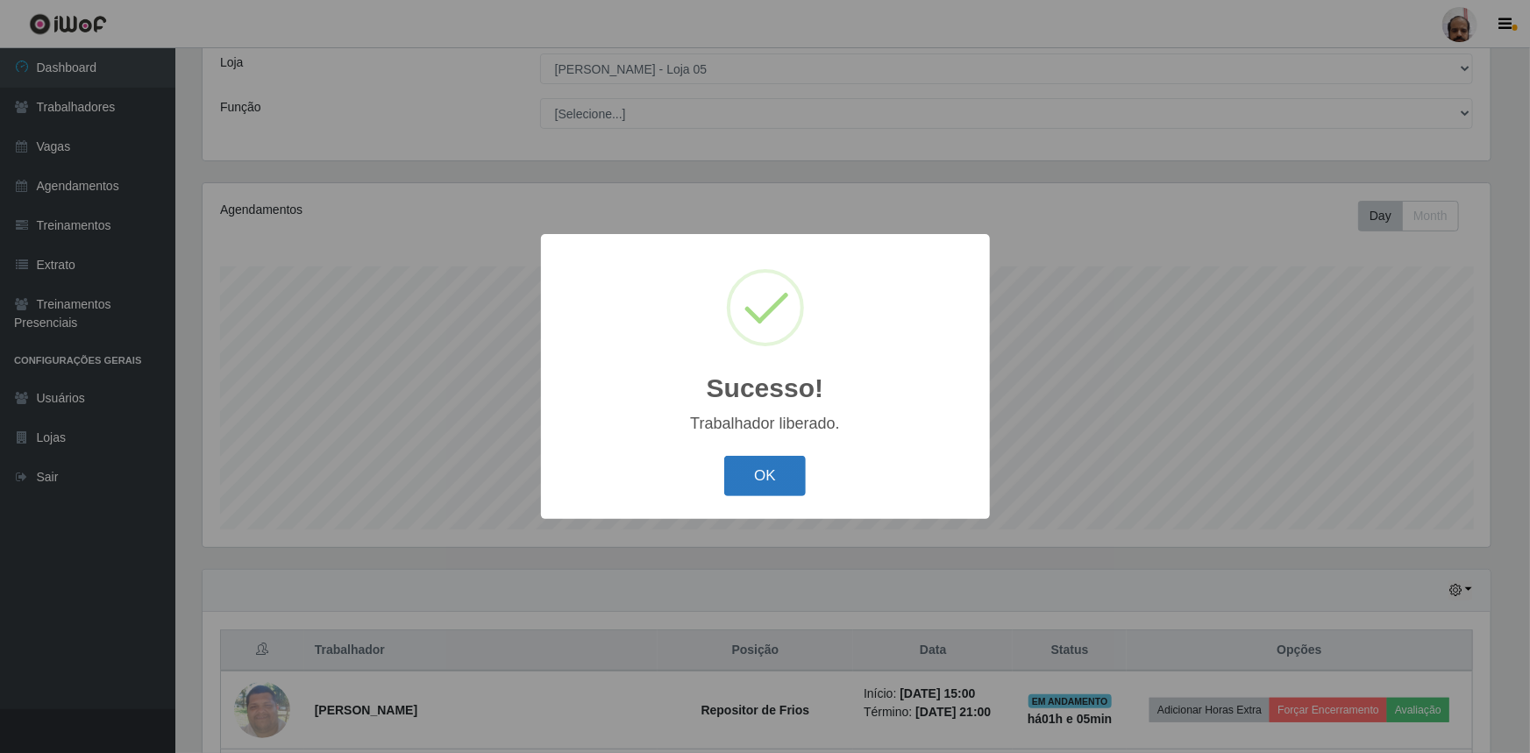
click at [771, 459] on button "OK" at bounding box center [765, 476] width 82 height 41
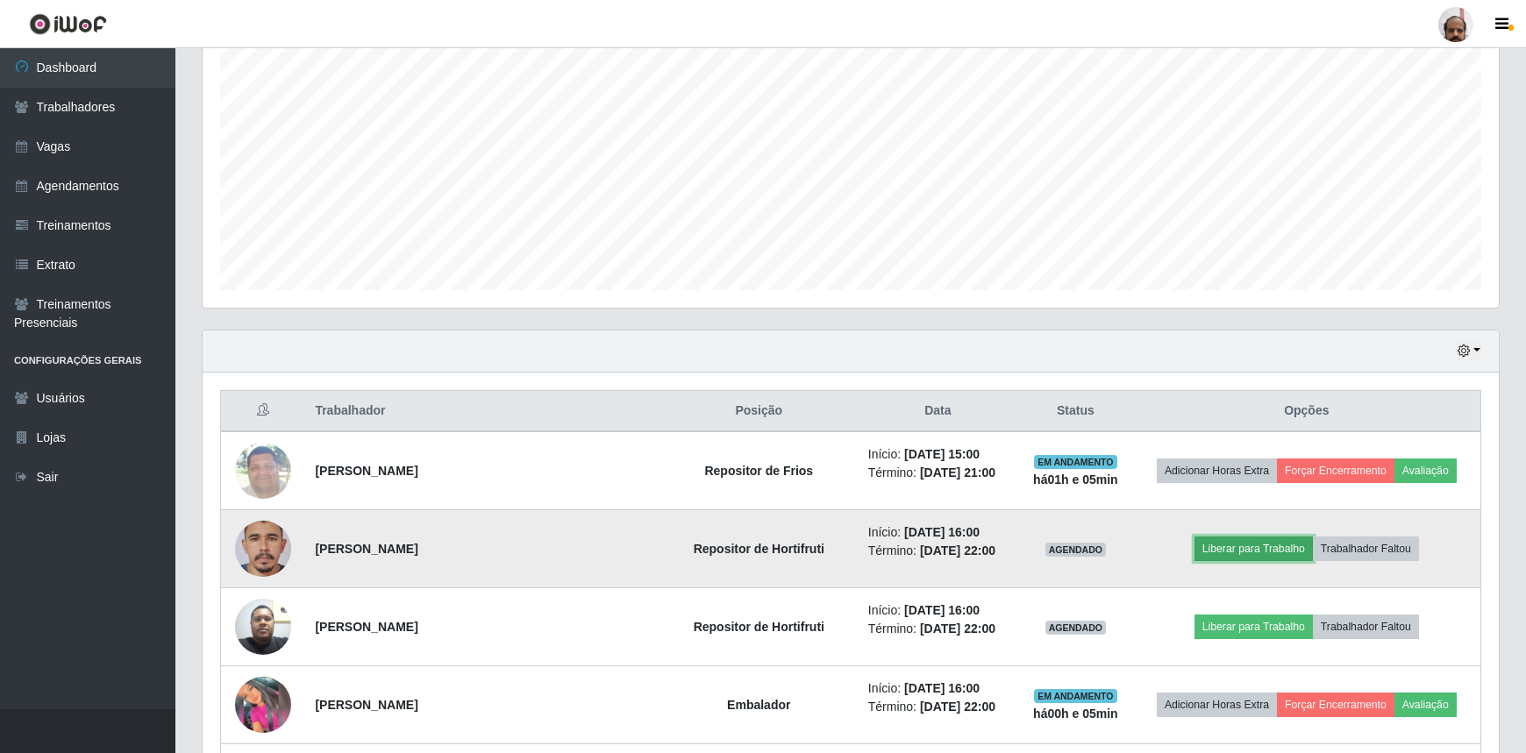
click at [1299, 537] on button "Liberar para Trabalho" at bounding box center [1253, 549] width 118 height 25
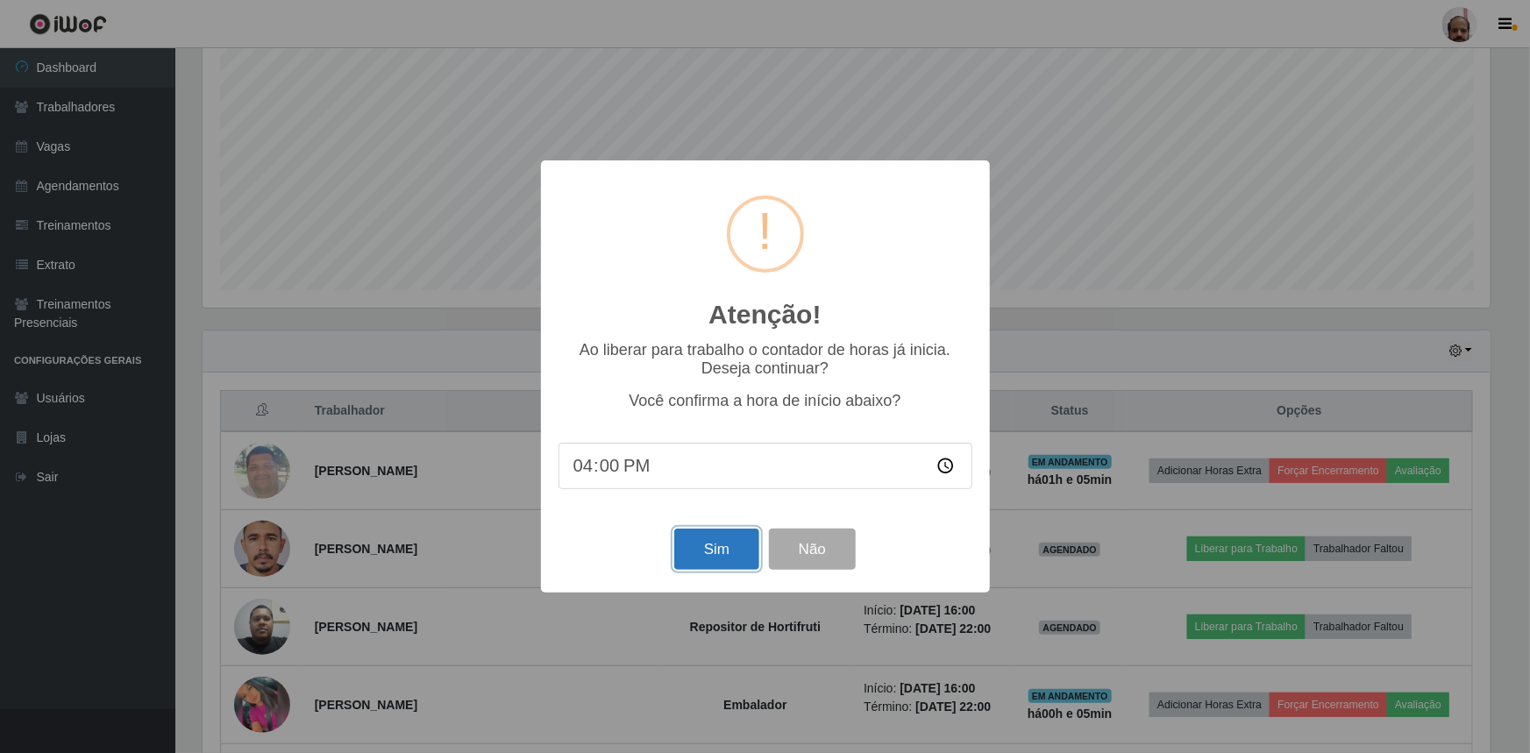
click at [700, 533] on button "Sim" at bounding box center [716, 549] width 85 height 41
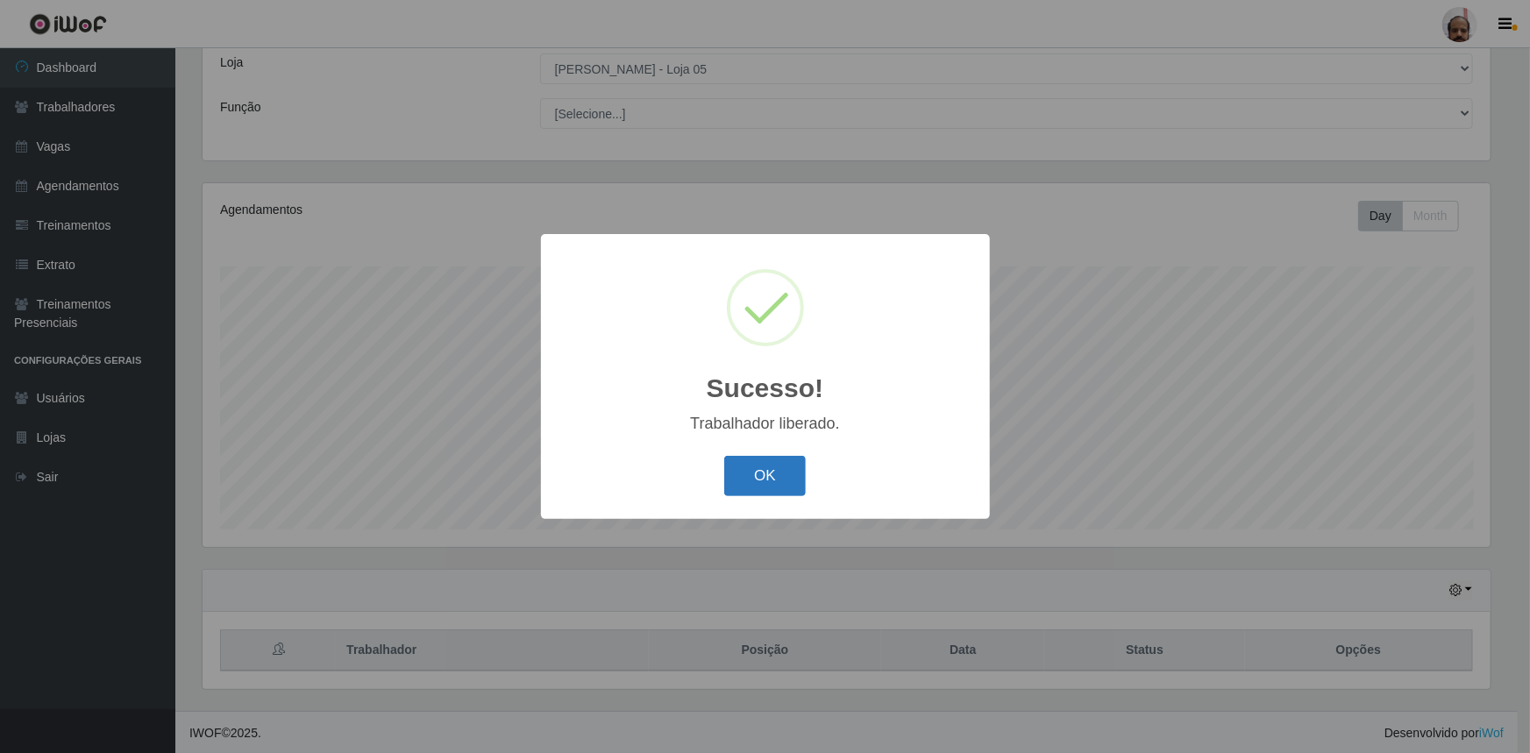
click at [766, 477] on button "OK" at bounding box center [765, 476] width 82 height 41
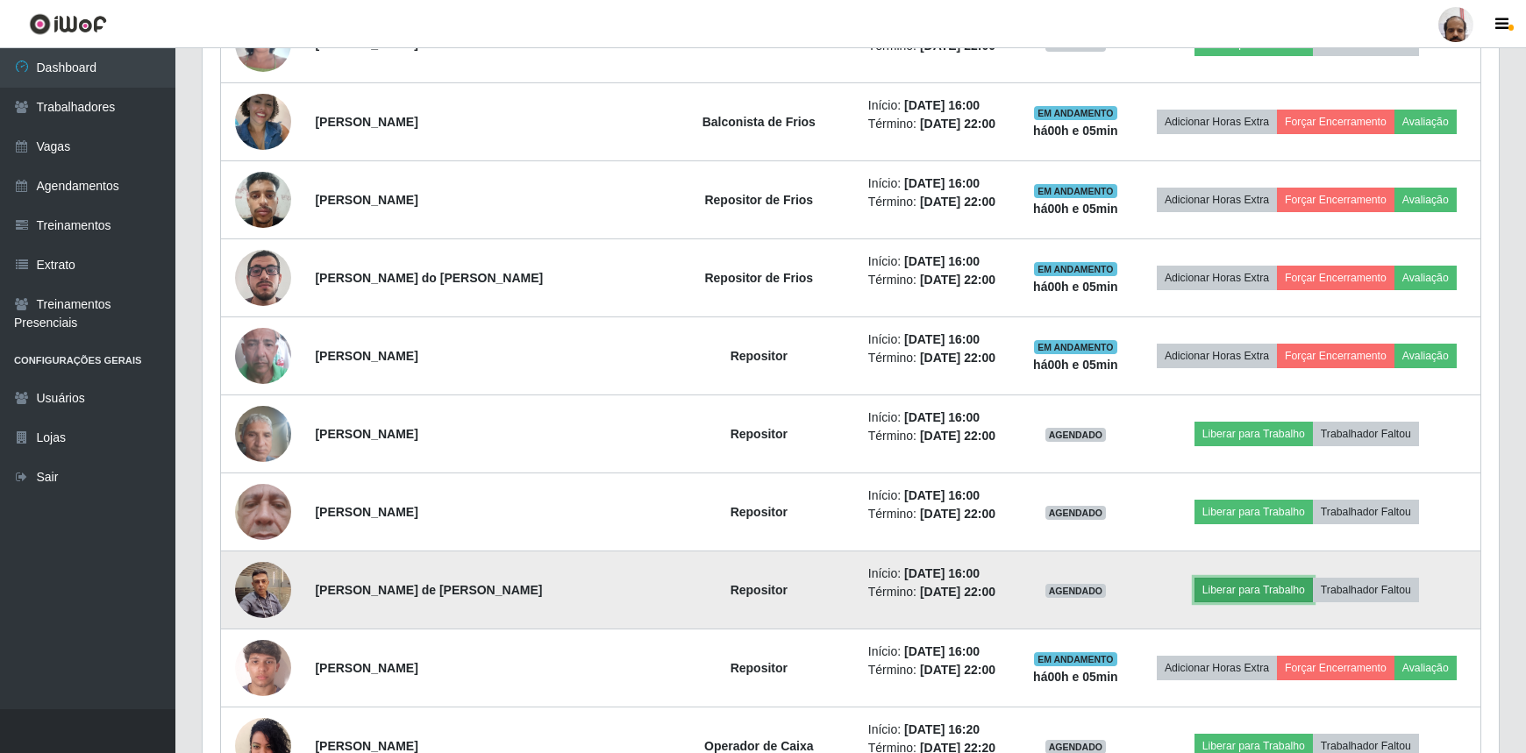
click at [1222, 583] on button "Liberar para Trabalho" at bounding box center [1253, 590] width 118 height 25
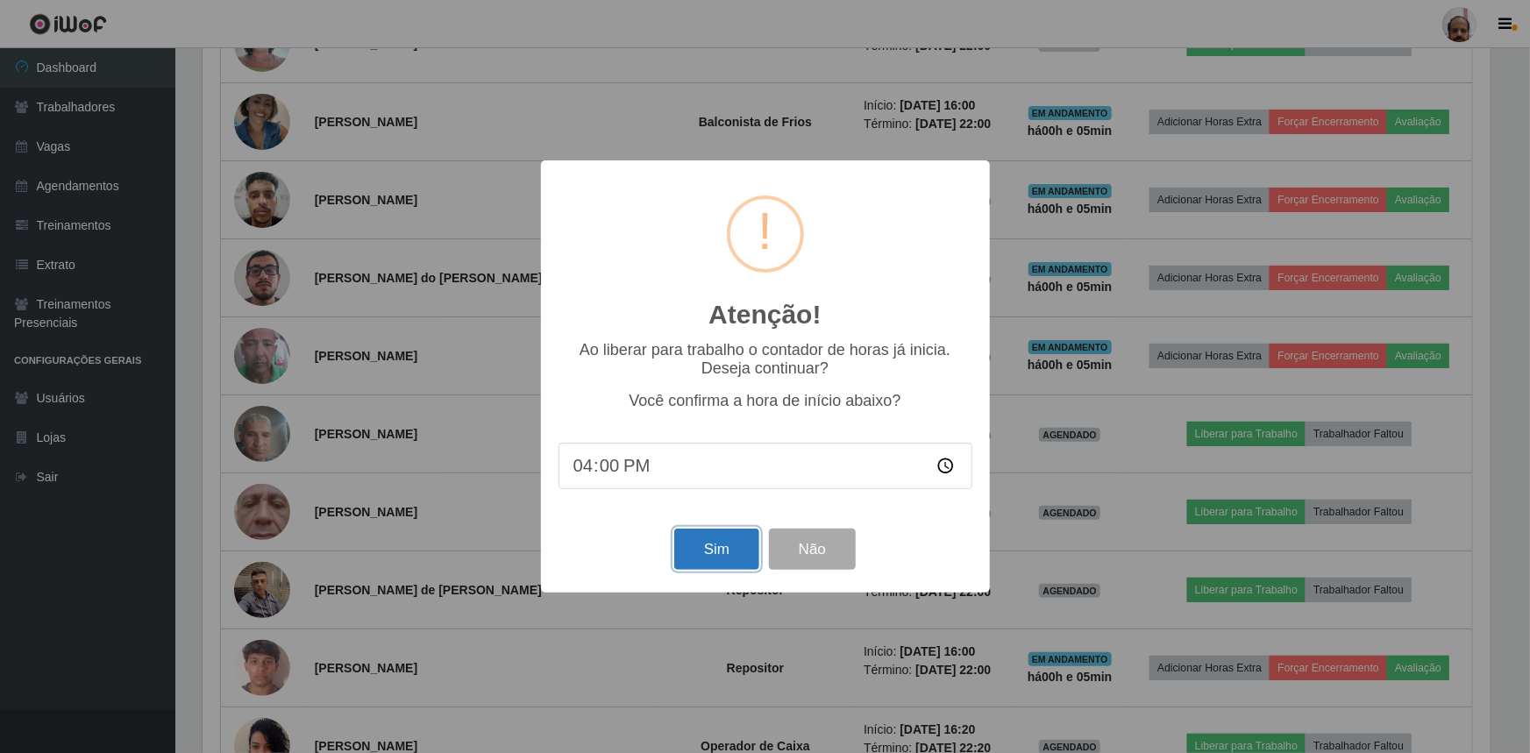
click at [706, 555] on button "Sim" at bounding box center [716, 549] width 85 height 41
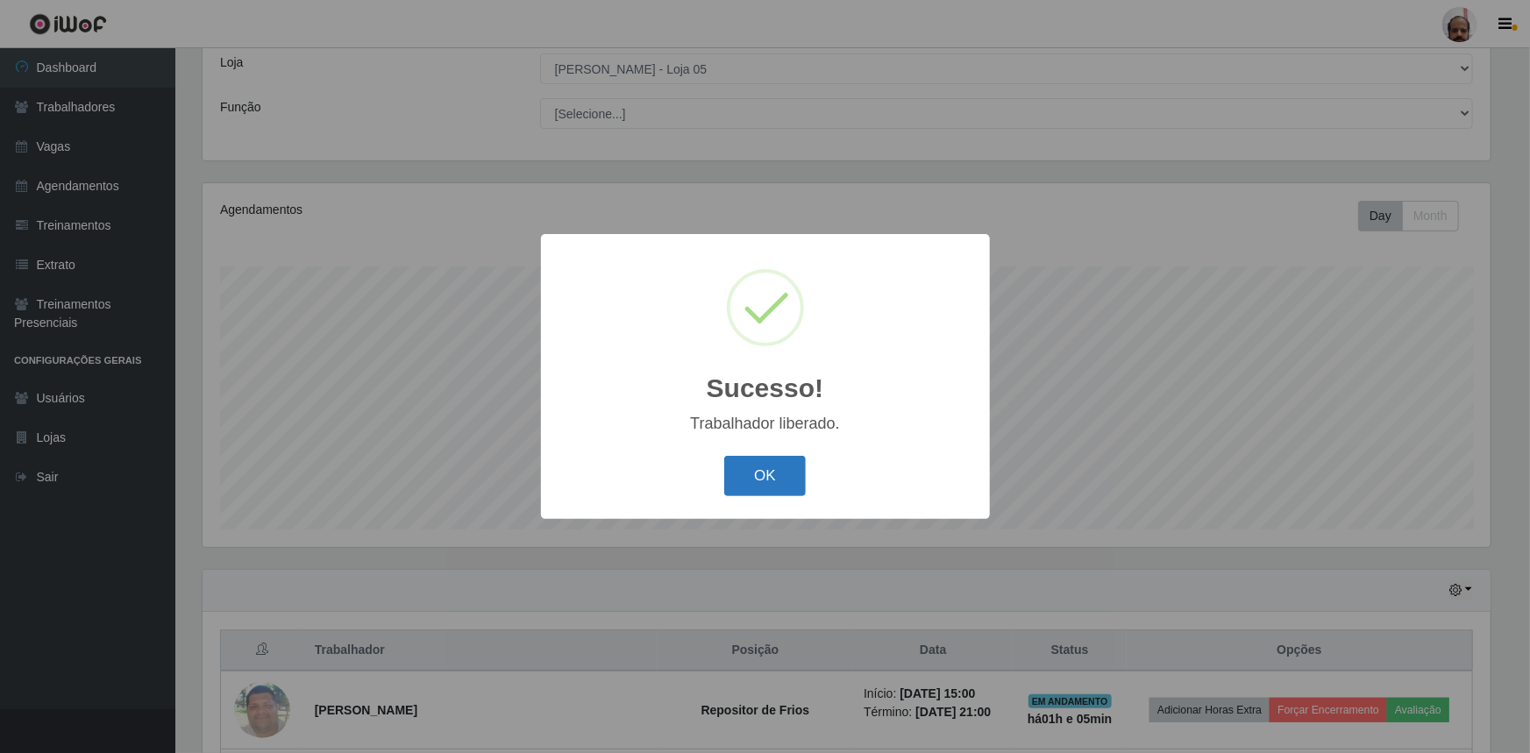
click at [787, 463] on button "OK" at bounding box center [765, 476] width 82 height 41
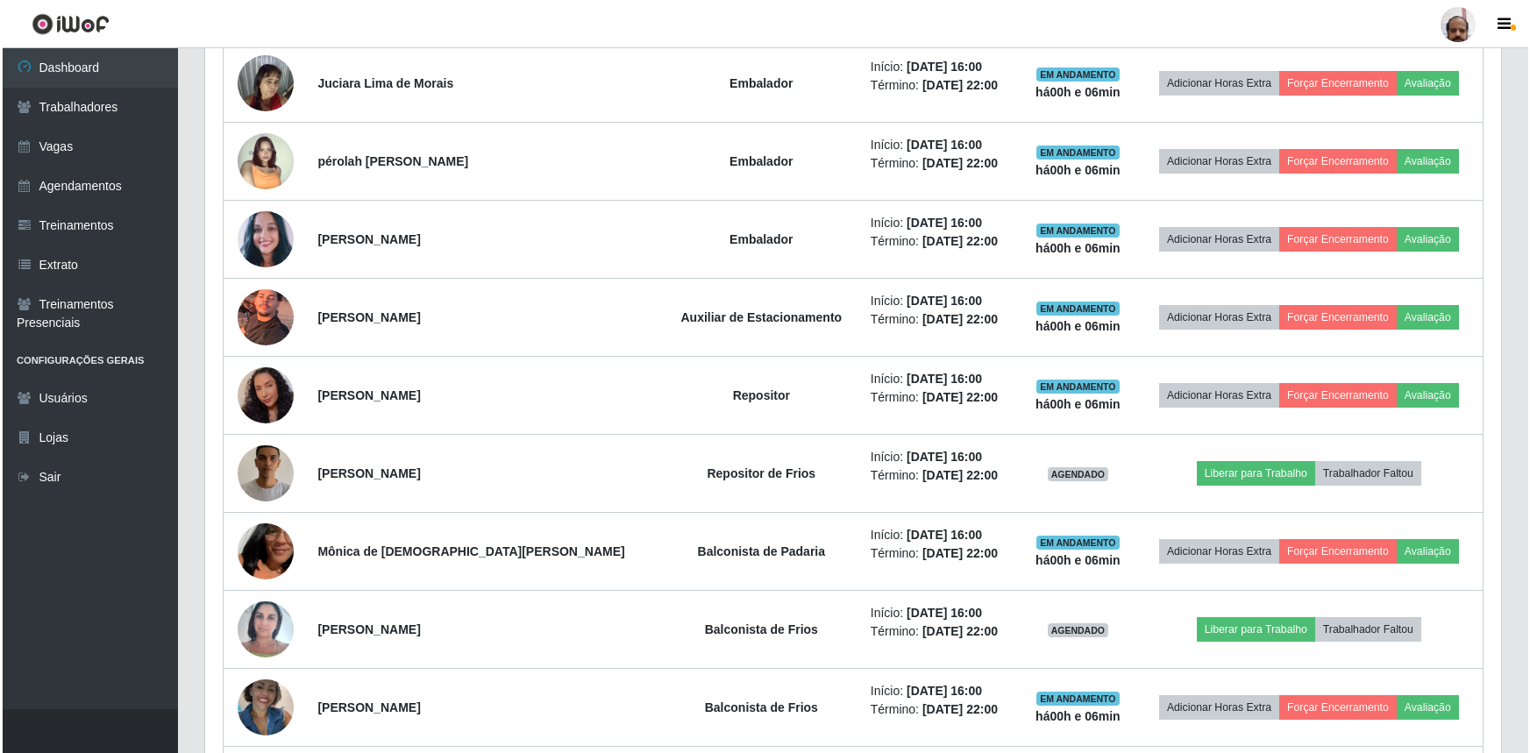
scroll to position [1533, 0]
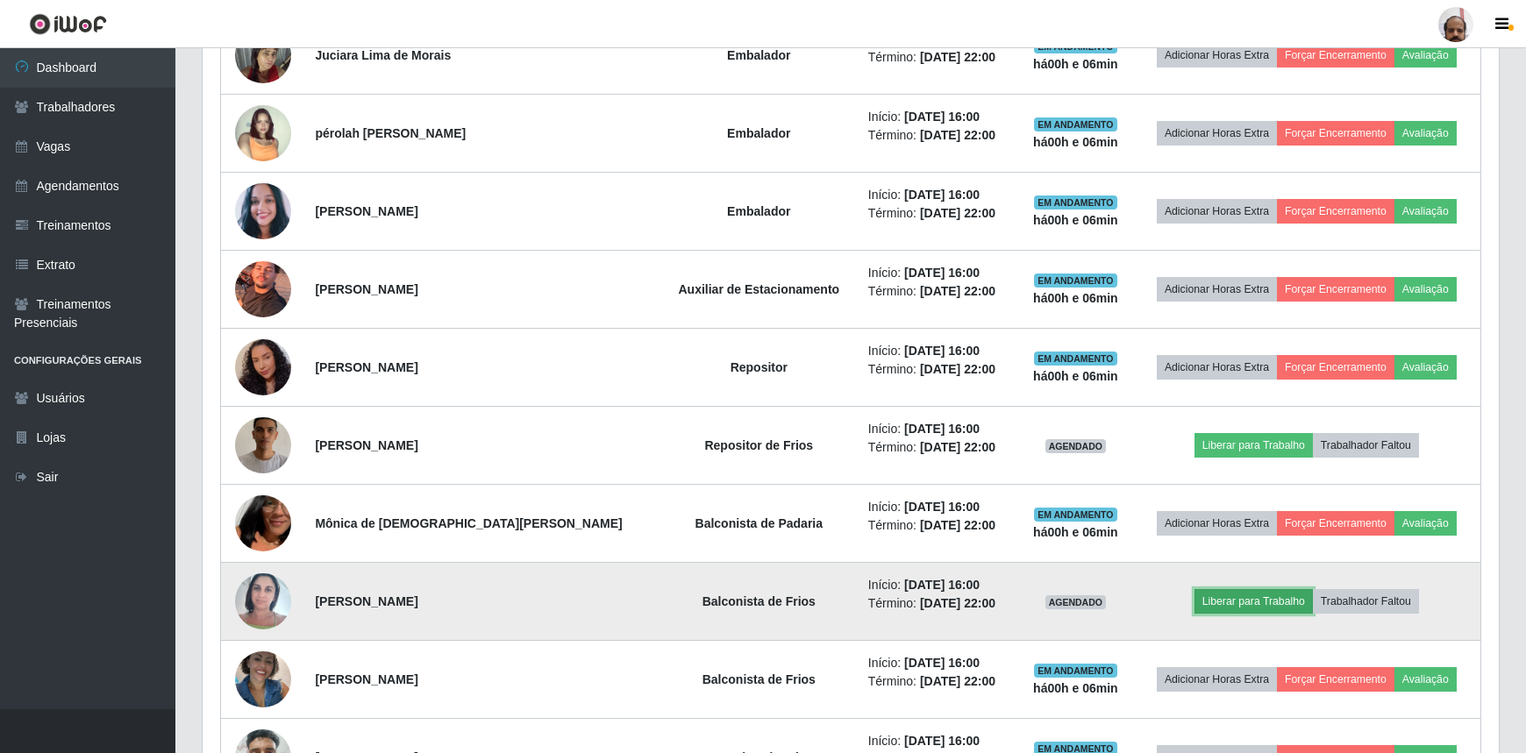
click at [1236, 589] on button "Liberar para Trabalho" at bounding box center [1253, 601] width 118 height 25
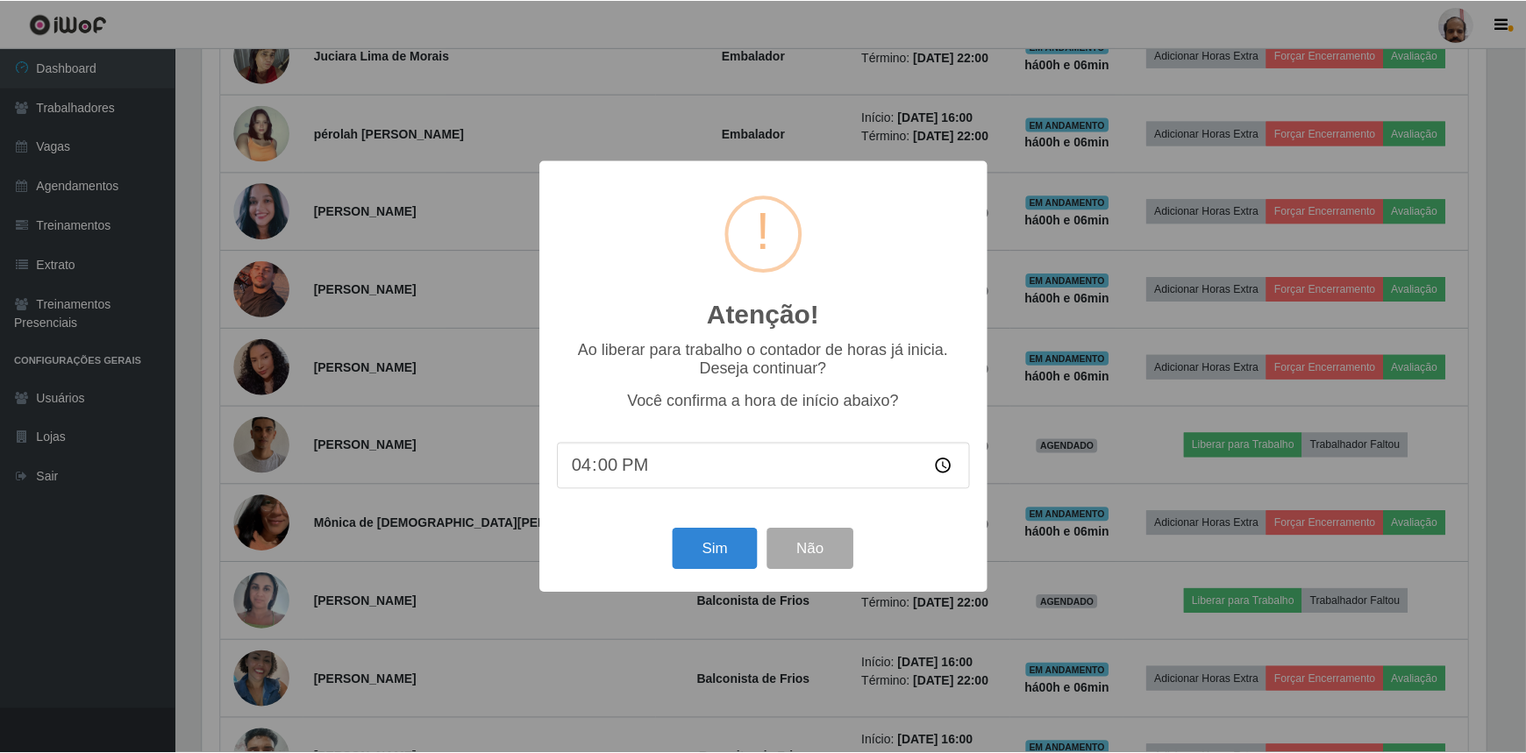
scroll to position [364, 1288]
click at [729, 546] on button "Sim" at bounding box center [716, 549] width 85 height 41
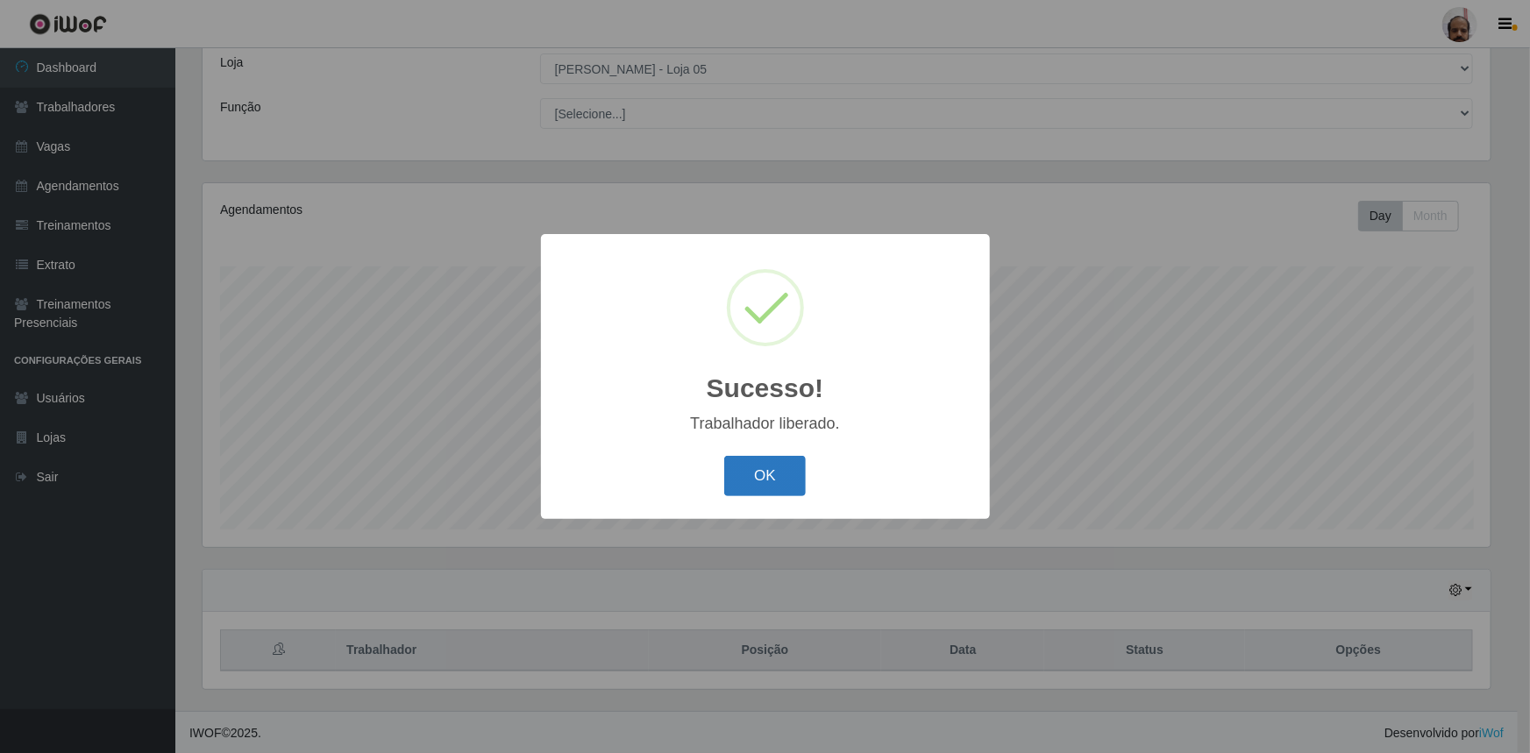
click at [748, 473] on button "OK" at bounding box center [765, 476] width 82 height 41
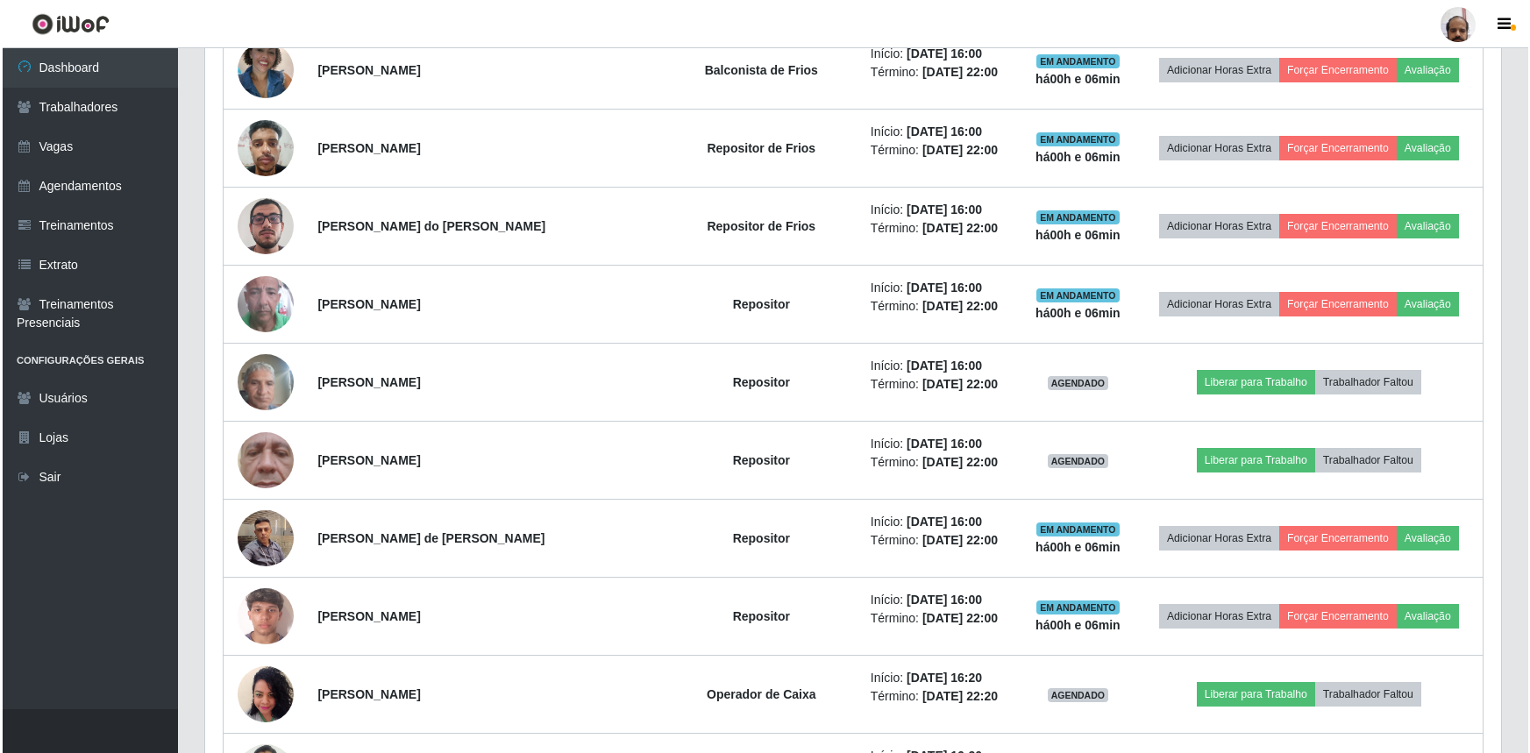
scroll to position [2170, 0]
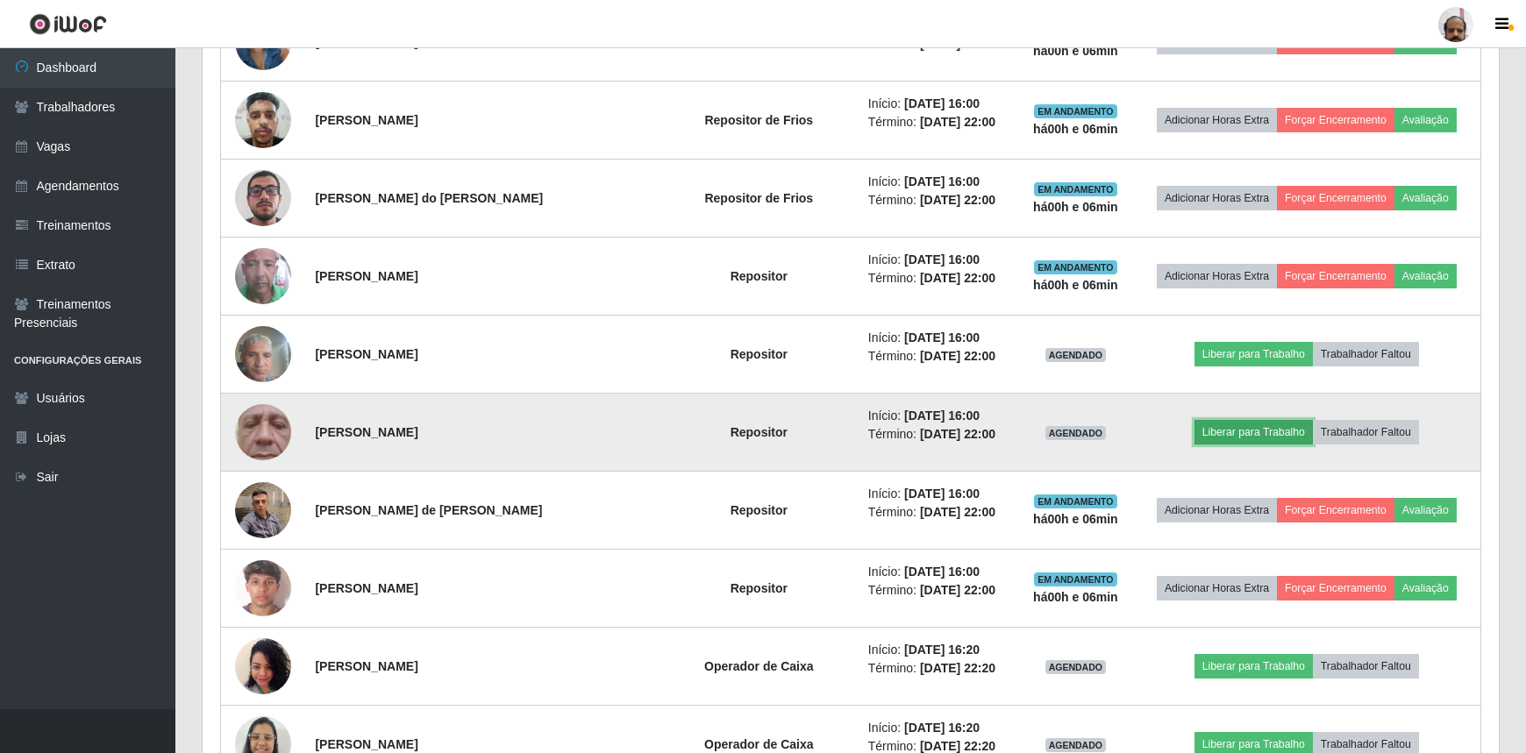
click at [1249, 421] on button "Liberar para Trabalho" at bounding box center [1253, 432] width 118 height 25
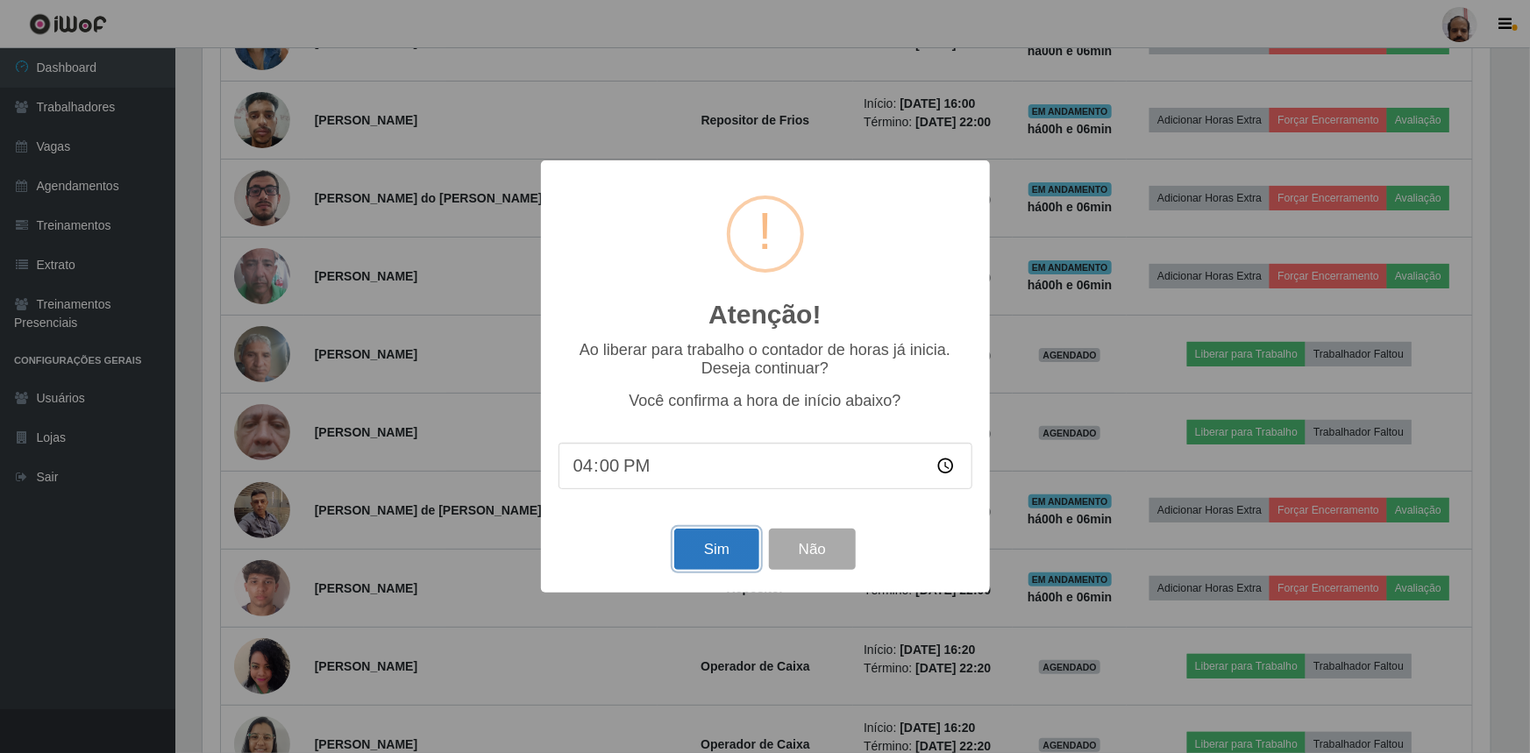
click at [721, 548] on button "Sim" at bounding box center [716, 549] width 85 height 41
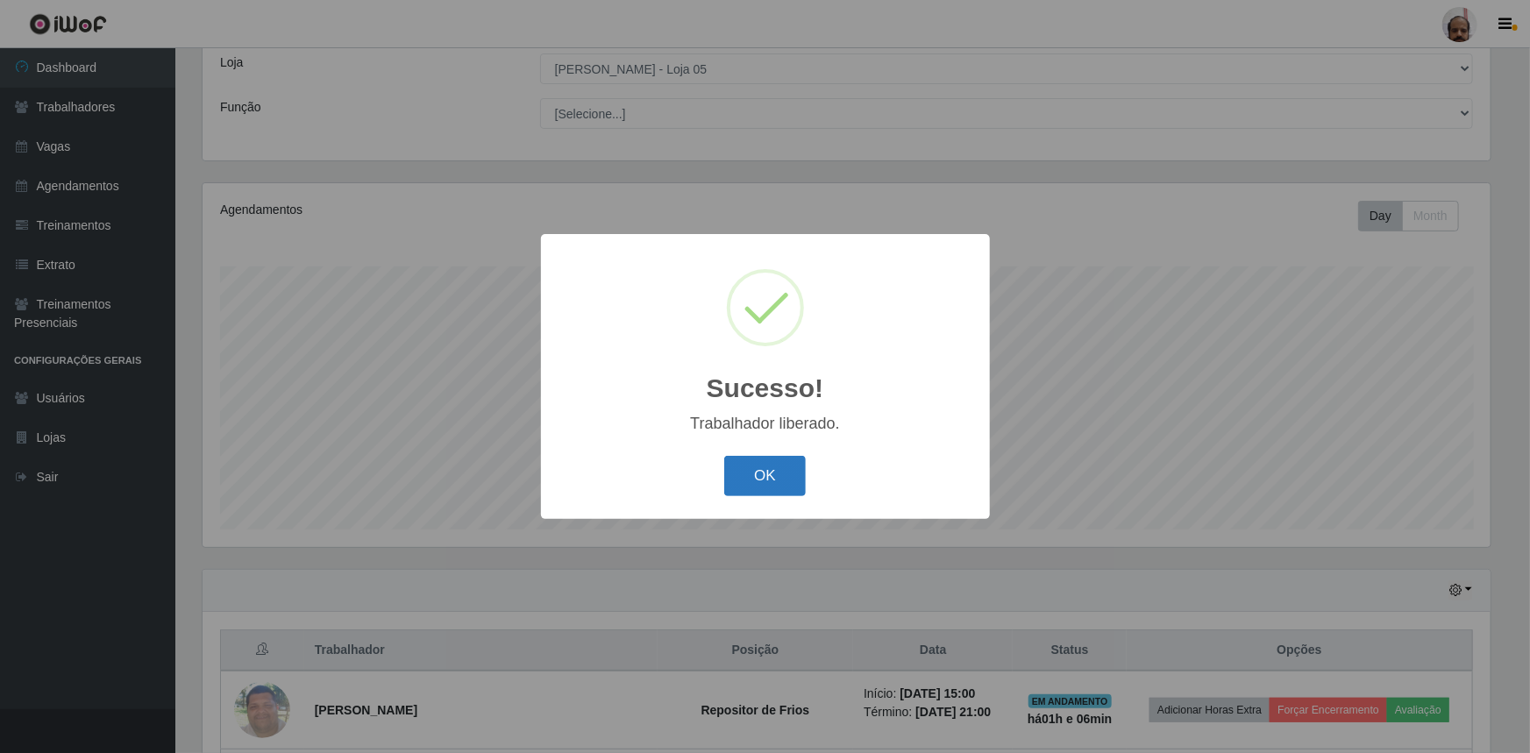
click at [751, 488] on button "OK" at bounding box center [765, 476] width 82 height 41
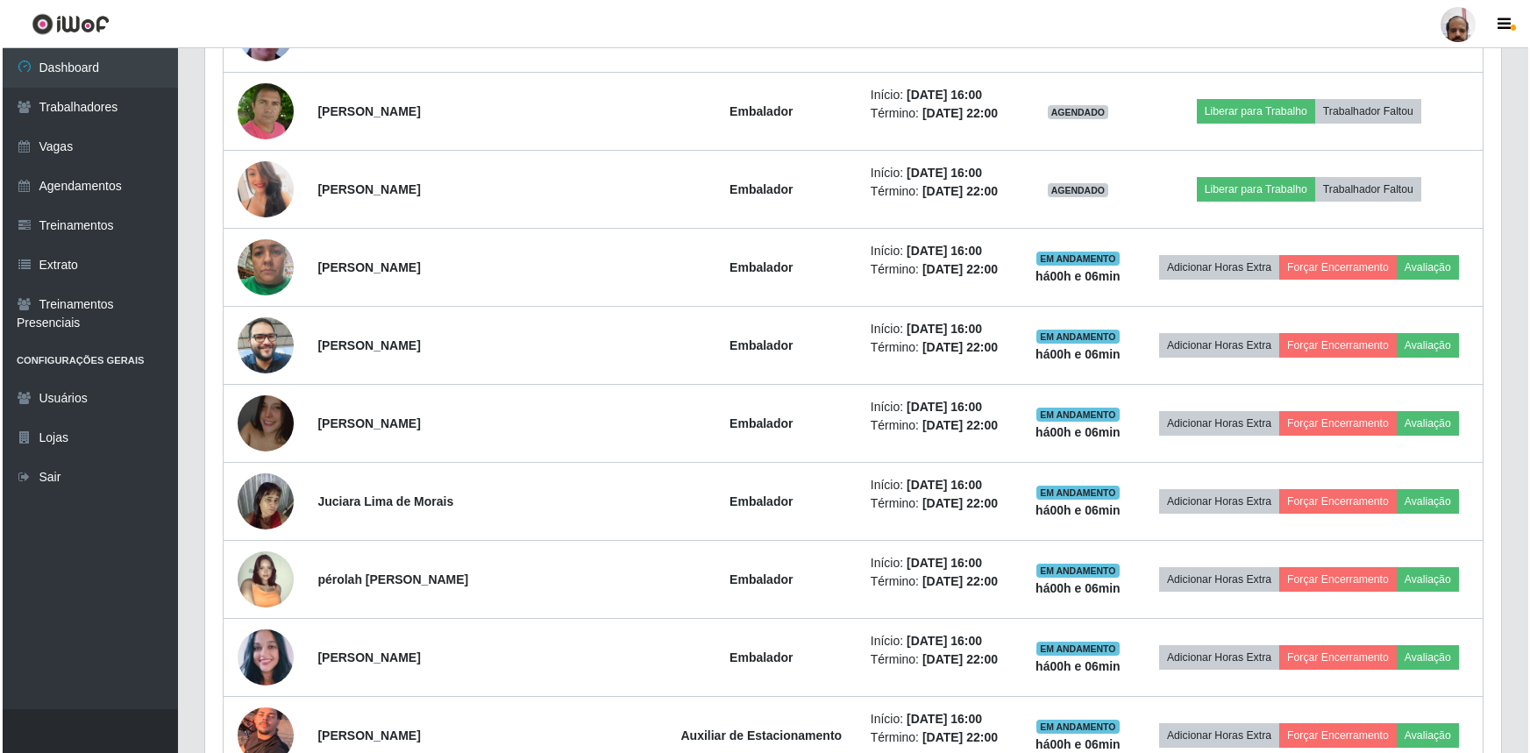
scroll to position [1054, 0]
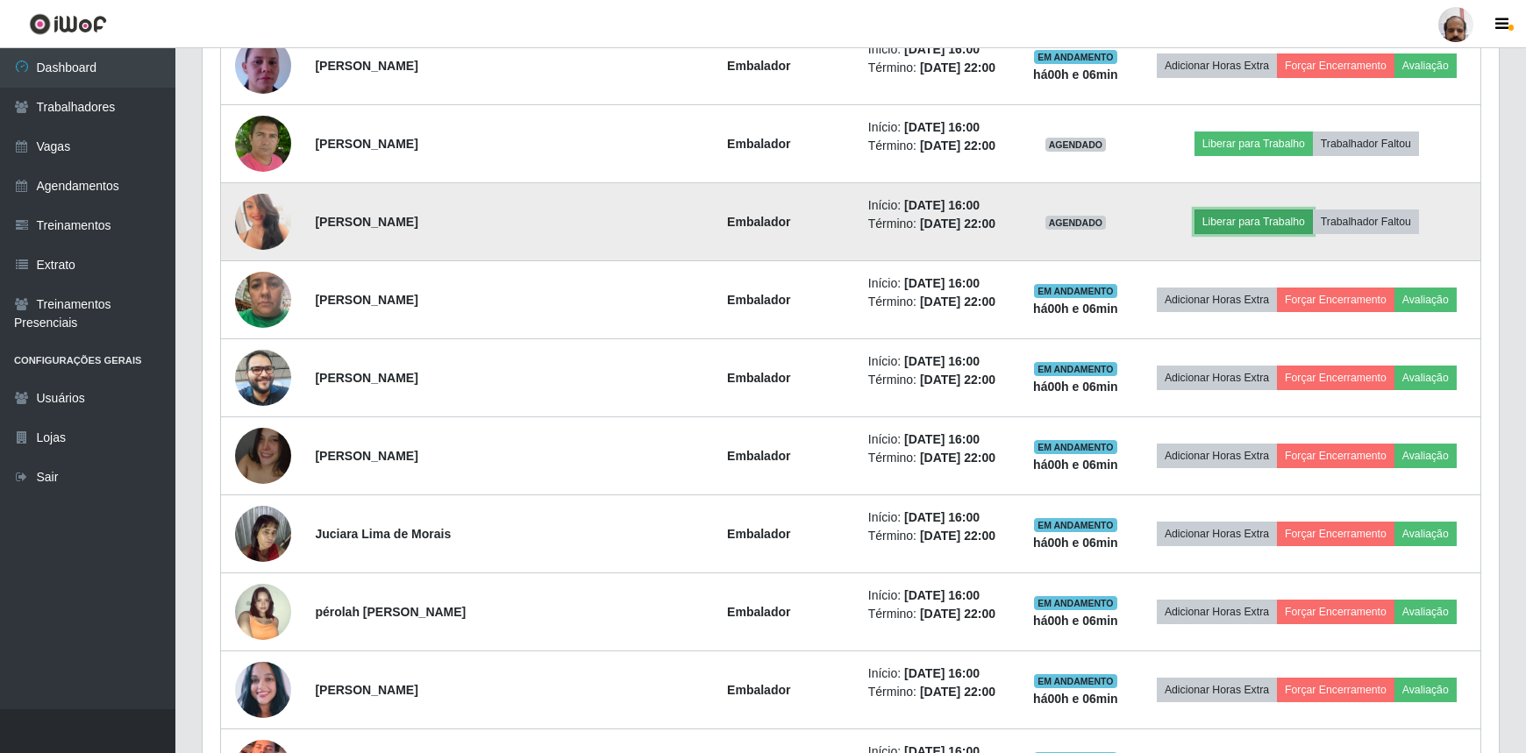
click at [1217, 224] on button "Liberar para Trabalho" at bounding box center [1253, 222] width 118 height 25
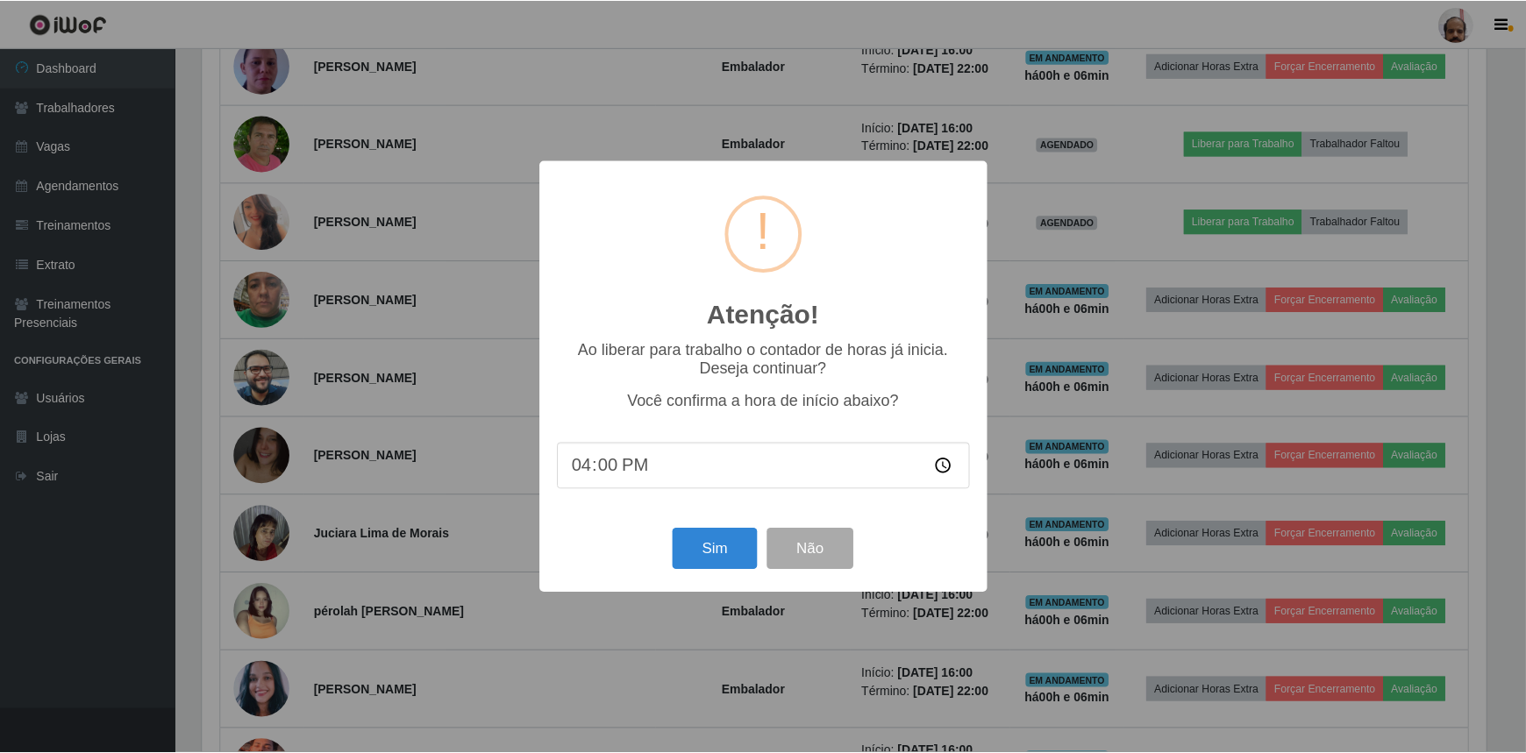
scroll to position [364, 1288]
click at [710, 535] on button "Sim" at bounding box center [716, 549] width 85 height 41
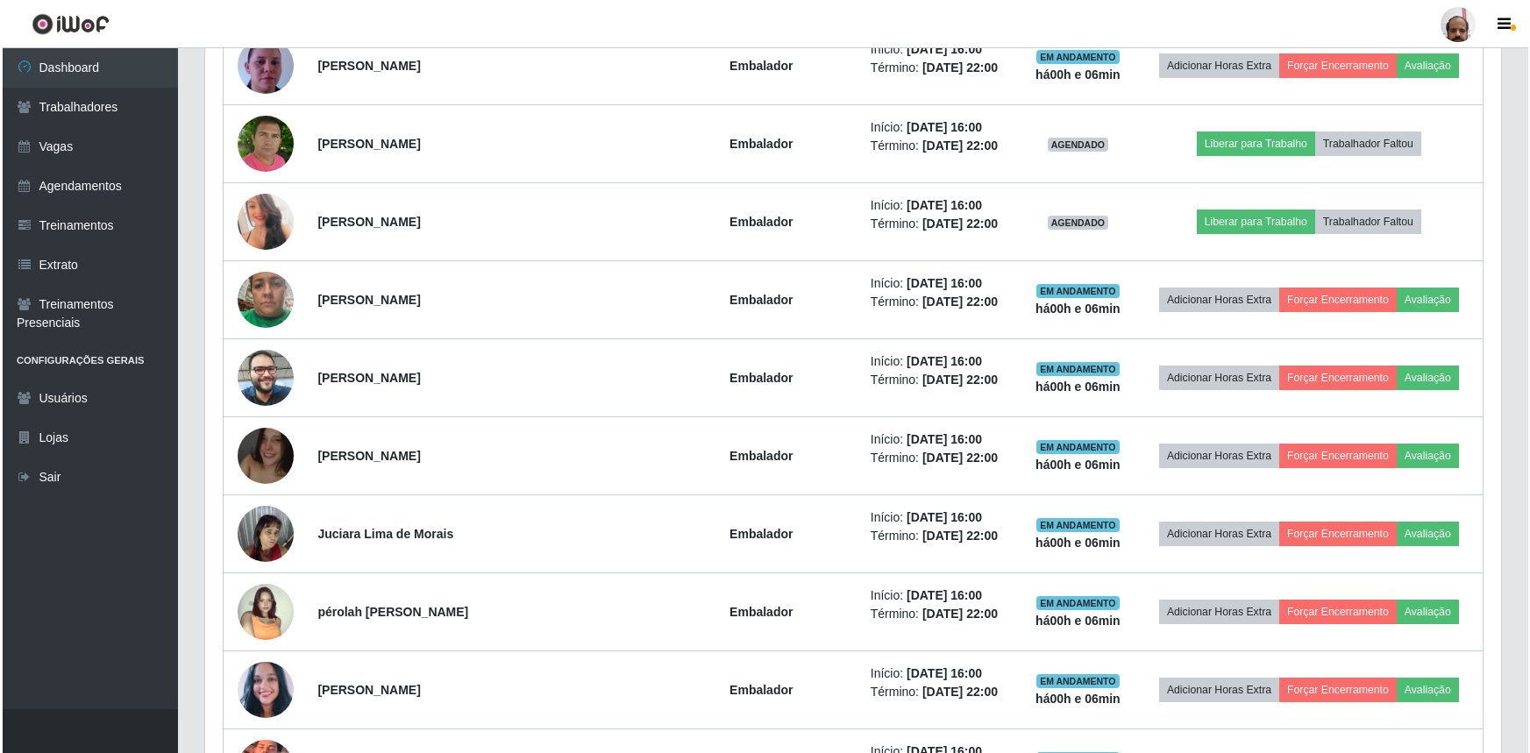
scroll to position [876436, 875511]
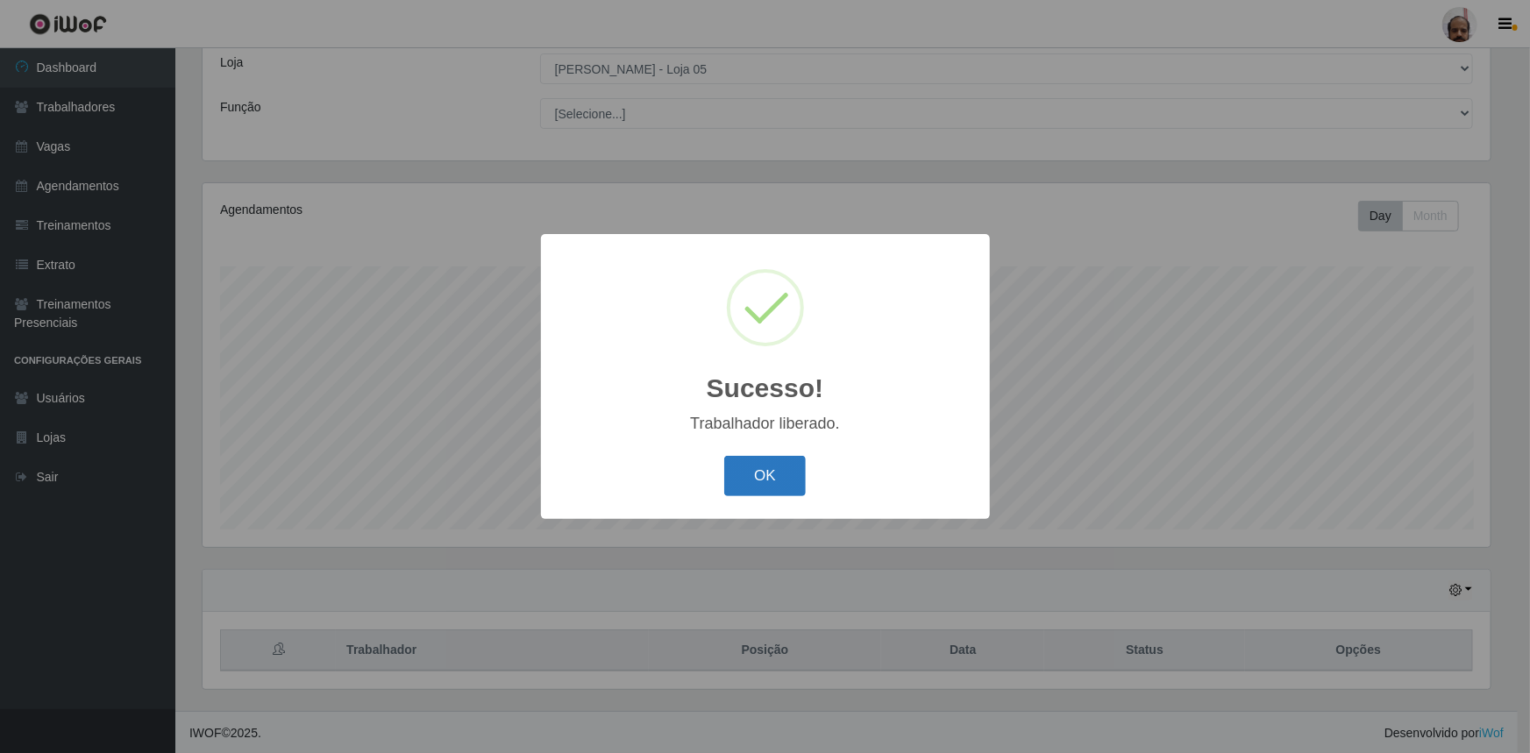
click at [758, 458] on button "OK" at bounding box center [765, 476] width 82 height 41
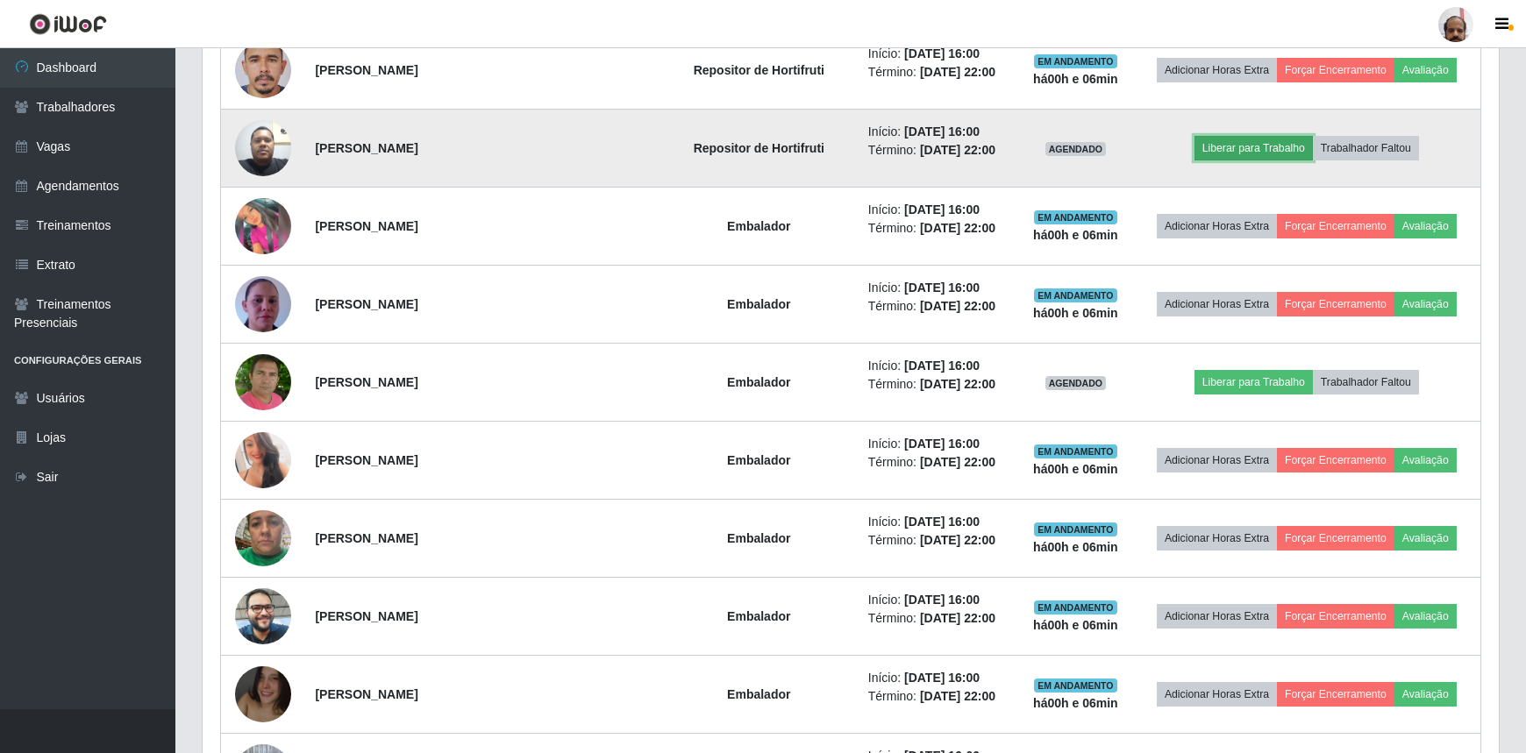
click at [1220, 138] on button "Liberar para Trabalho" at bounding box center [1253, 148] width 118 height 25
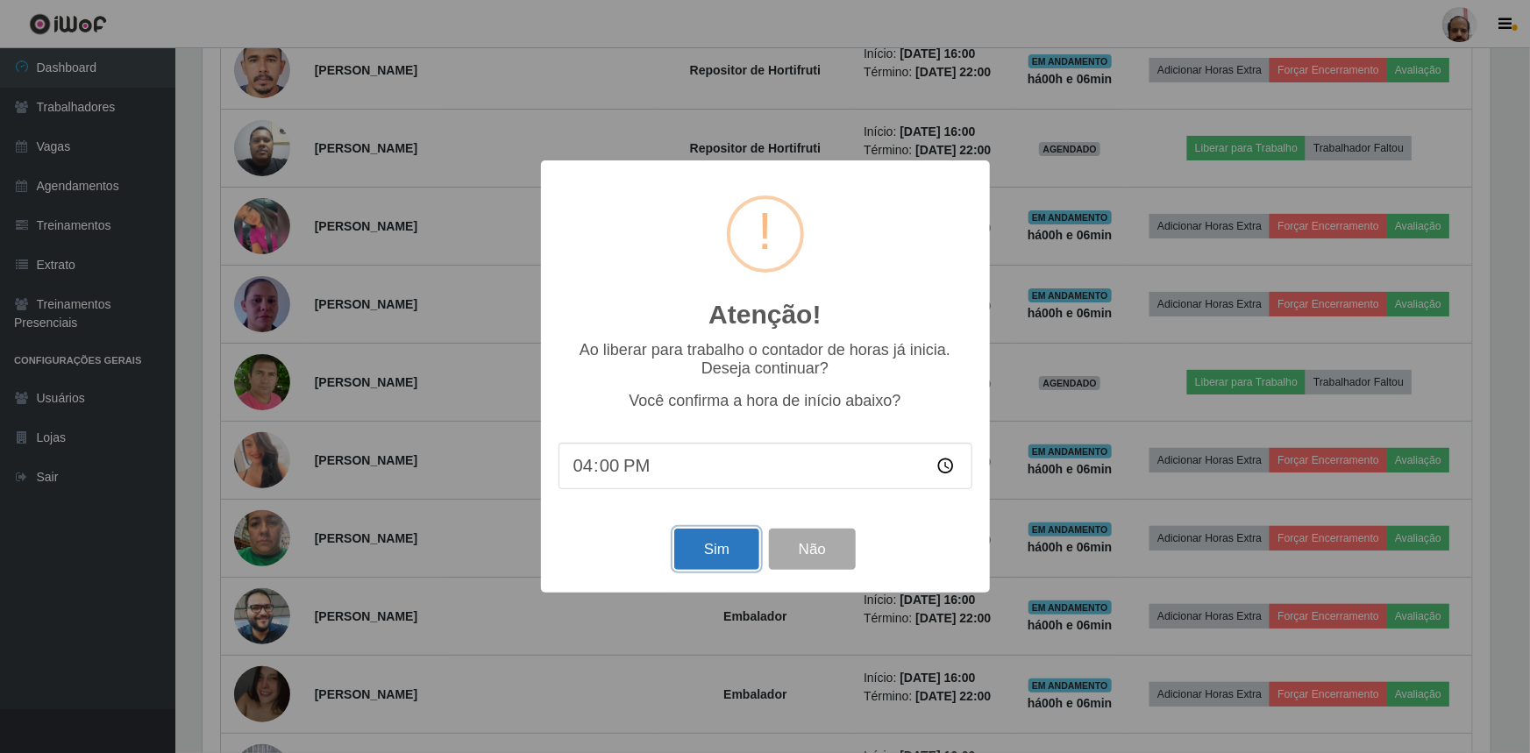
click at [705, 544] on button "Sim" at bounding box center [716, 549] width 85 height 41
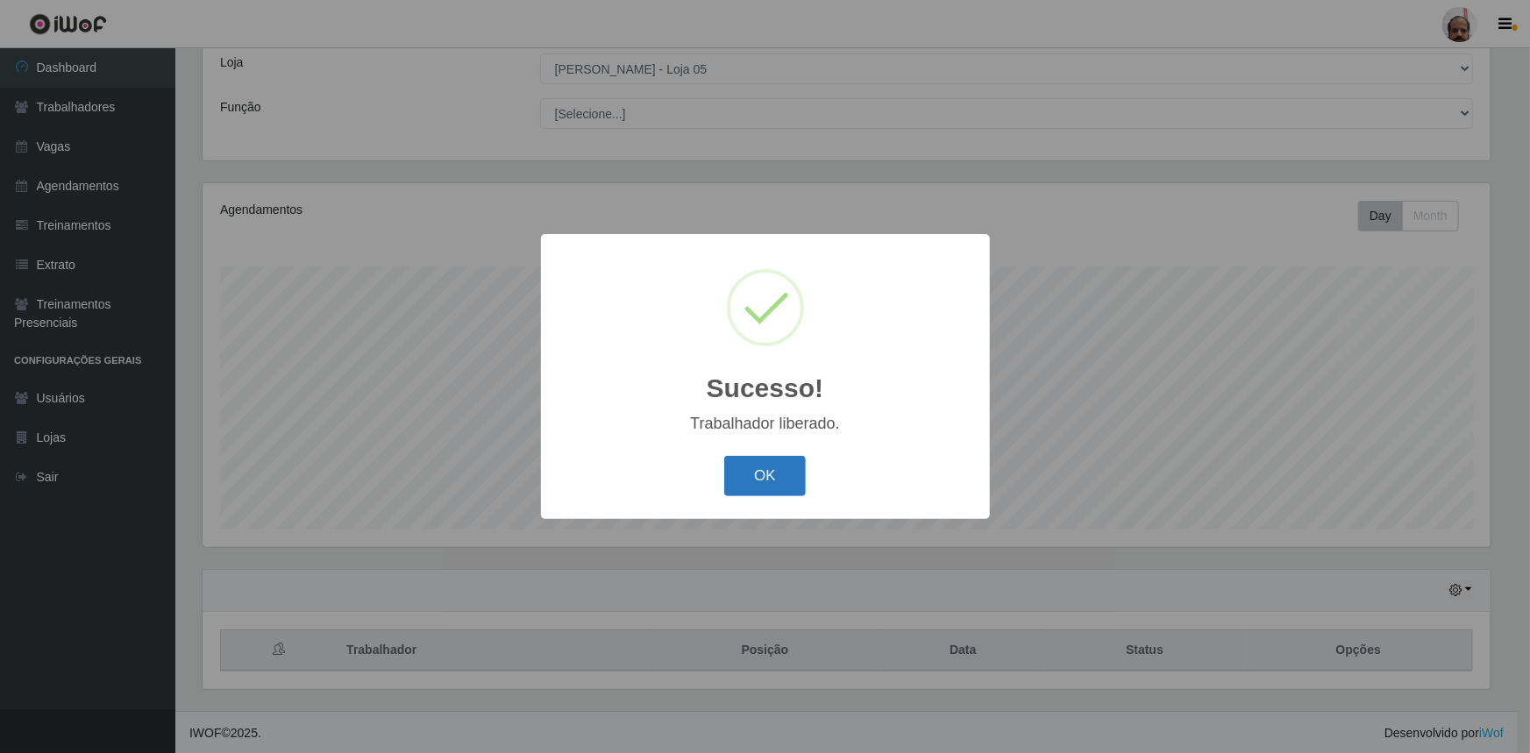
click at [779, 477] on button "OK" at bounding box center [765, 476] width 82 height 41
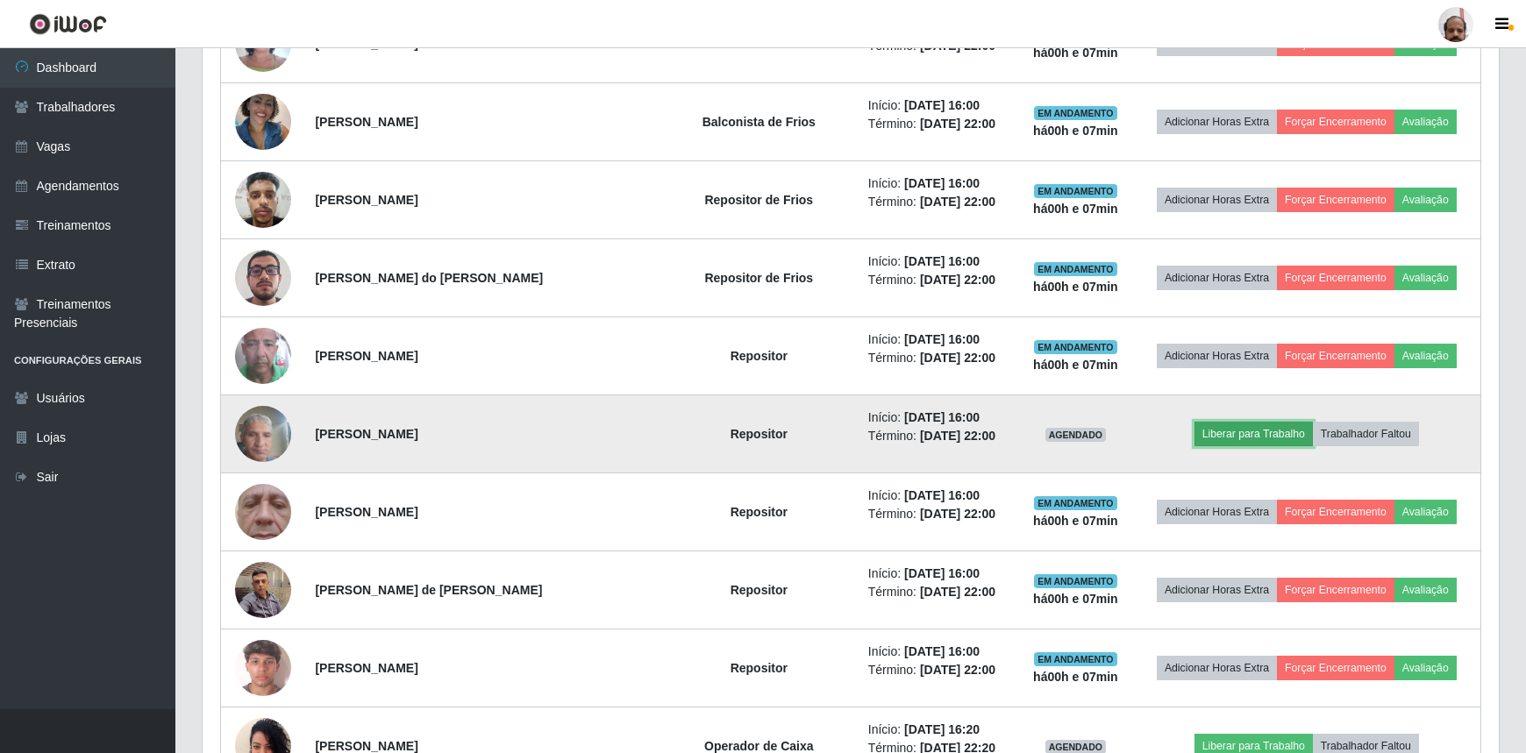
click at [1226, 429] on button "Liberar para Trabalho" at bounding box center [1253, 434] width 118 height 25
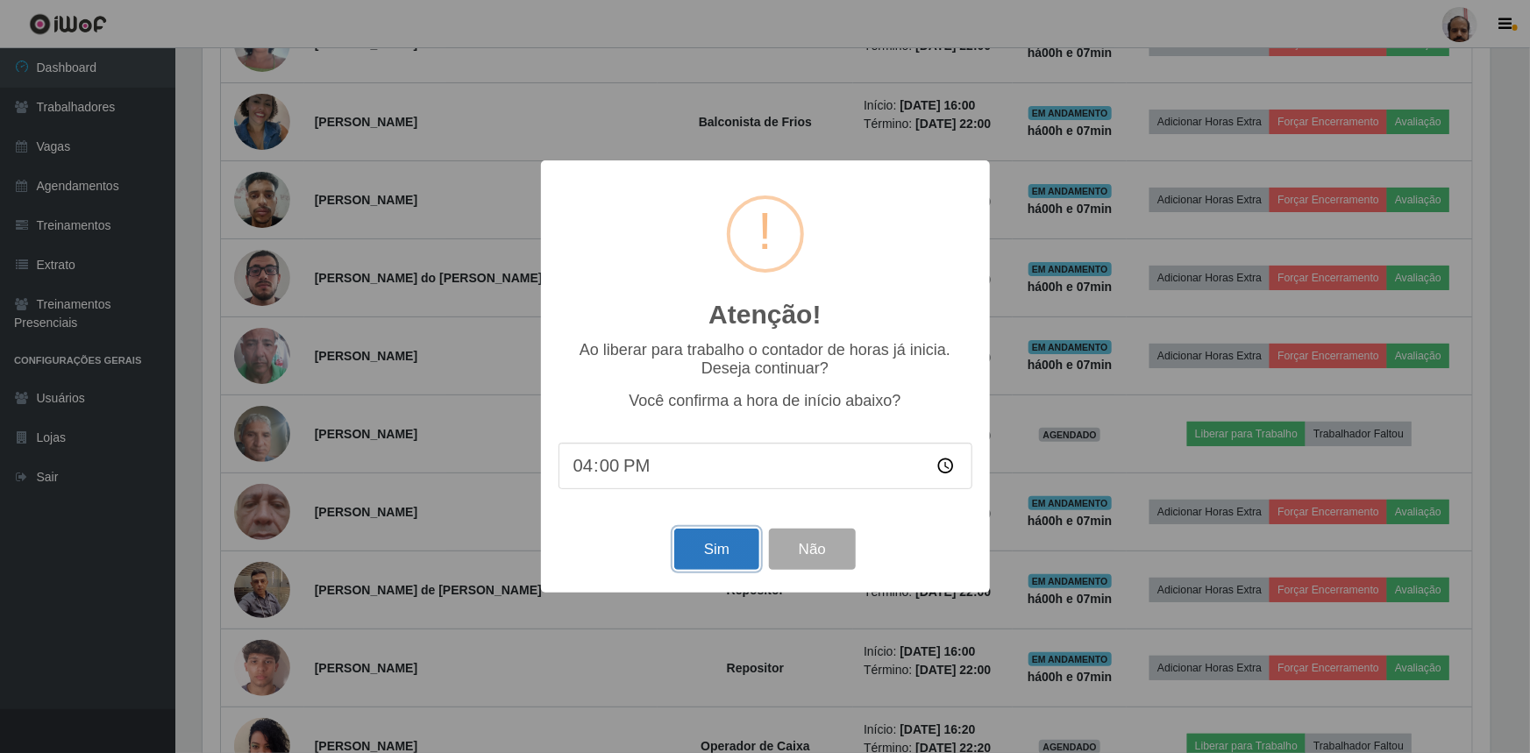
click at [725, 551] on button "Sim" at bounding box center [716, 549] width 85 height 41
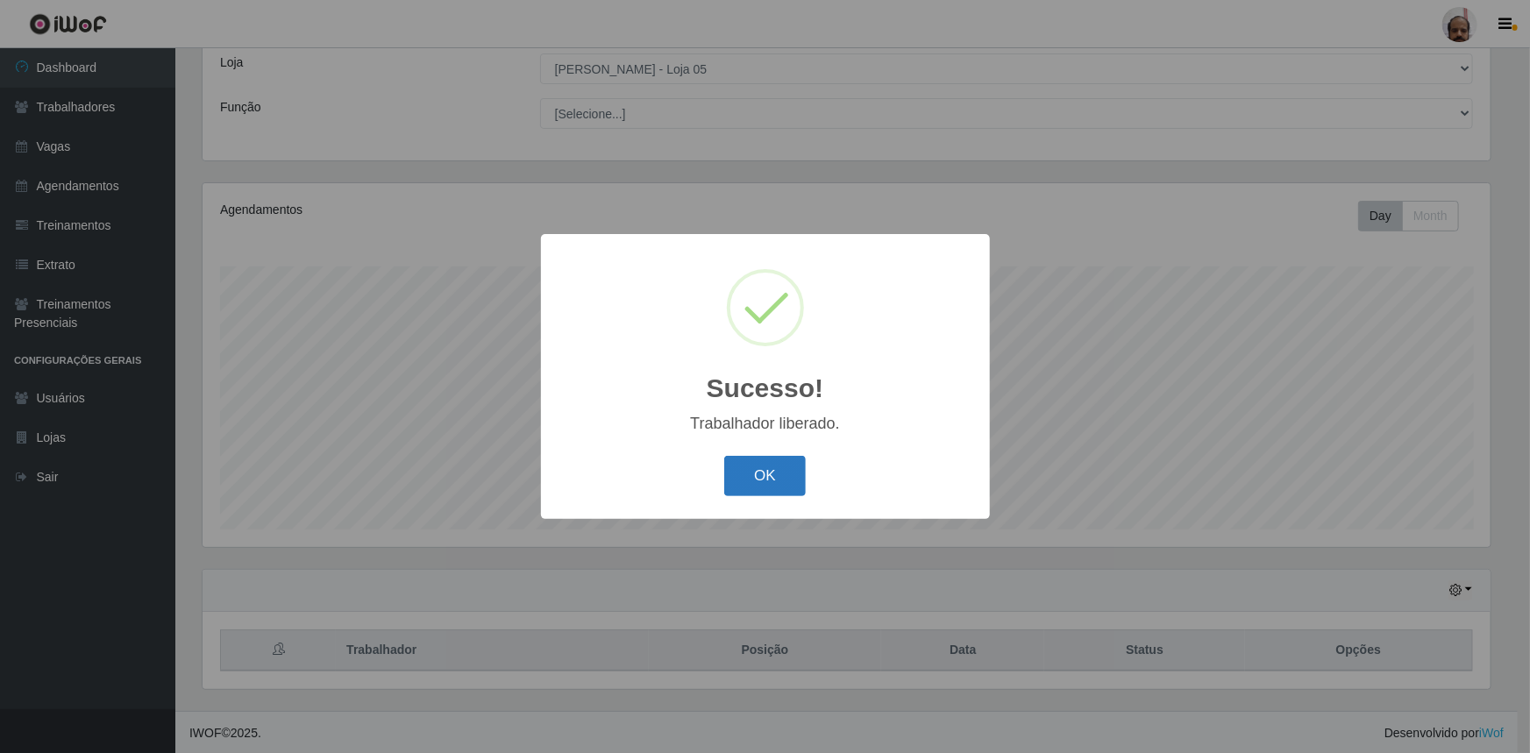
click at [765, 486] on button "OK" at bounding box center [765, 476] width 82 height 41
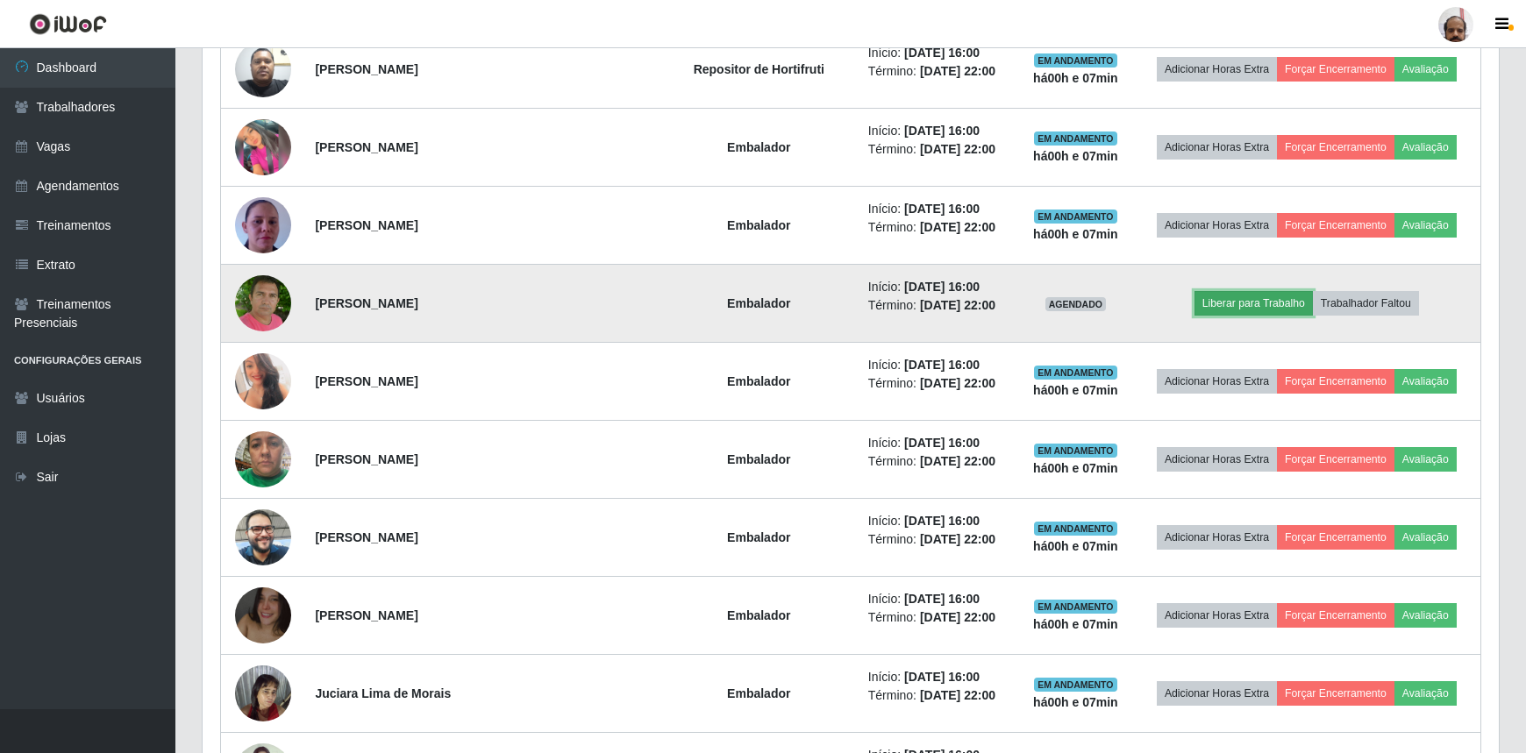
click at [1251, 291] on button "Liberar para Trabalho" at bounding box center [1253, 303] width 118 height 25
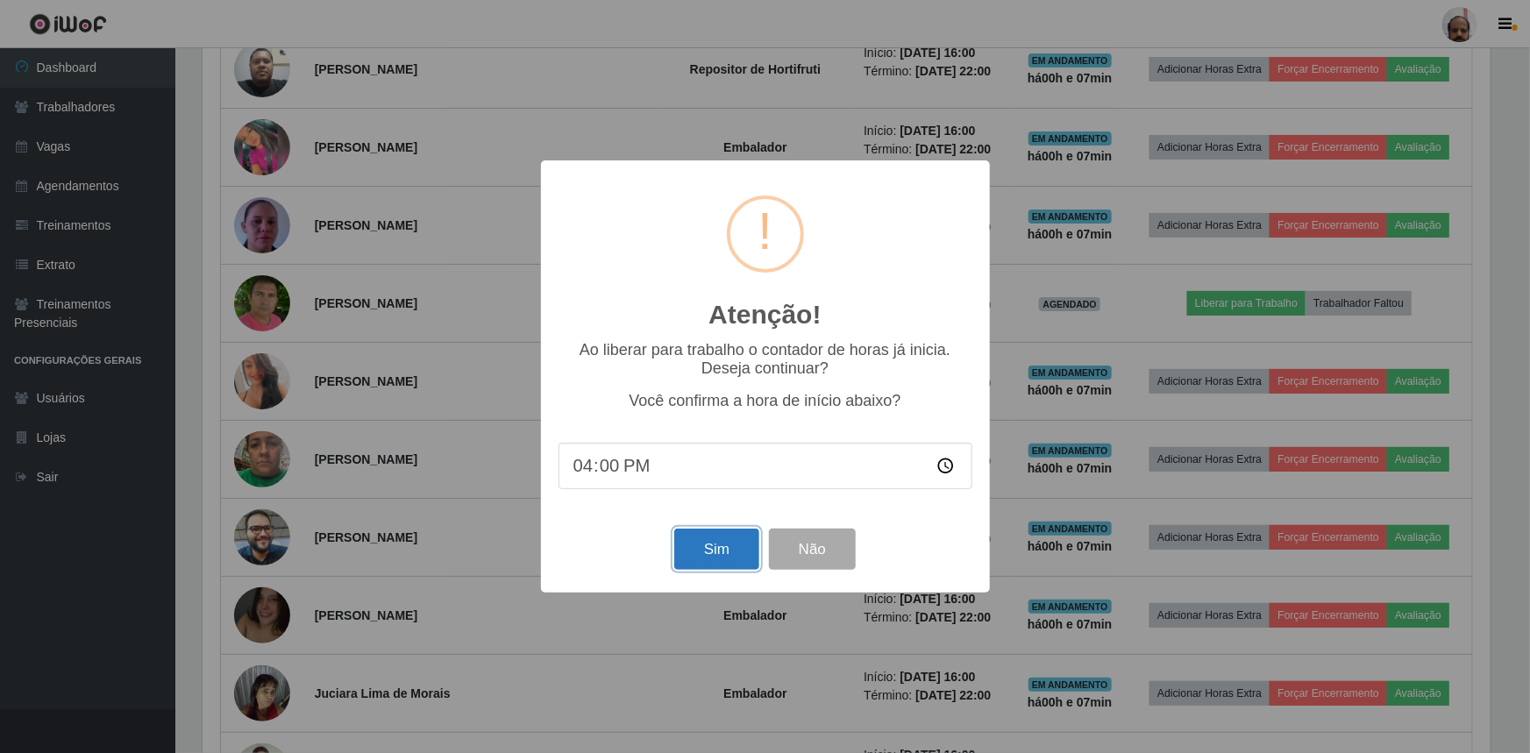
click at [737, 557] on button "Sim" at bounding box center [716, 549] width 85 height 41
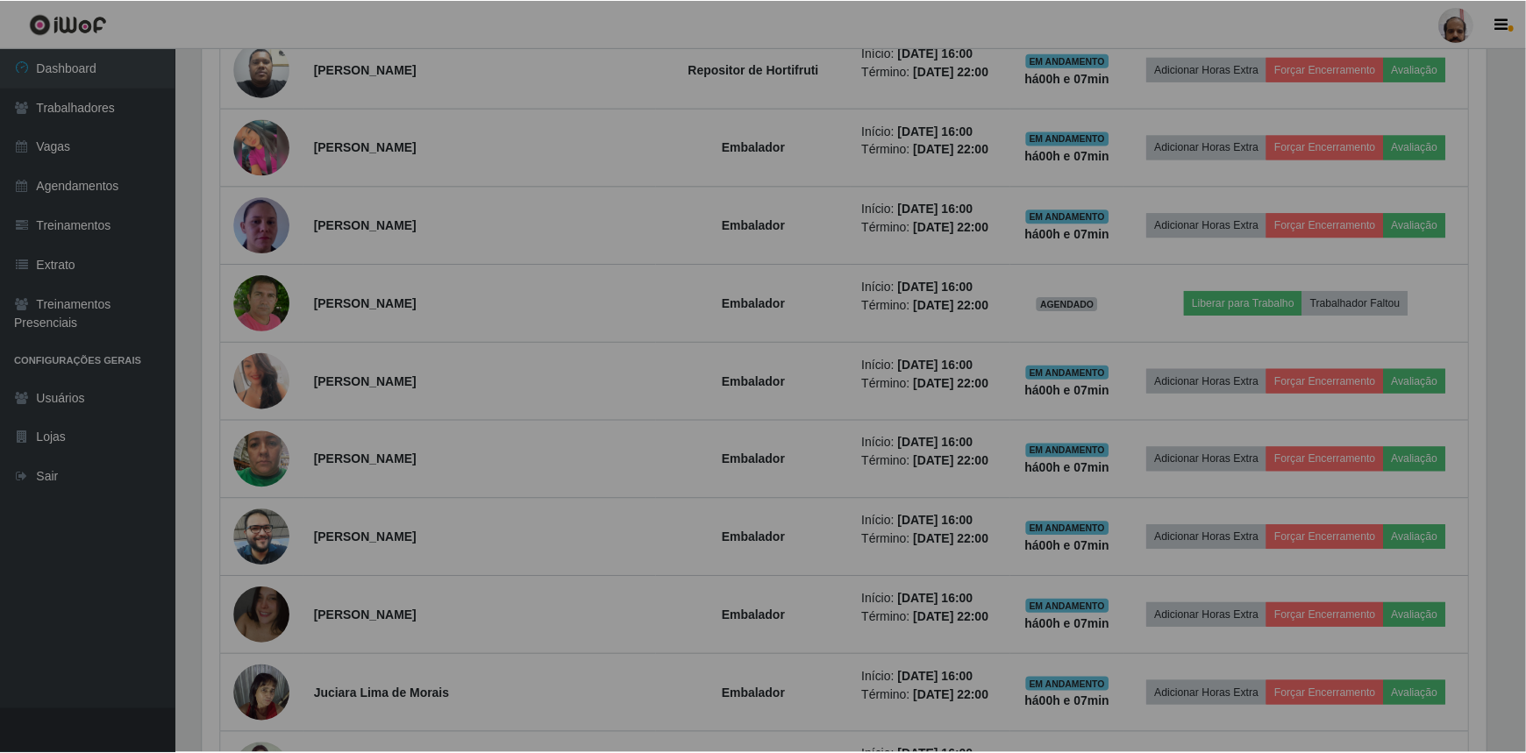
scroll to position [876436, 875503]
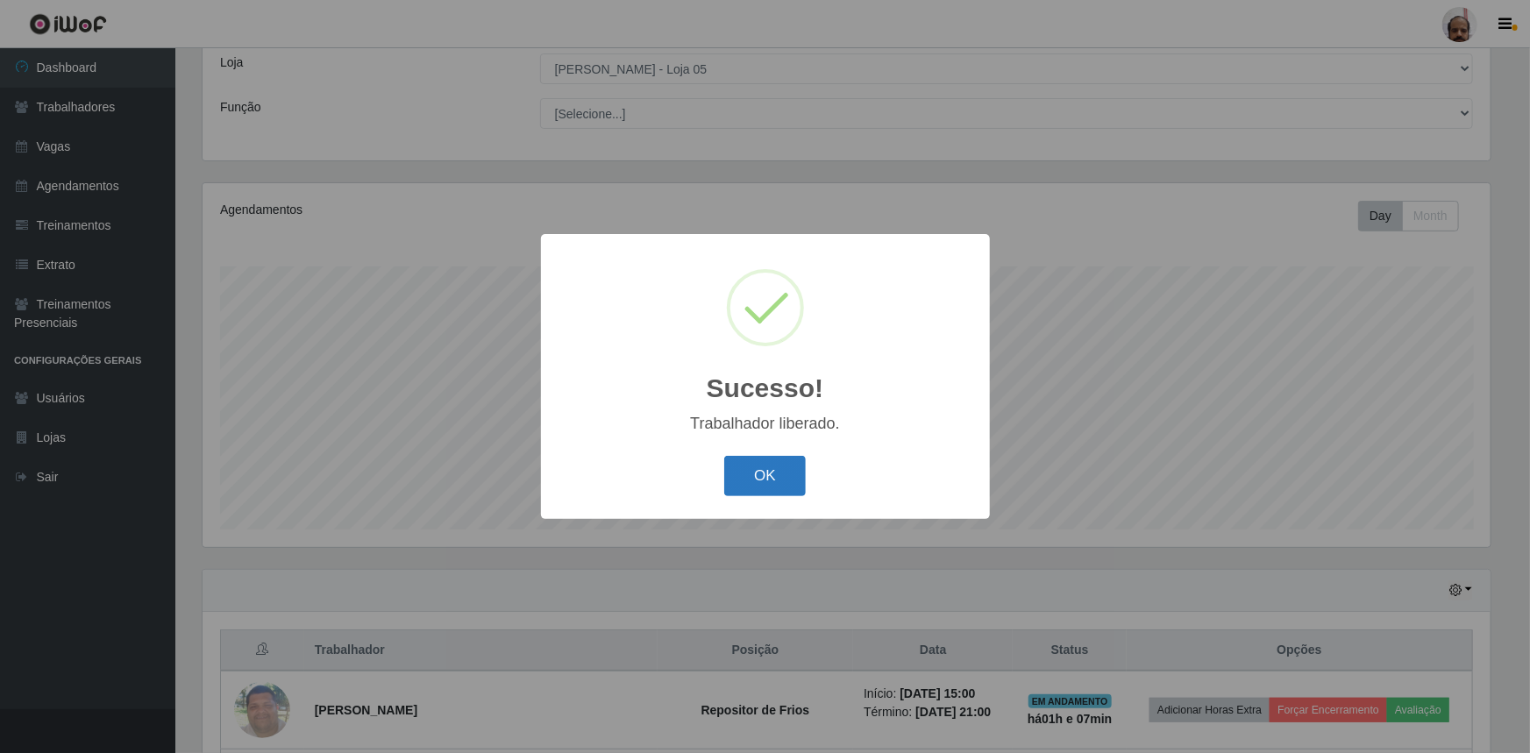
click at [759, 482] on button "OK" at bounding box center [765, 476] width 82 height 41
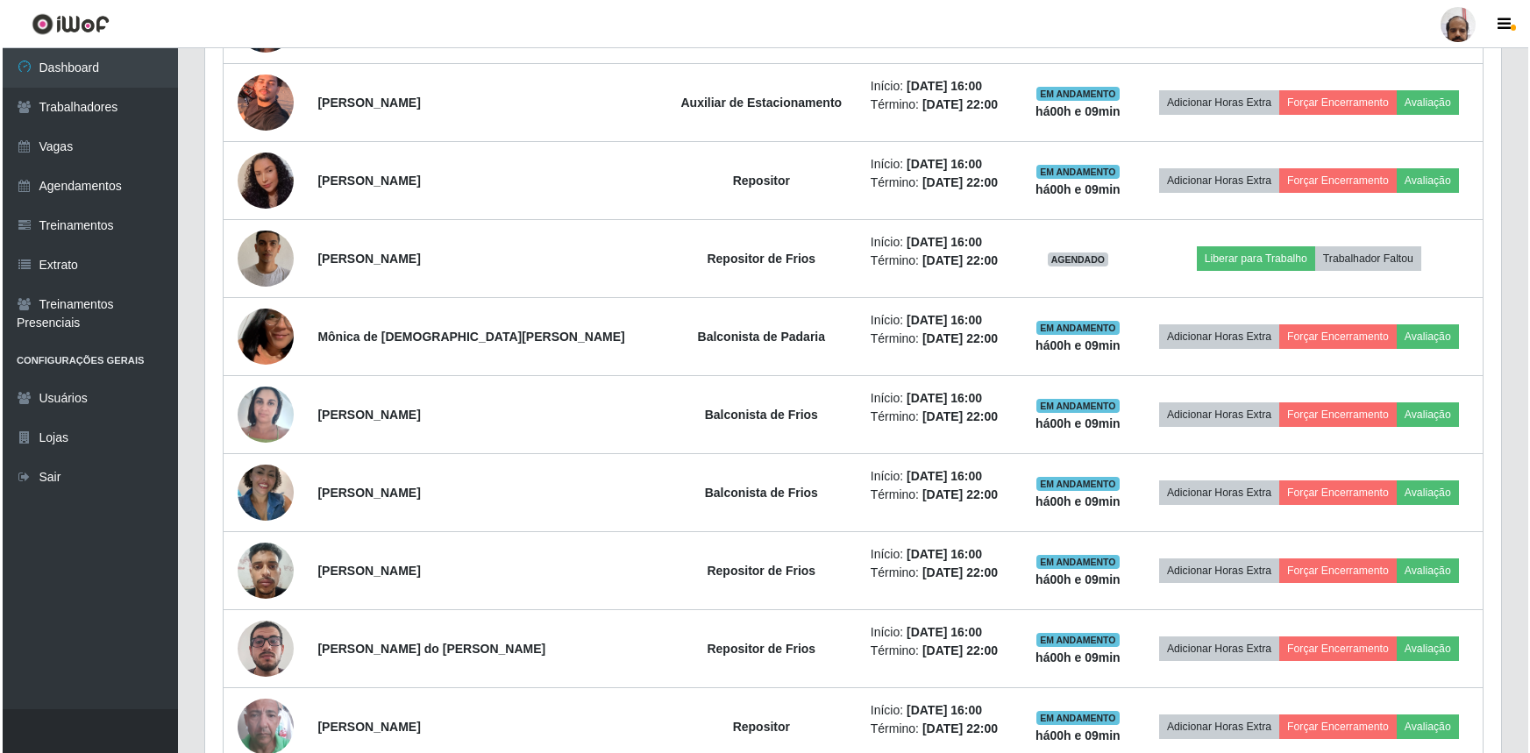
scroll to position [1692, 0]
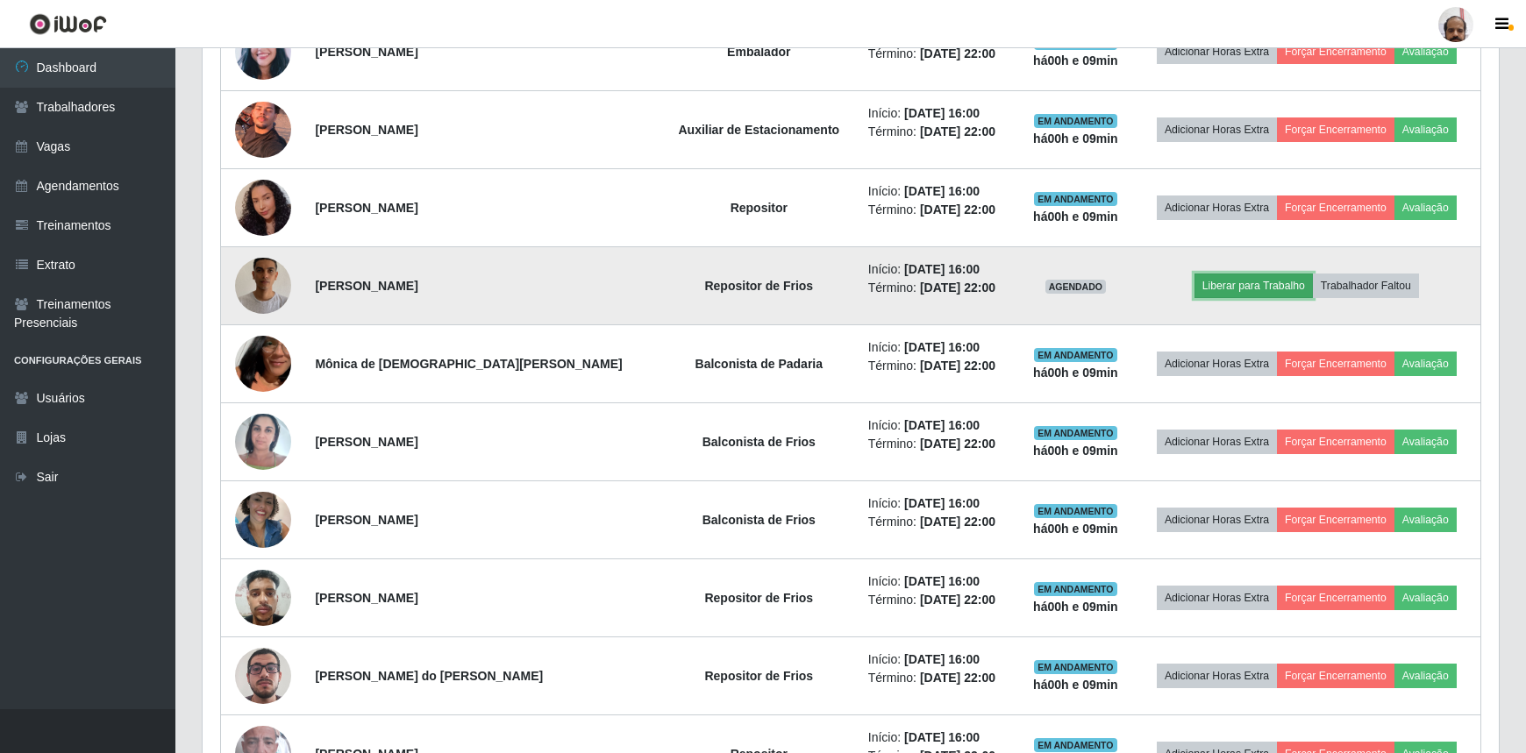
click at [1220, 281] on button "Liberar para Trabalho" at bounding box center [1253, 286] width 118 height 25
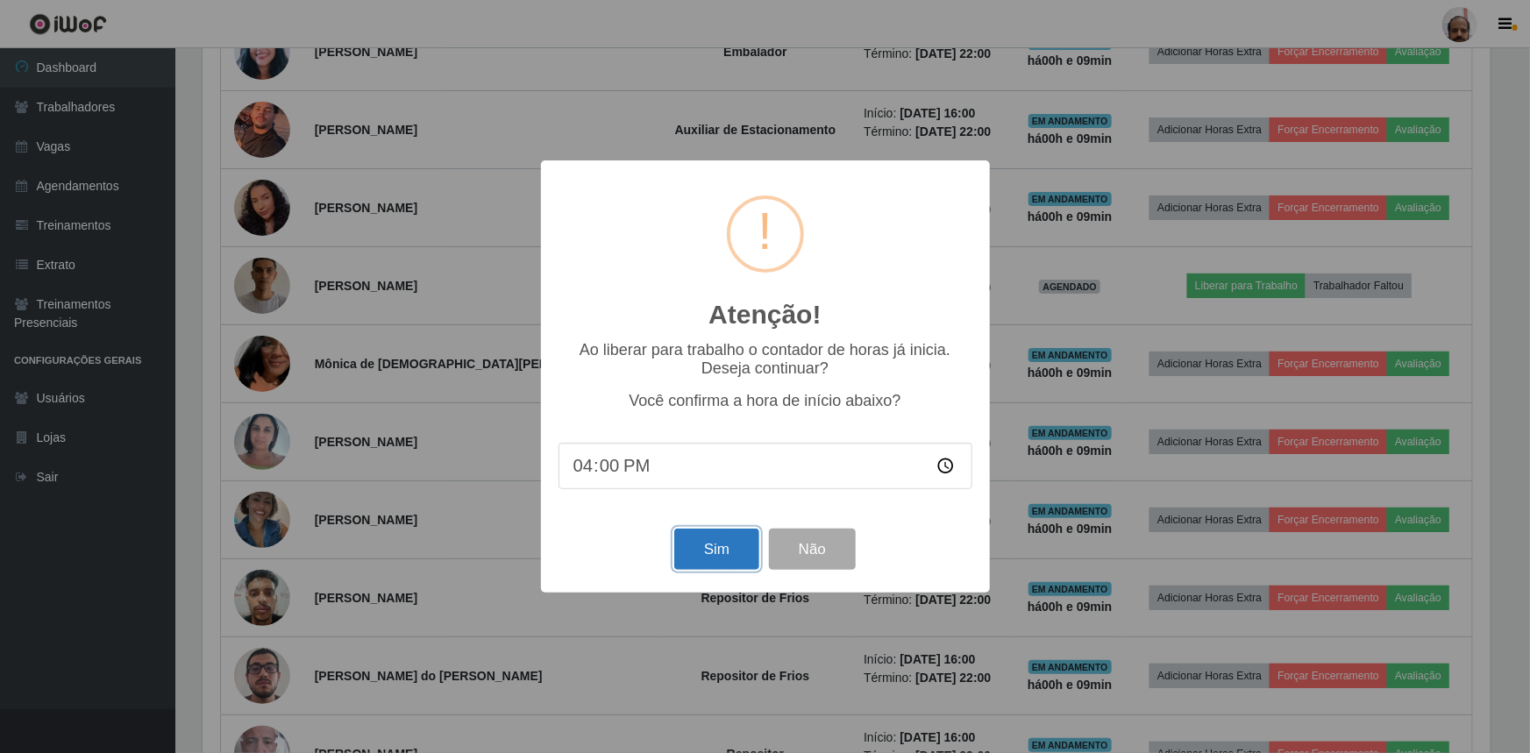
click at [728, 551] on button "Sim" at bounding box center [716, 549] width 85 height 41
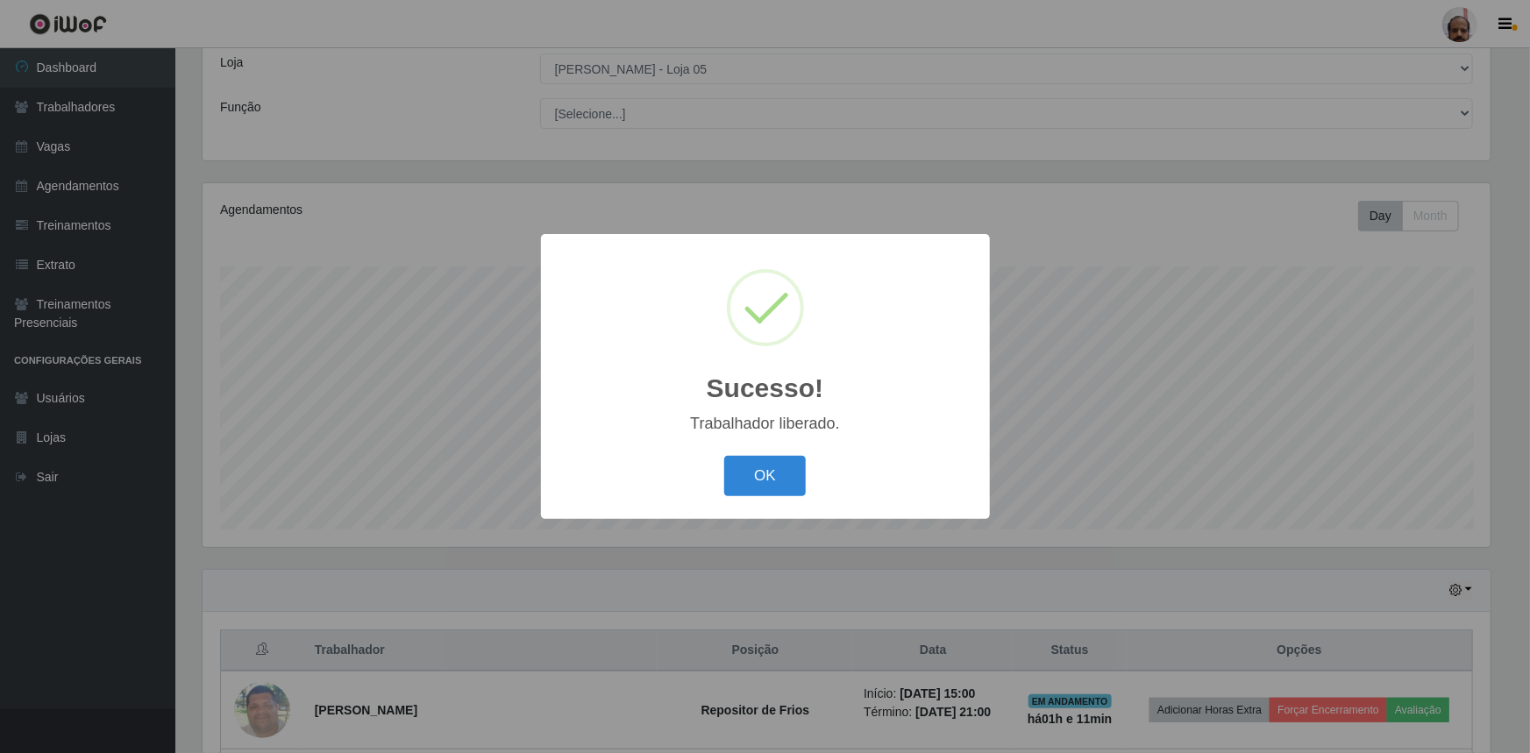
click at [807, 494] on div "OK Cancel" at bounding box center [766, 476] width 414 height 50
click at [757, 478] on button "OK" at bounding box center [765, 476] width 82 height 41
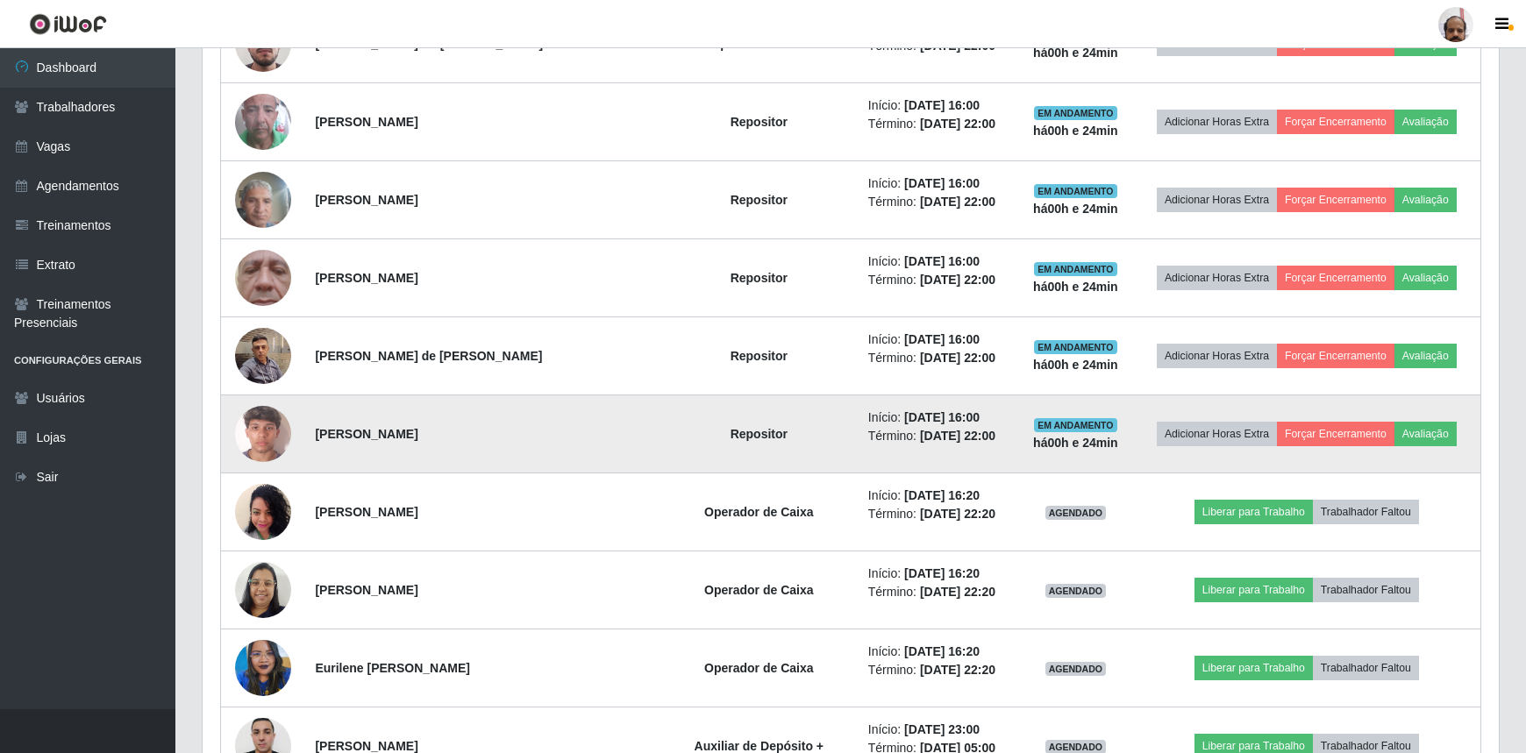
scroll to position [2569, 0]
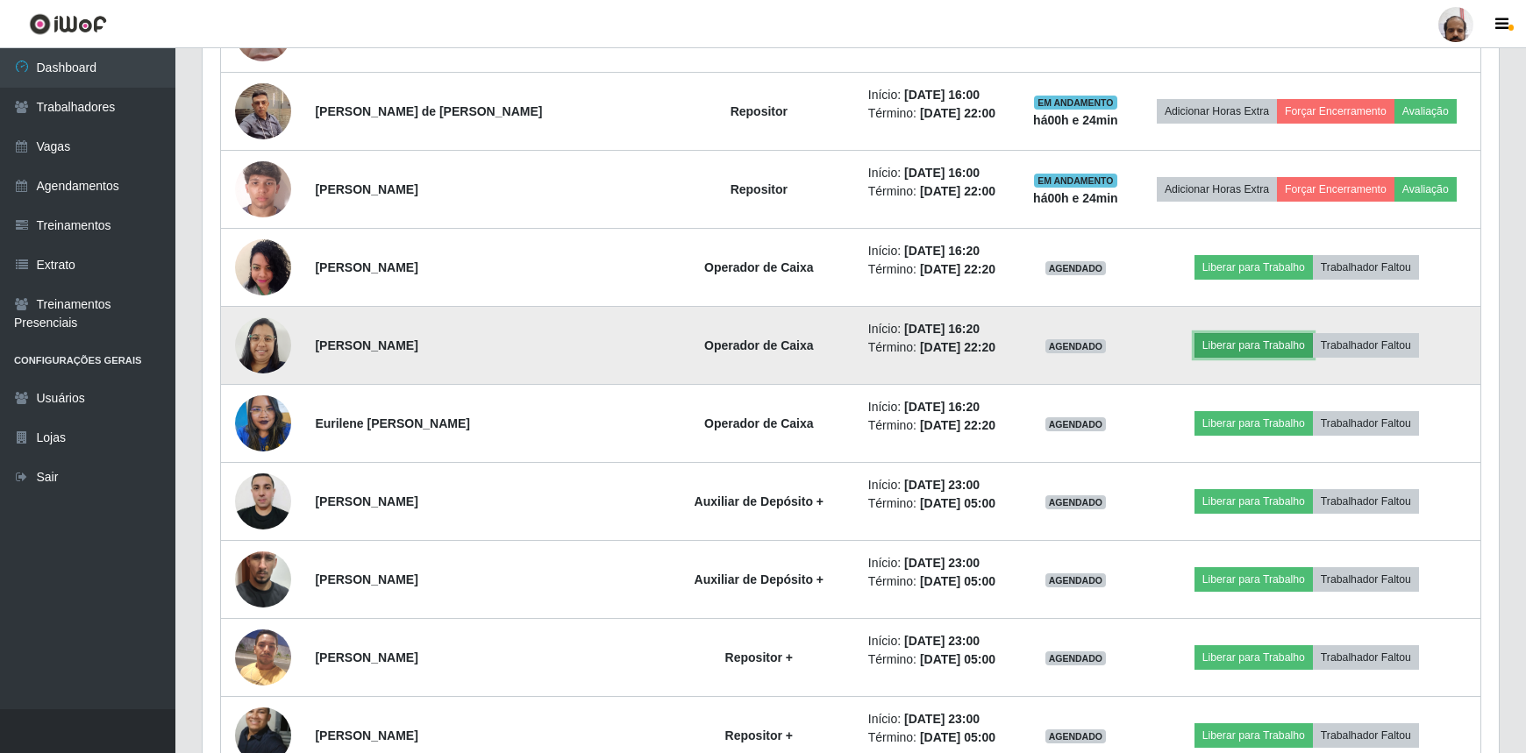
click at [1229, 347] on button "Liberar para Trabalho" at bounding box center [1253, 345] width 118 height 25
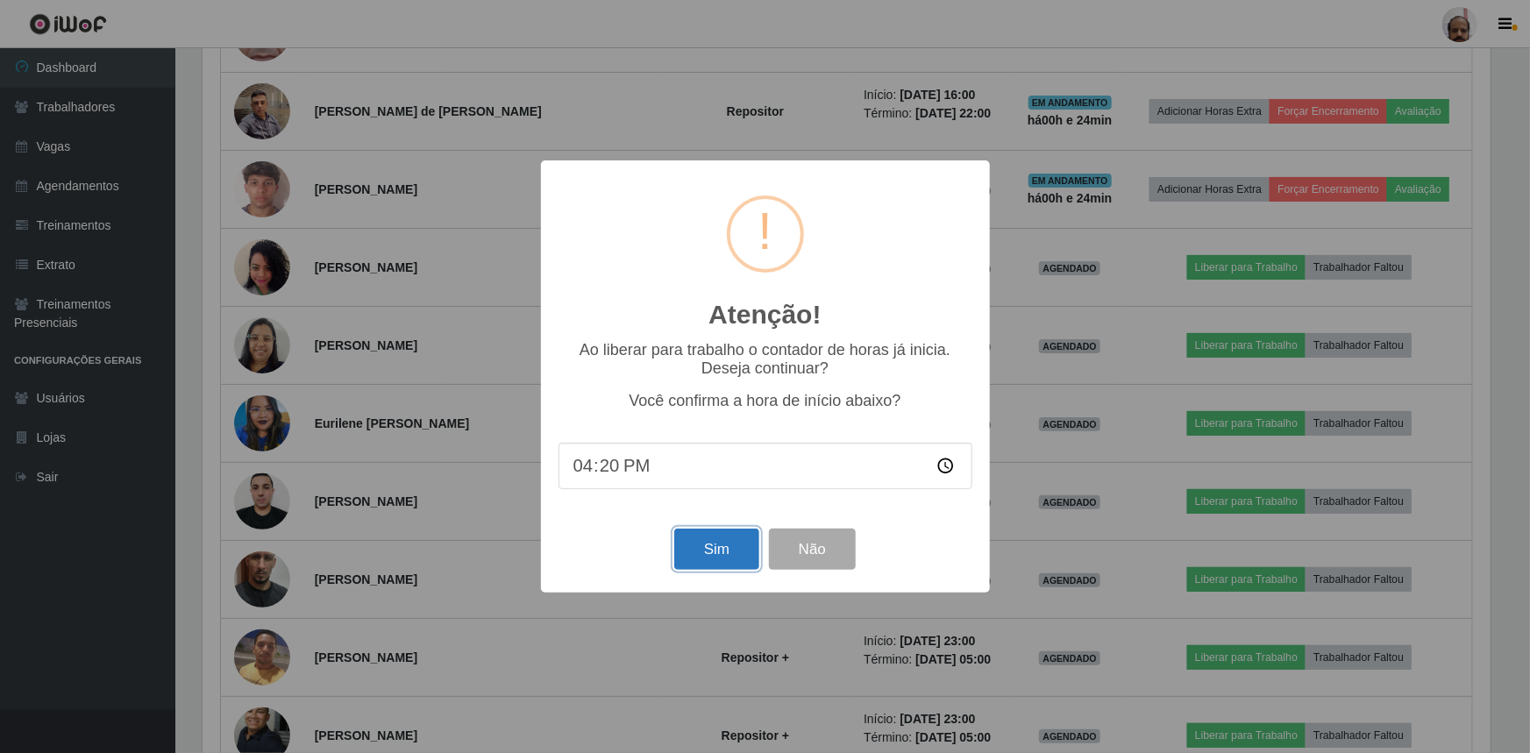
click at [712, 561] on button "Sim" at bounding box center [716, 549] width 85 height 41
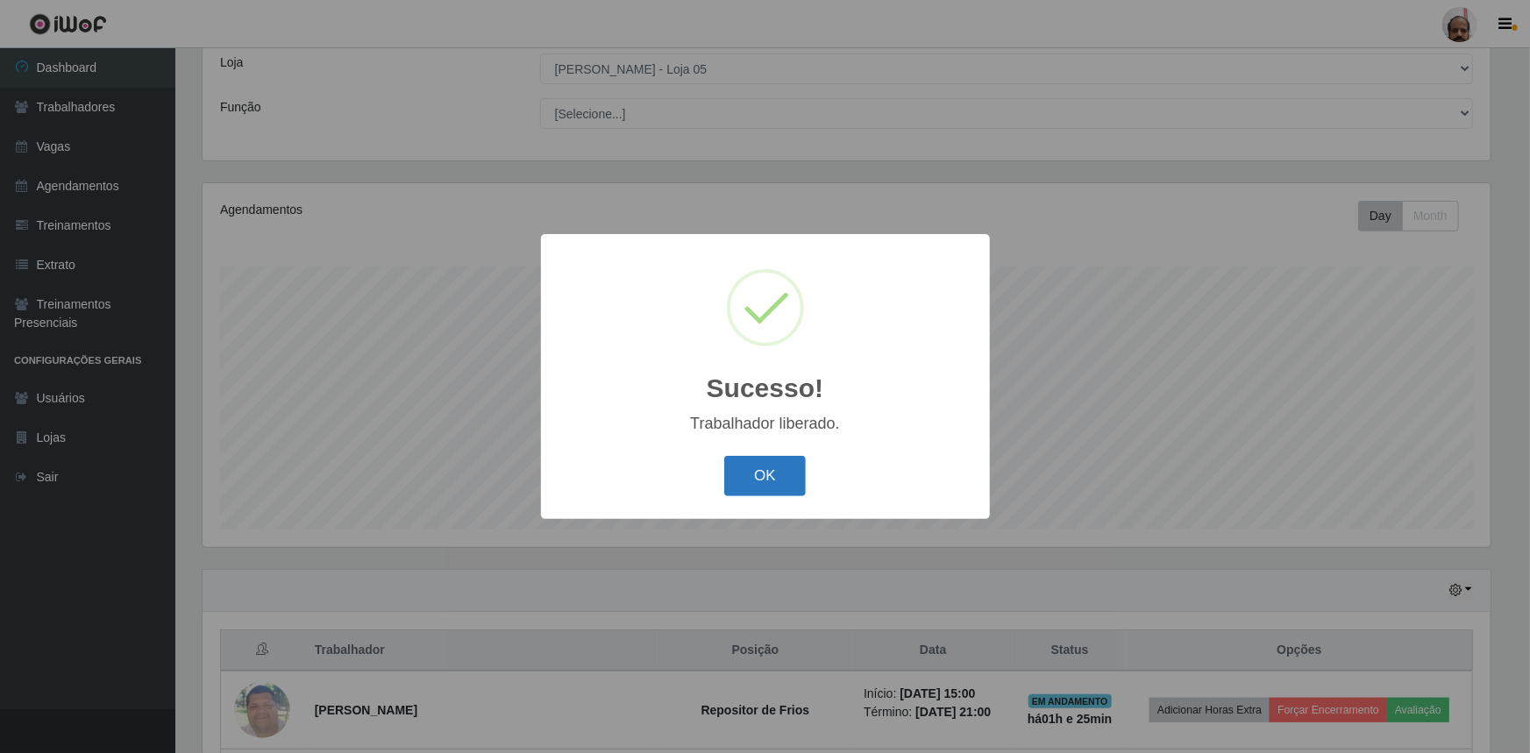
click at [768, 469] on button "OK" at bounding box center [765, 476] width 82 height 41
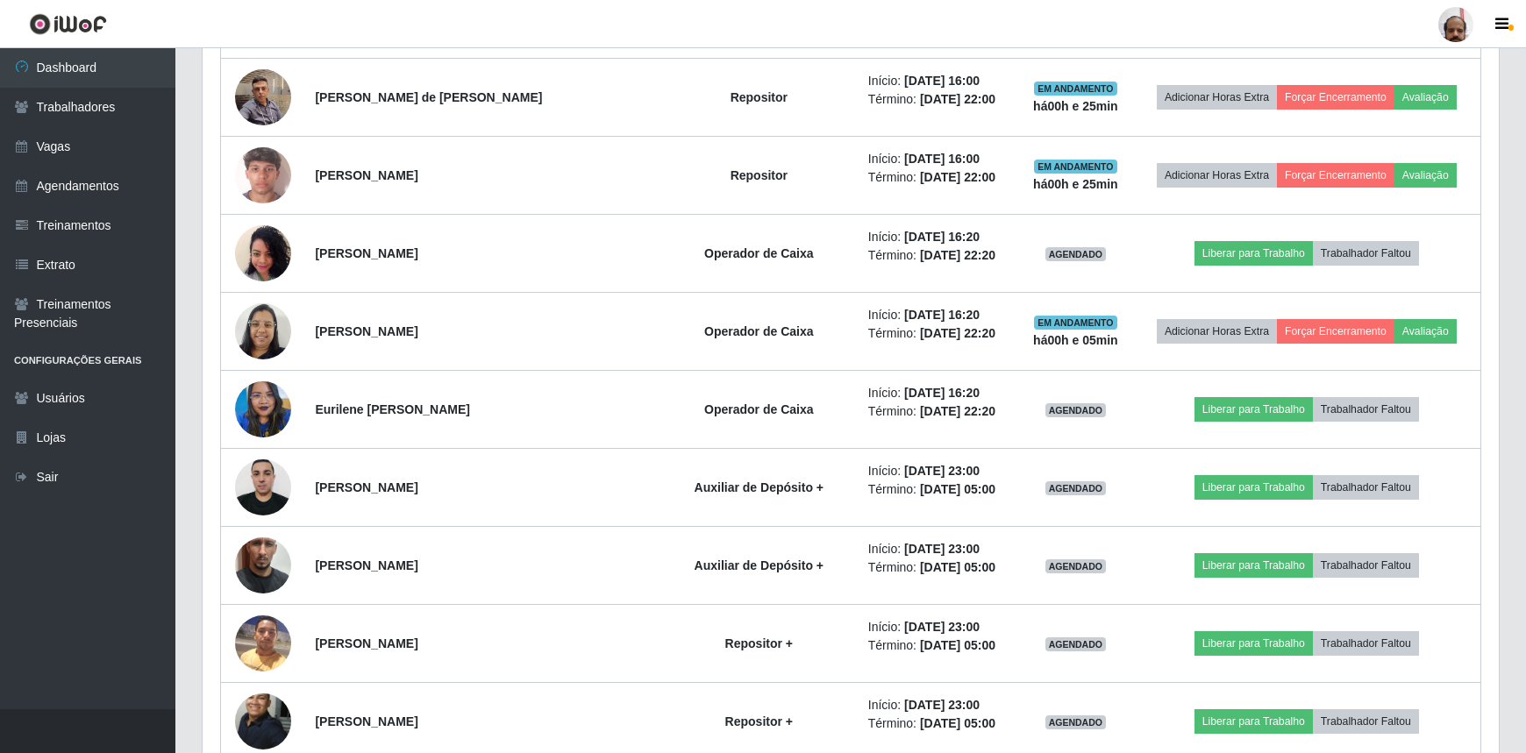
scroll to position [2569, 0]
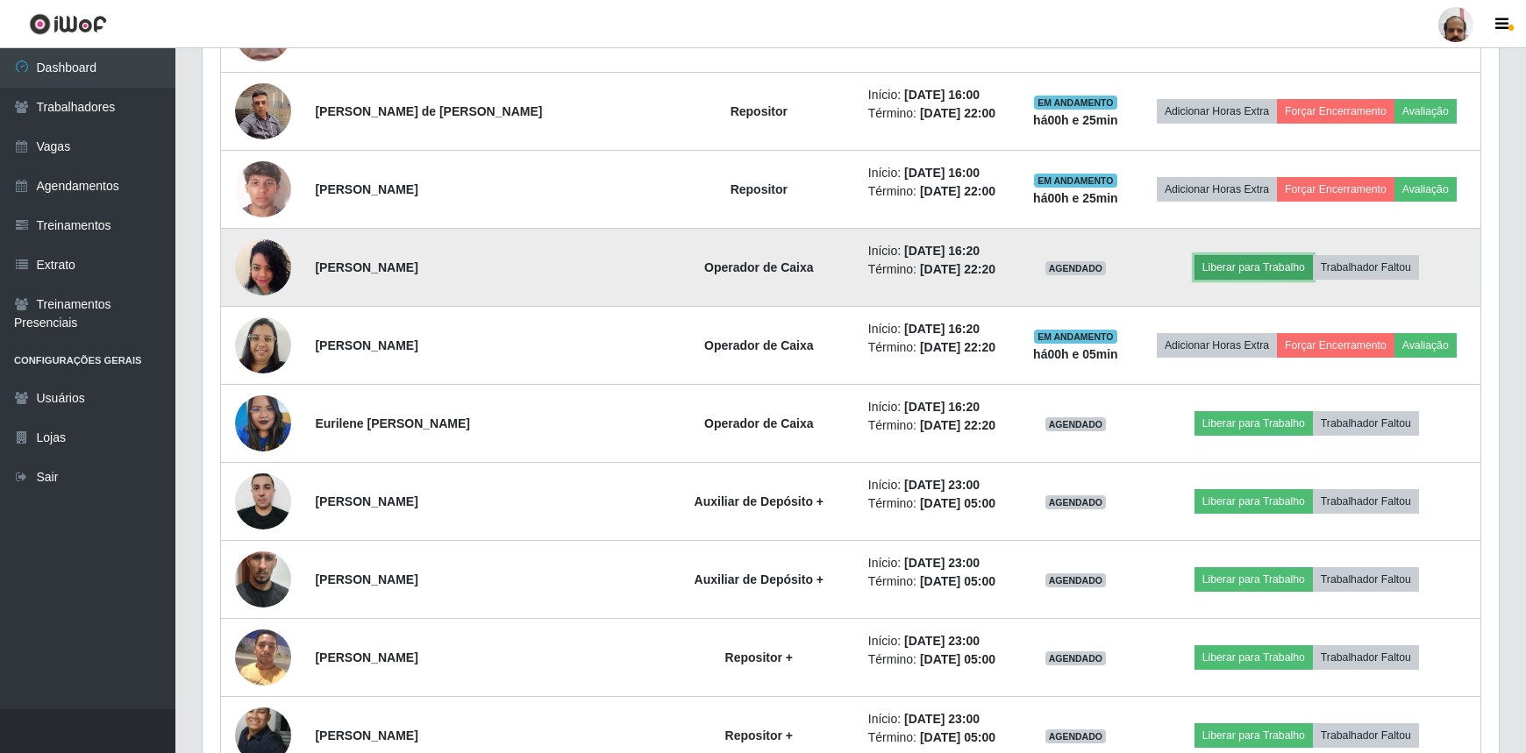
click at [1221, 262] on button "Liberar para Trabalho" at bounding box center [1253, 267] width 118 height 25
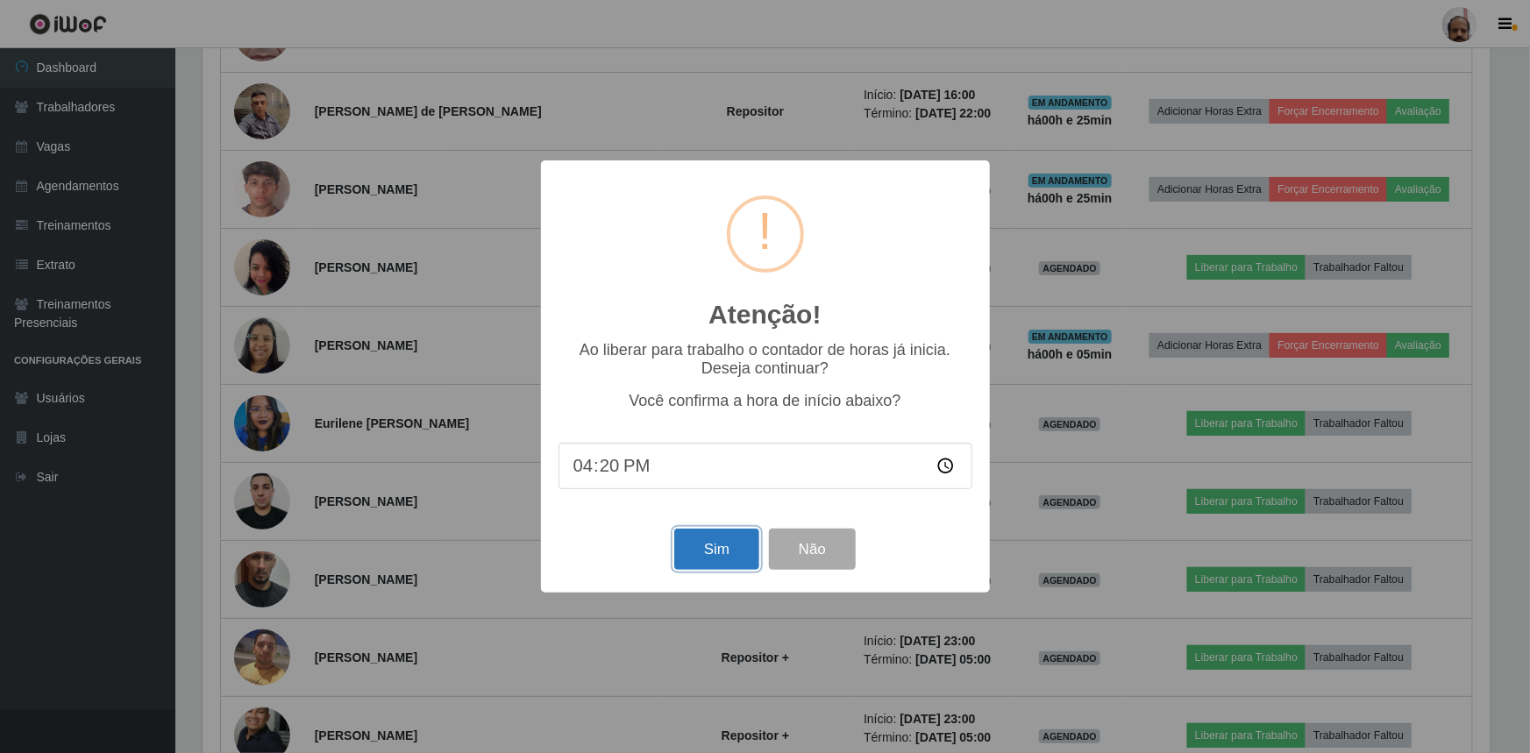
click at [715, 545] on button "Sim" at bounding box center [716, 549] width 85 height 41
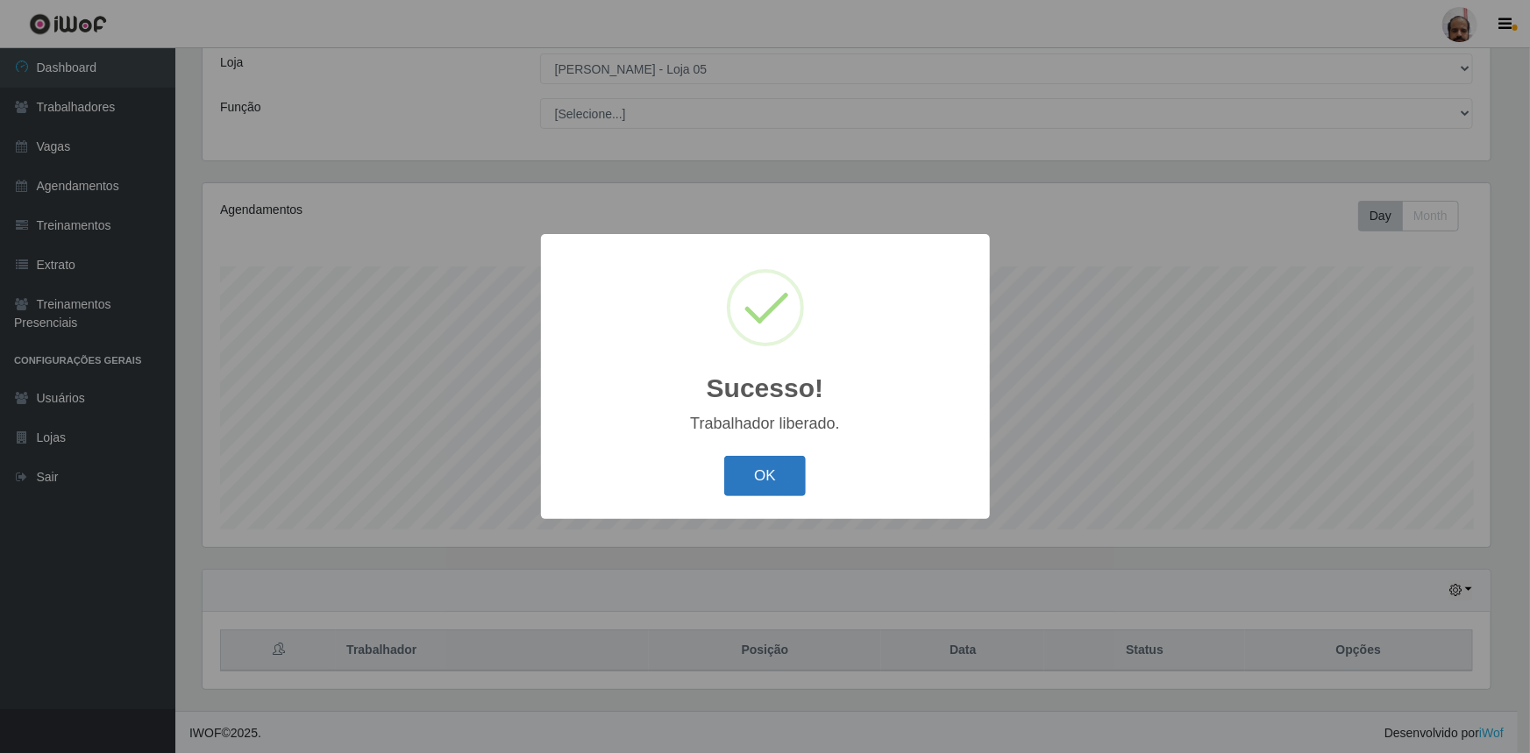
click at [769, 482] on button "OK" at bounding box center [765, 476] width 82 height 41
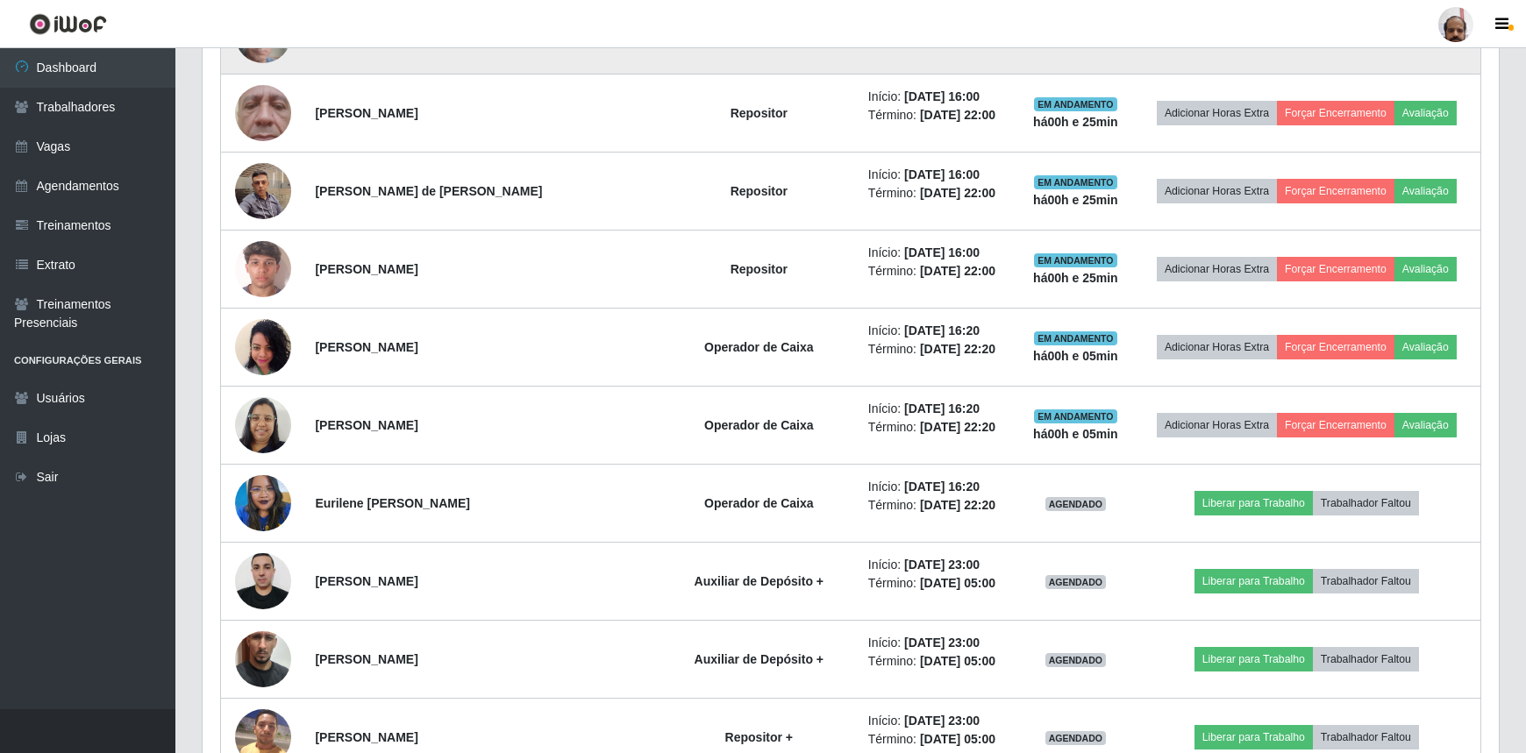
scroll to position [2409, 0]
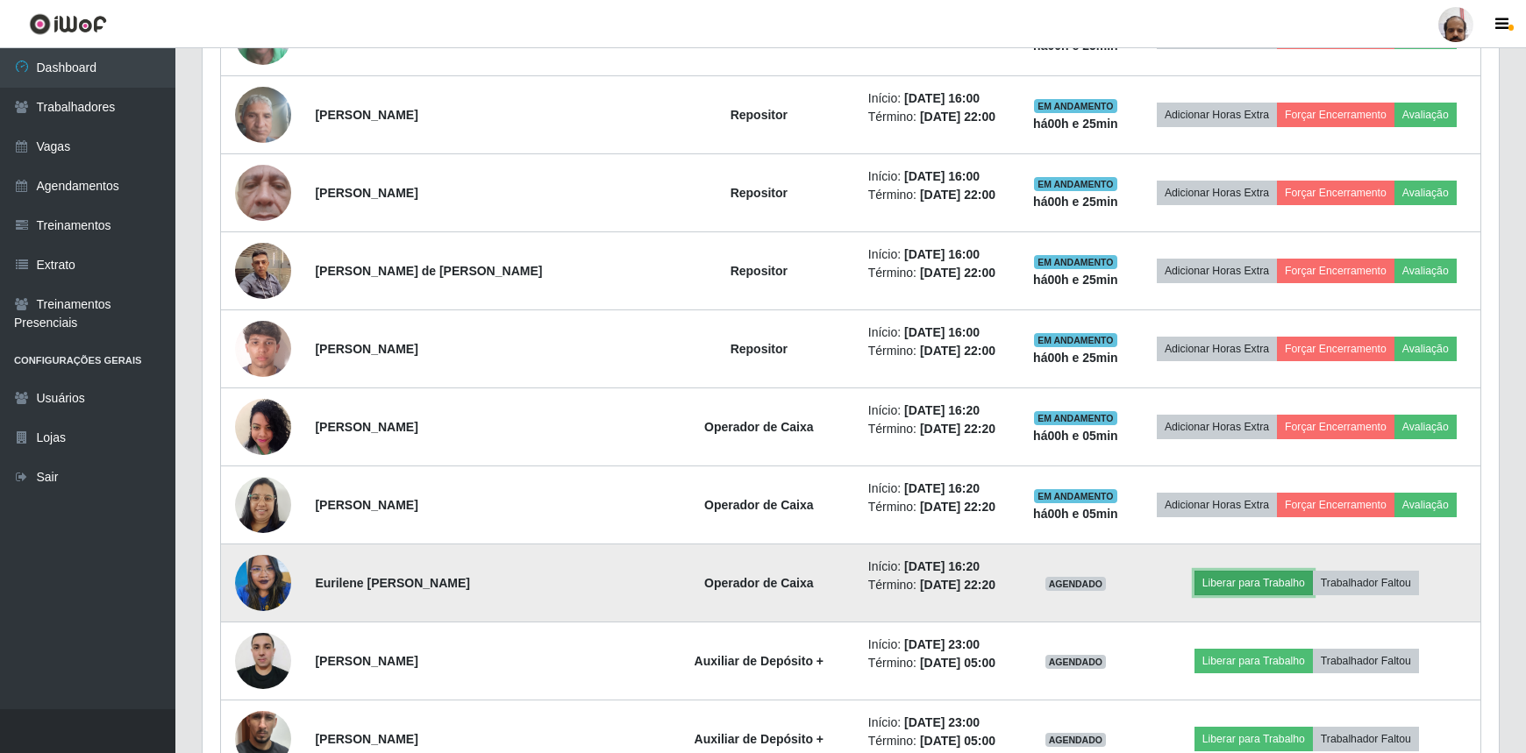
click at [1263, 573] on button "Liberar para Trabalho" at bounding box center [1253, 583] width 118 height 25
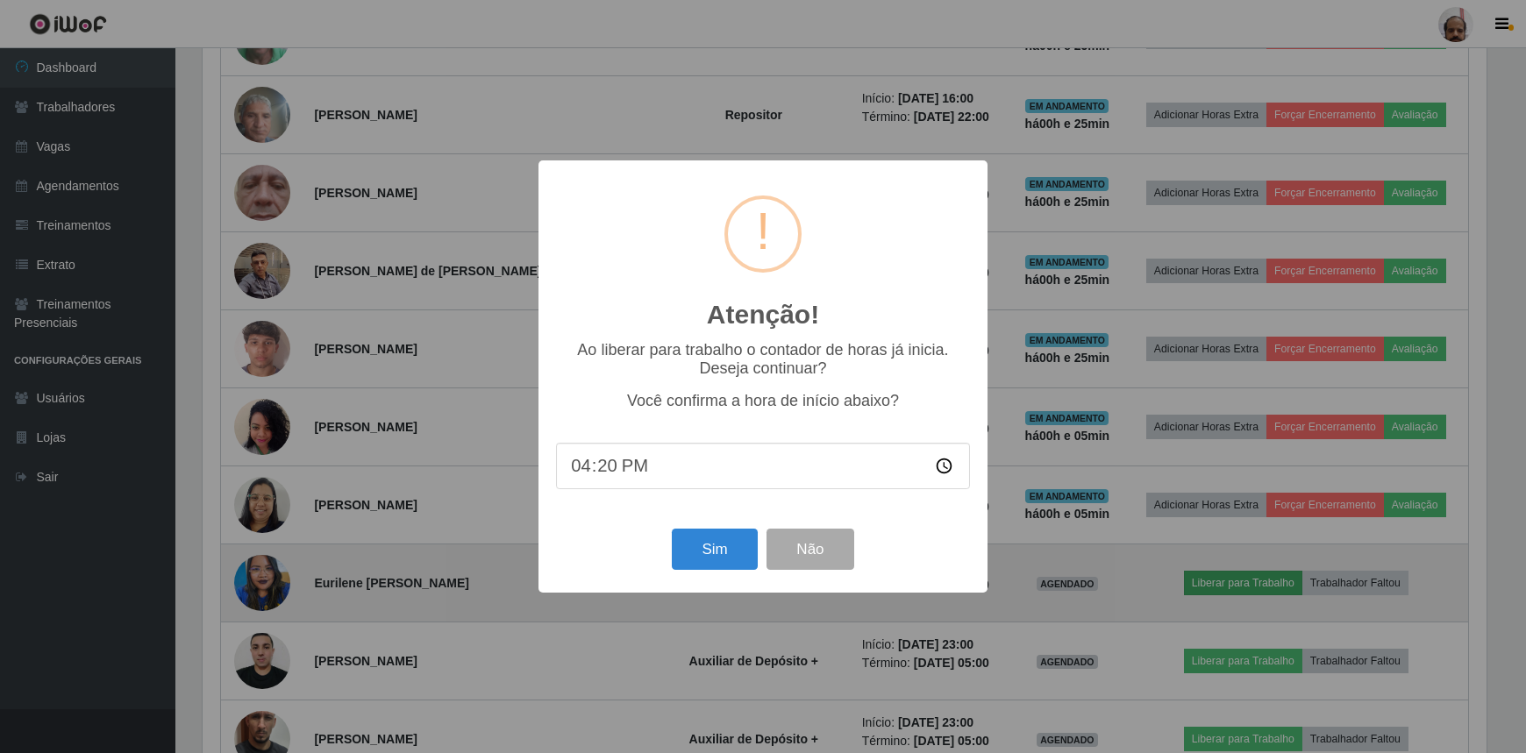
scroll to position [364, 1288]
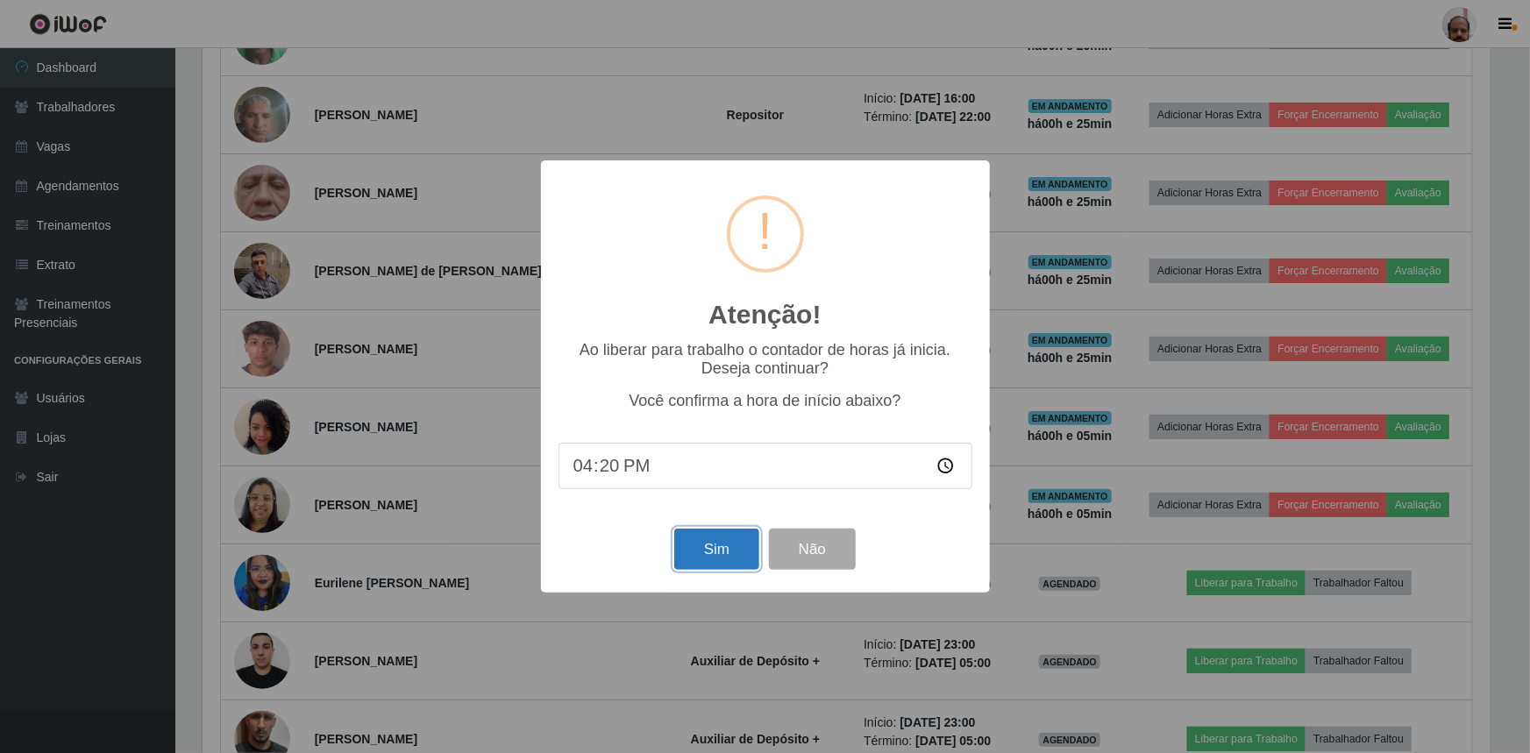
click at [720, 545] on button "Sim" at bounding box center [716, 549] width 85 height 41
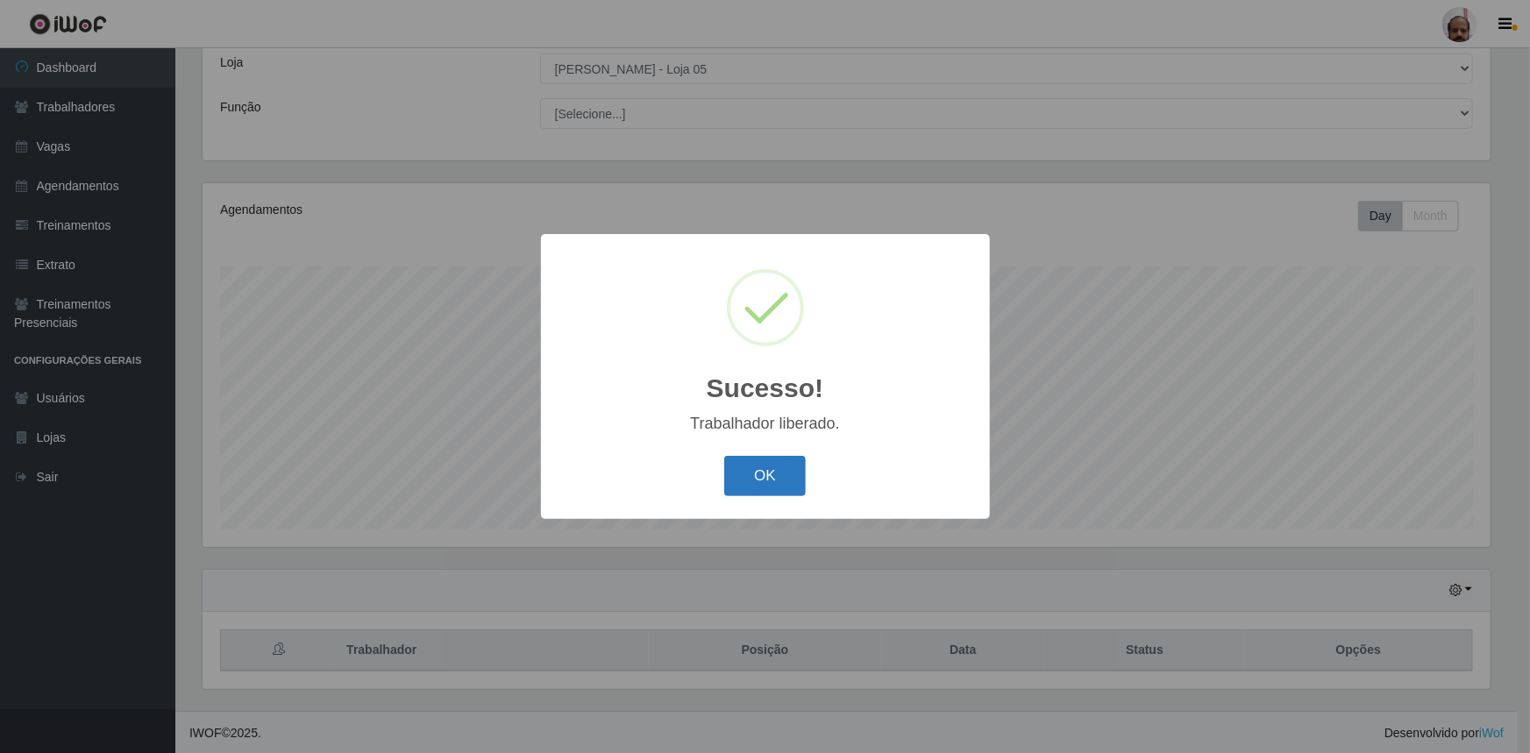
click at [770, 474] on button "OK" at bounding box center [765, 476] width 82 height 41
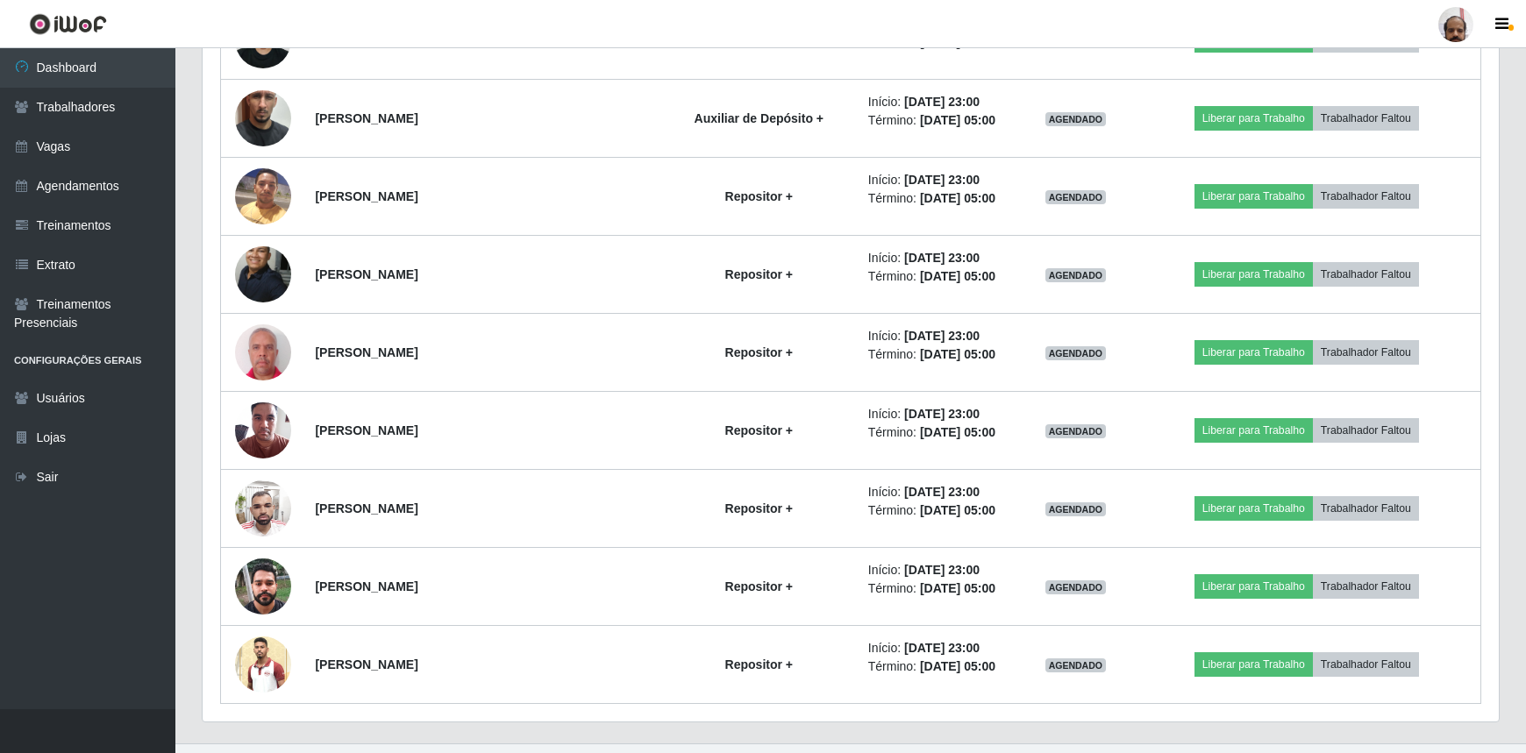
scroll to position [3059, 0]
